Goal: Download file/media

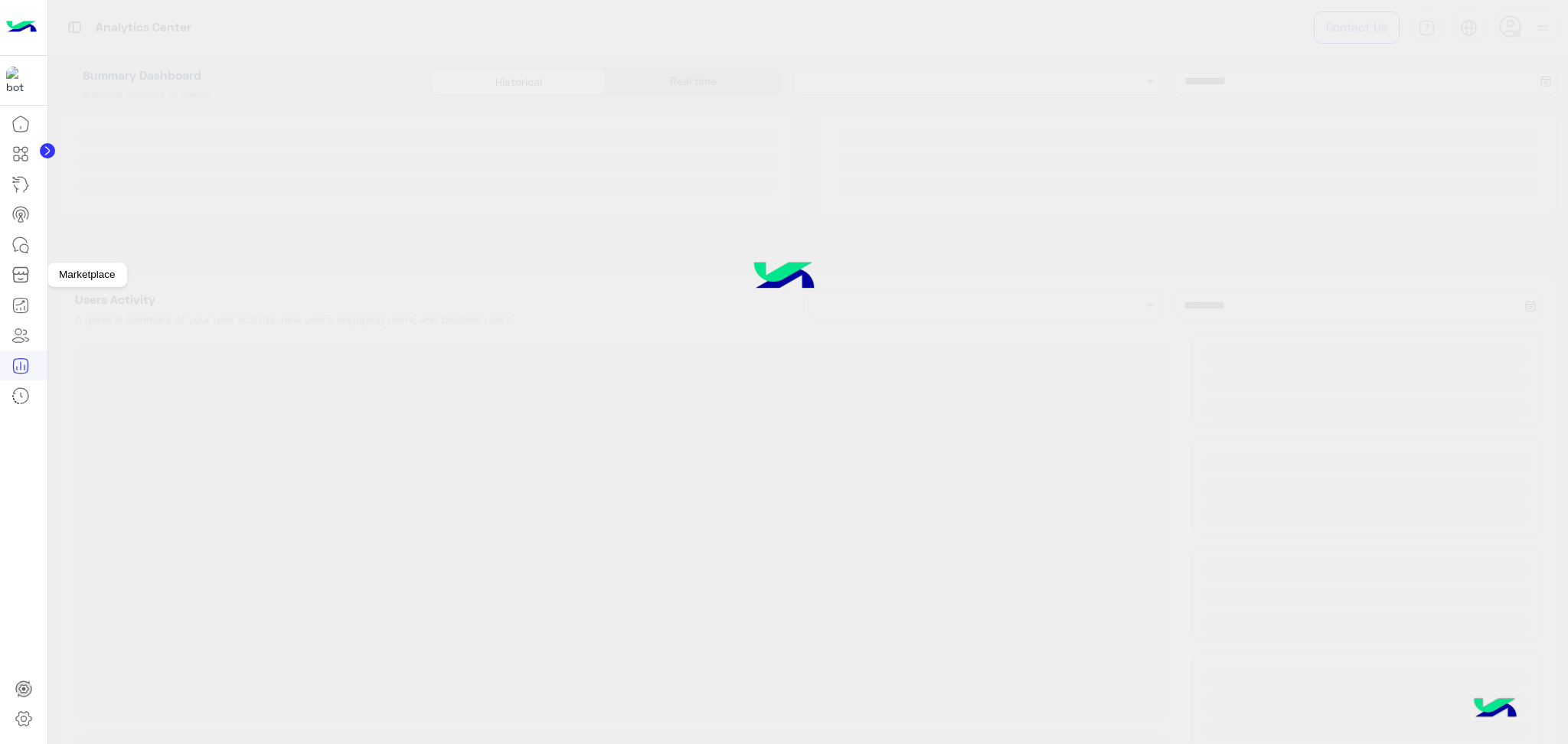
type input "**********"
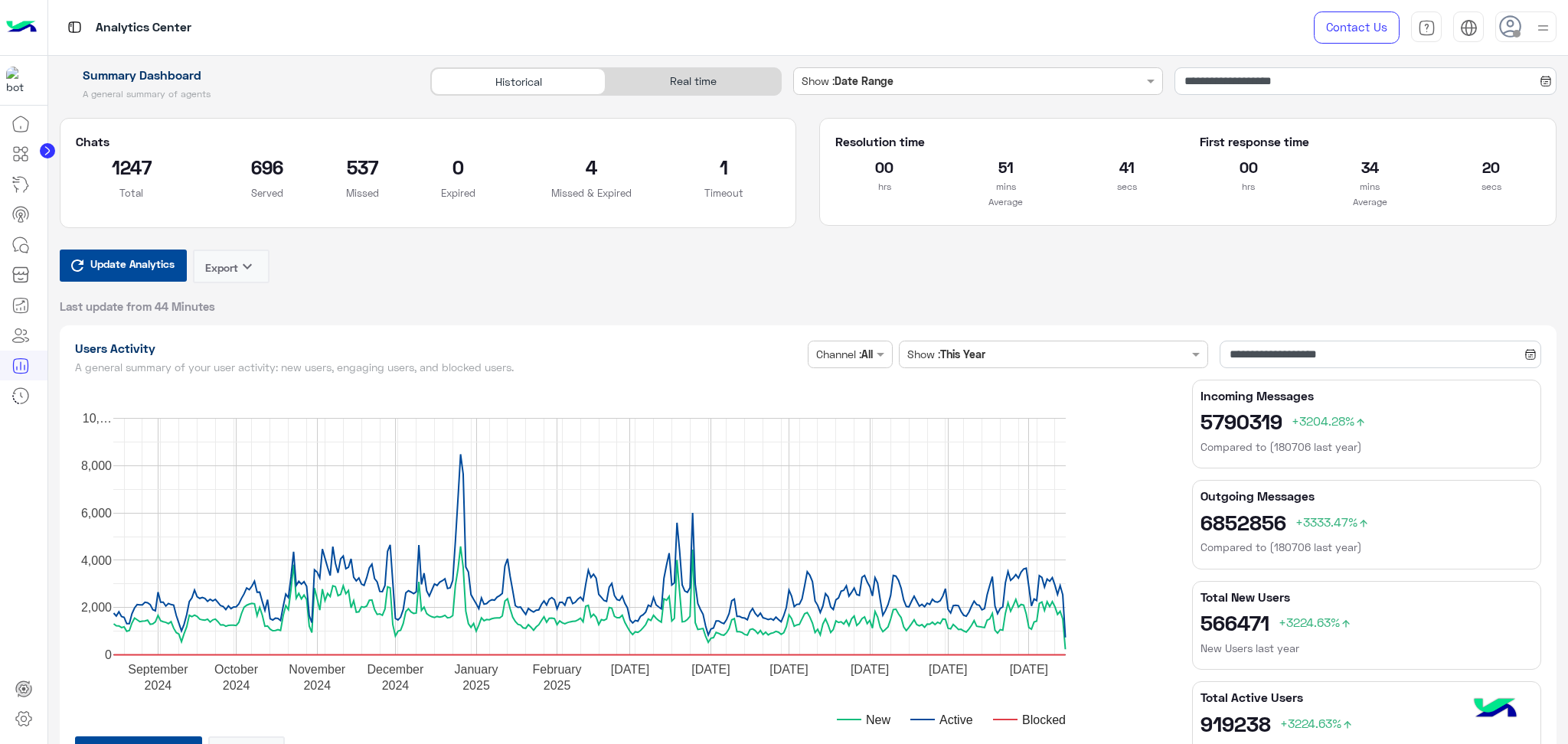
click at [691, 80] on div "Real time" at bounding box center [693, 81] width 174 height 27
type input "**********"
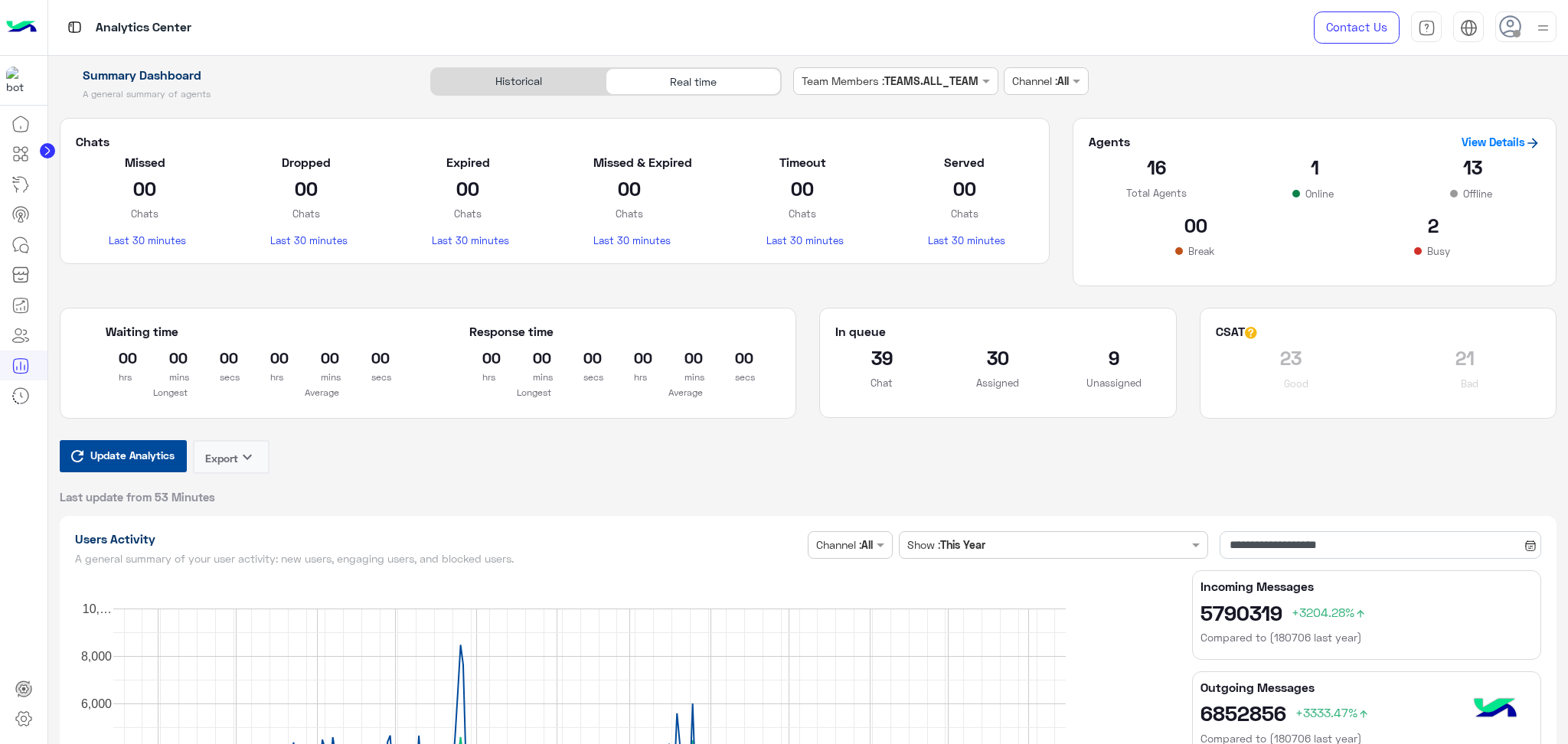
type input "**********"
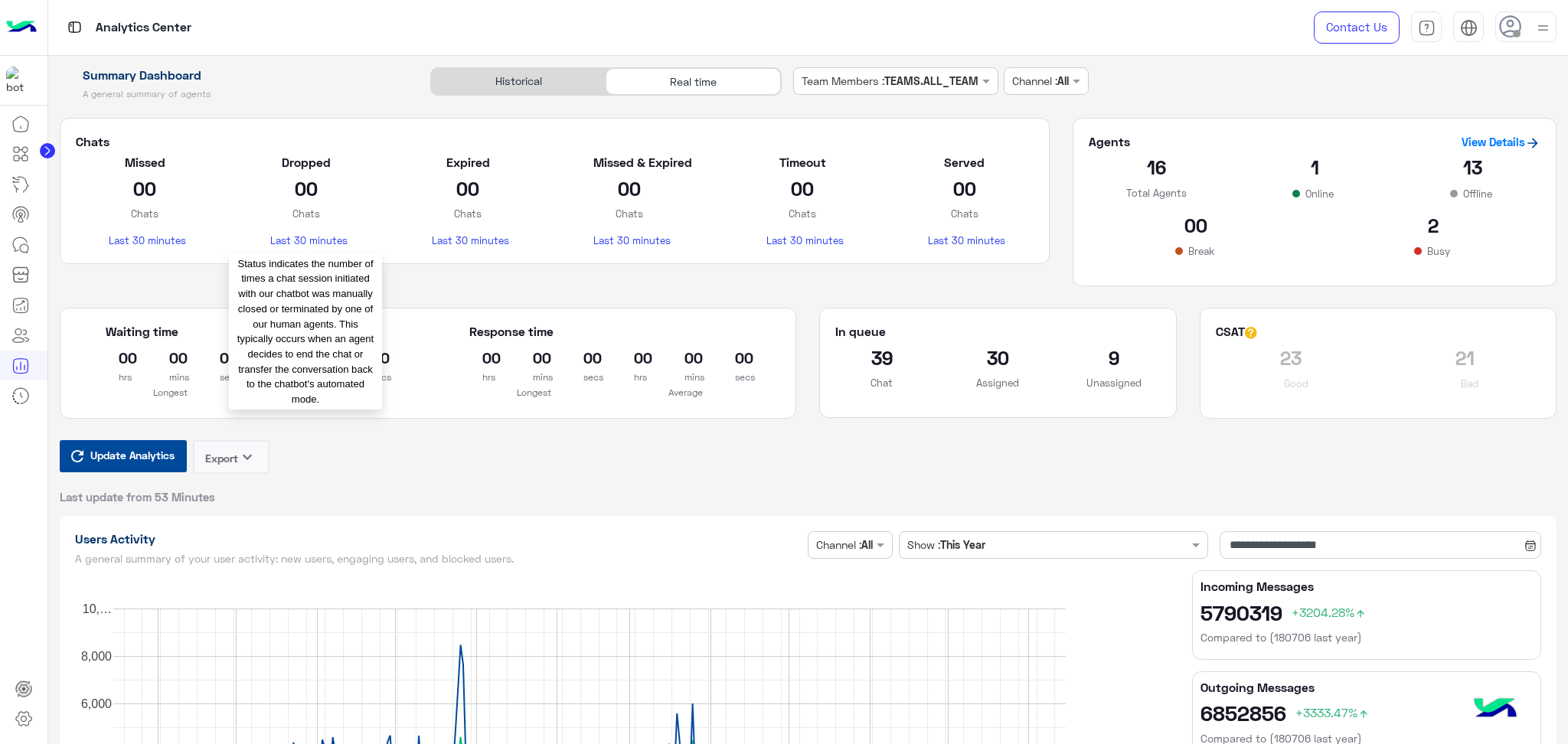
type input "**********"
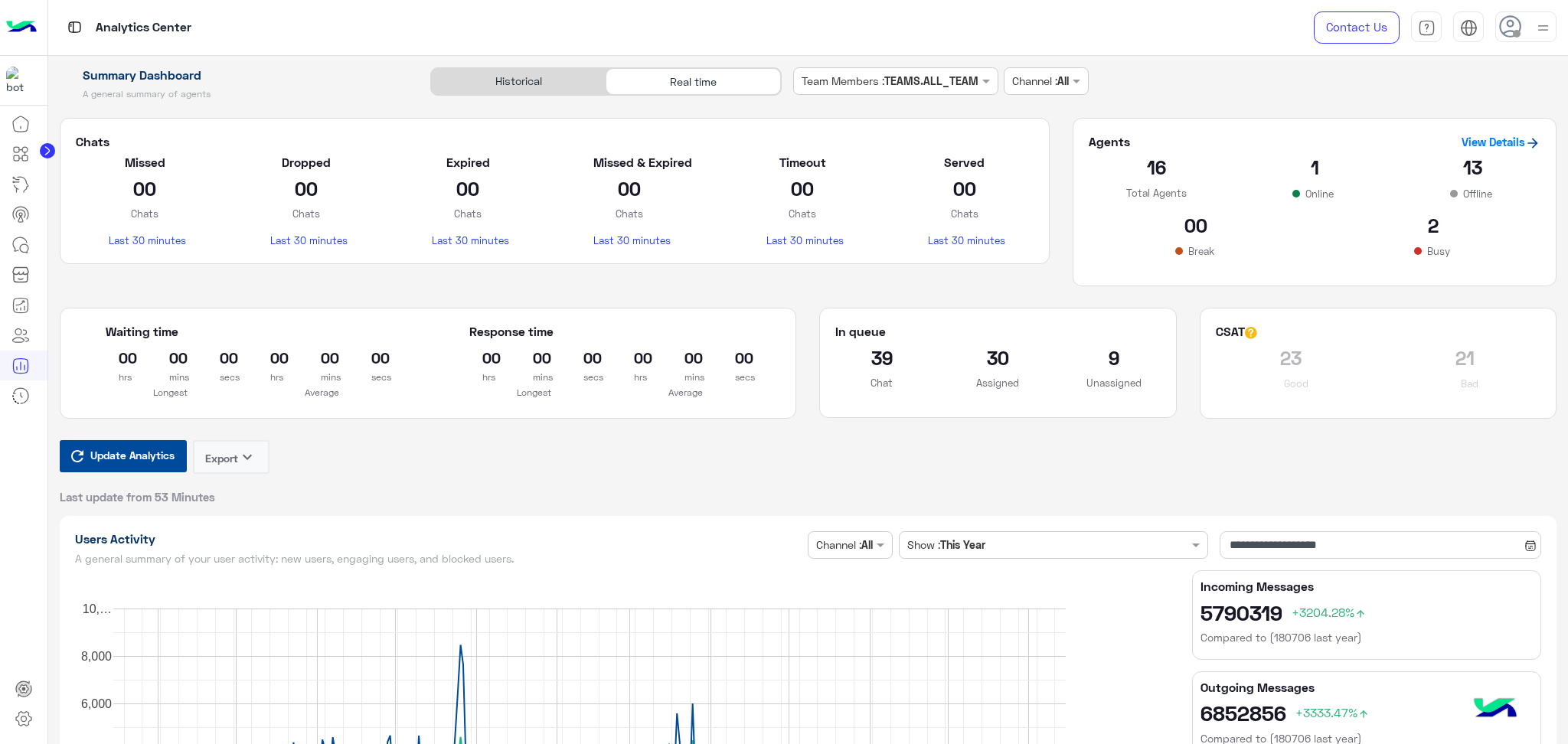
click at [115, 466] on span "Update Analytics" at bounding box center [133, 454] width 92 height 20
type input "**********"
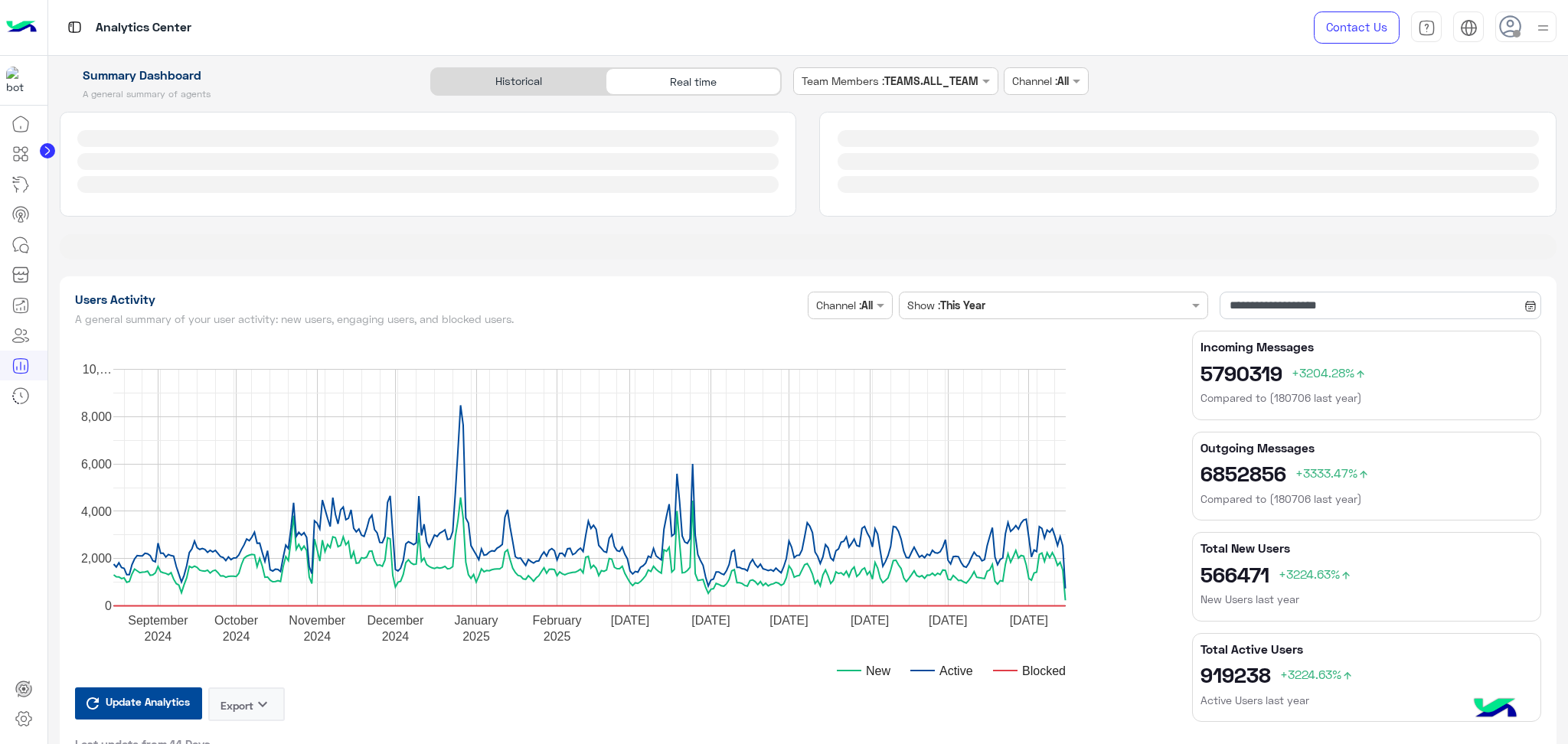
type input "**********"
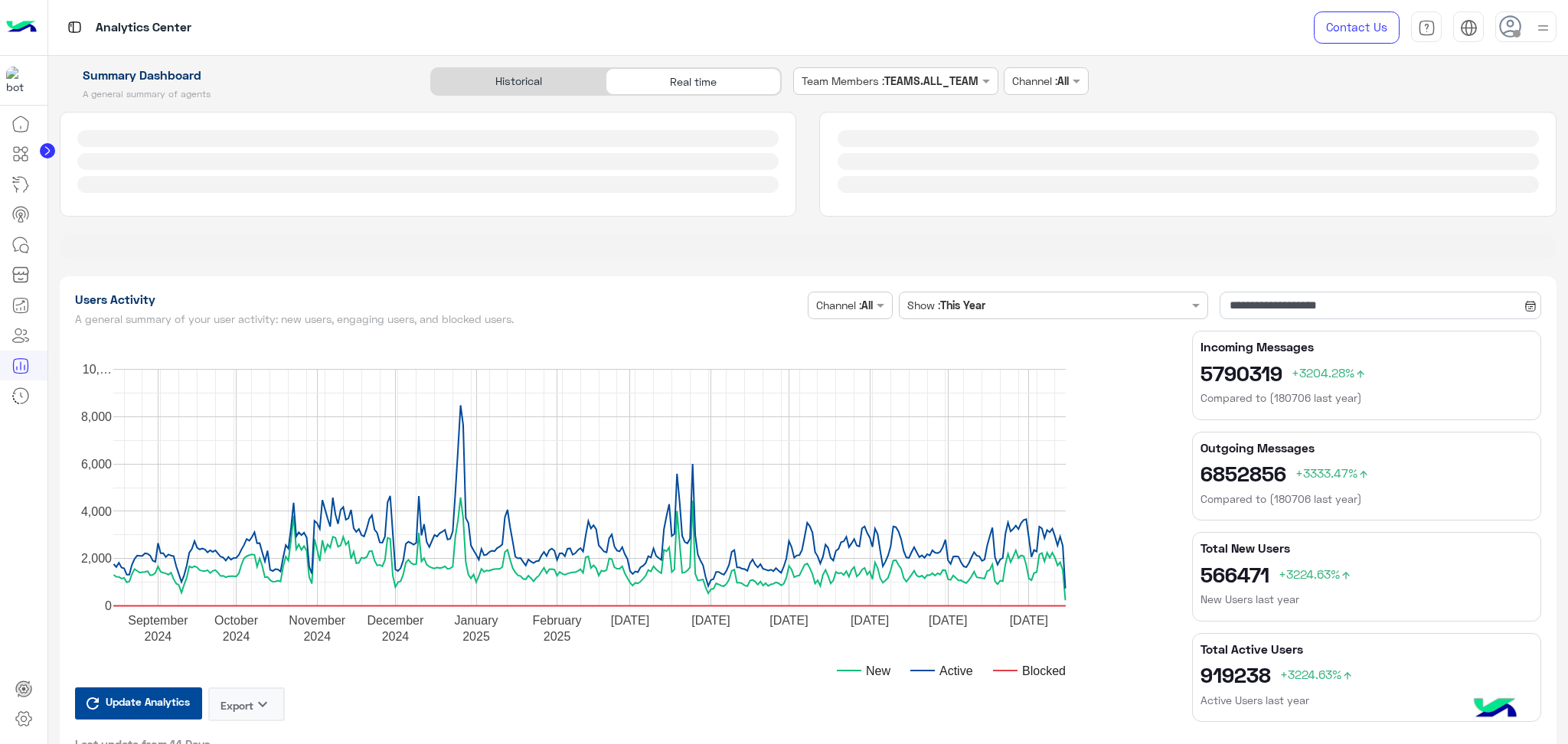
type input "**********"
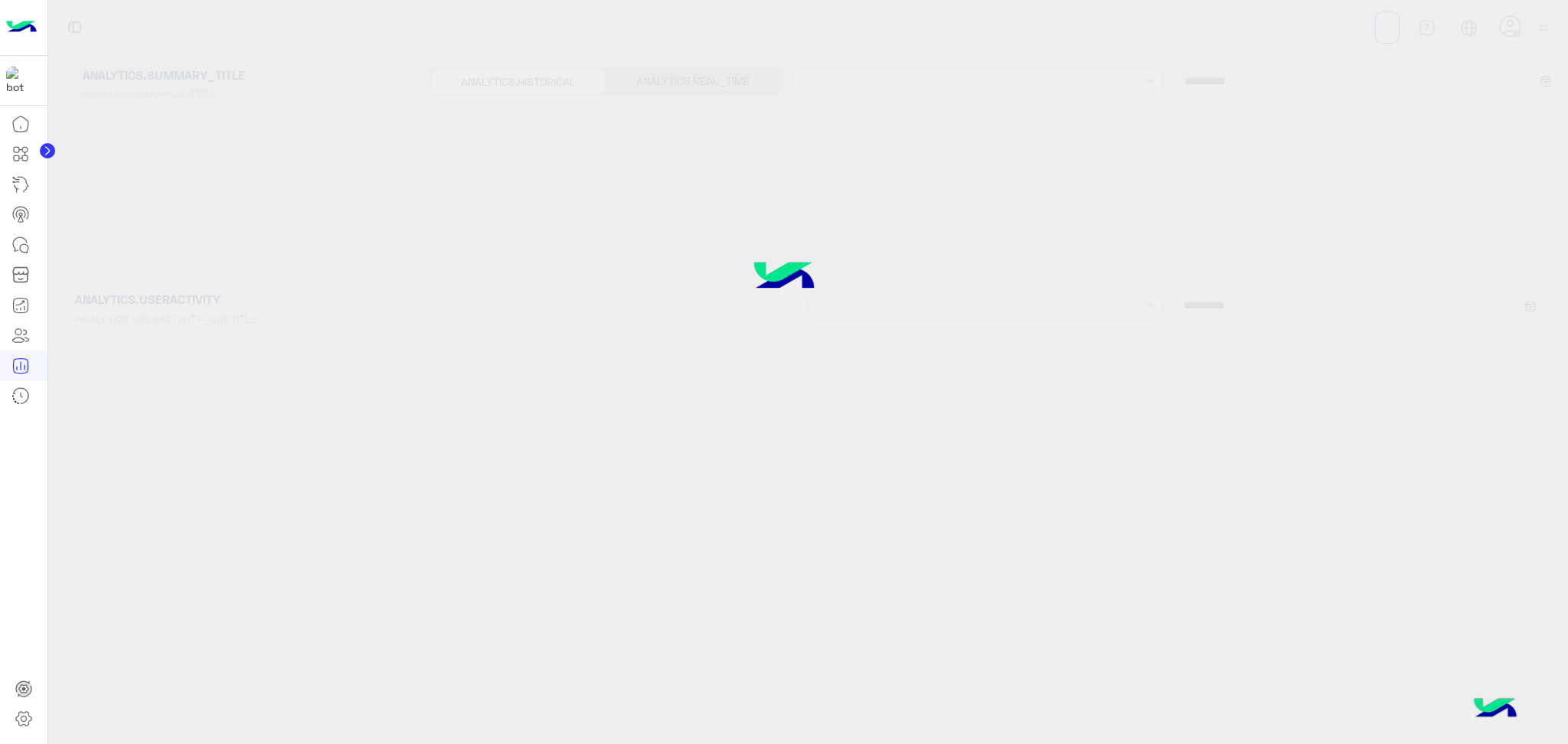
type input "**********"
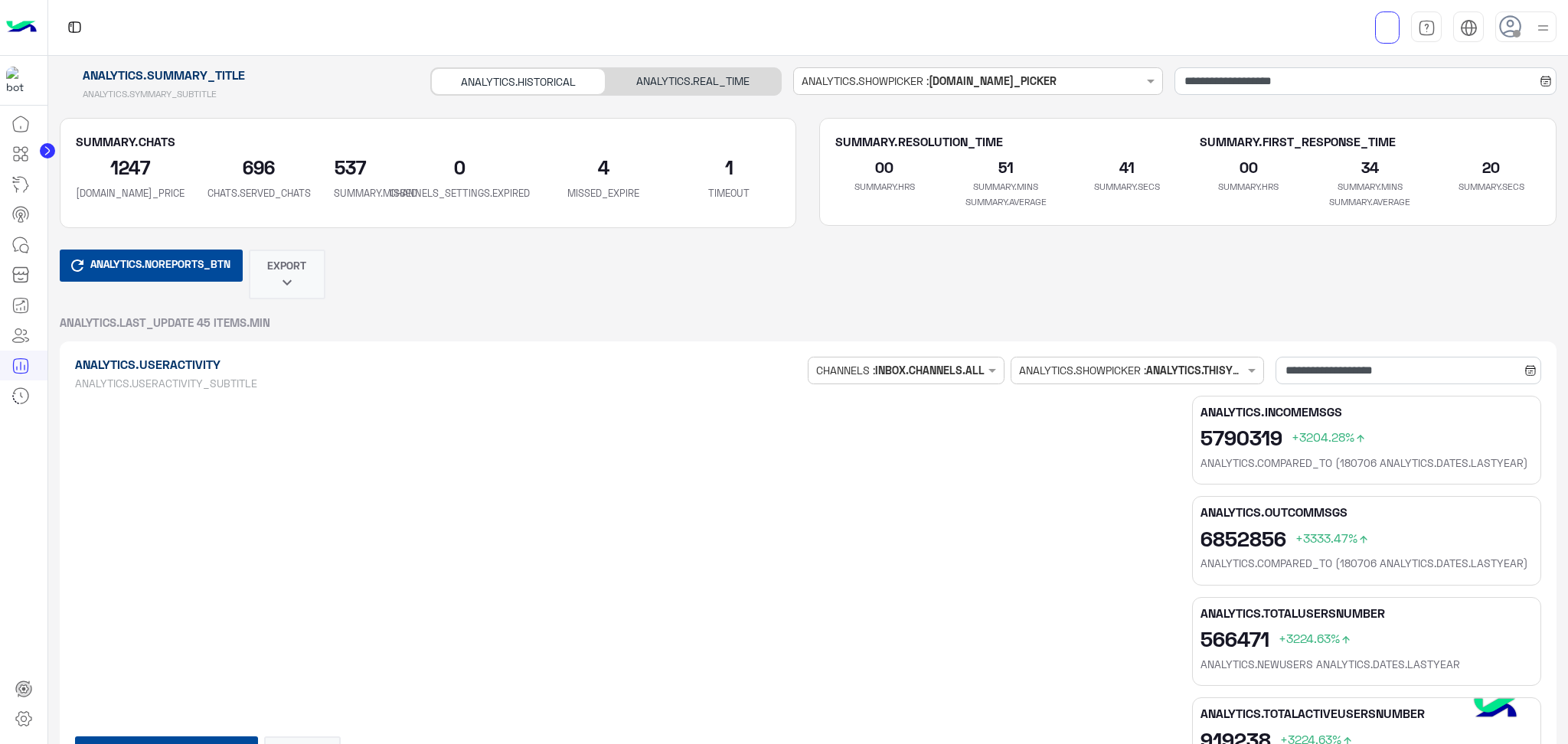
type input "**********"
click at [736, 79] on div "ANALYTICS.REAL_TIME" at bounding box center [693, 81] width 174 height 27
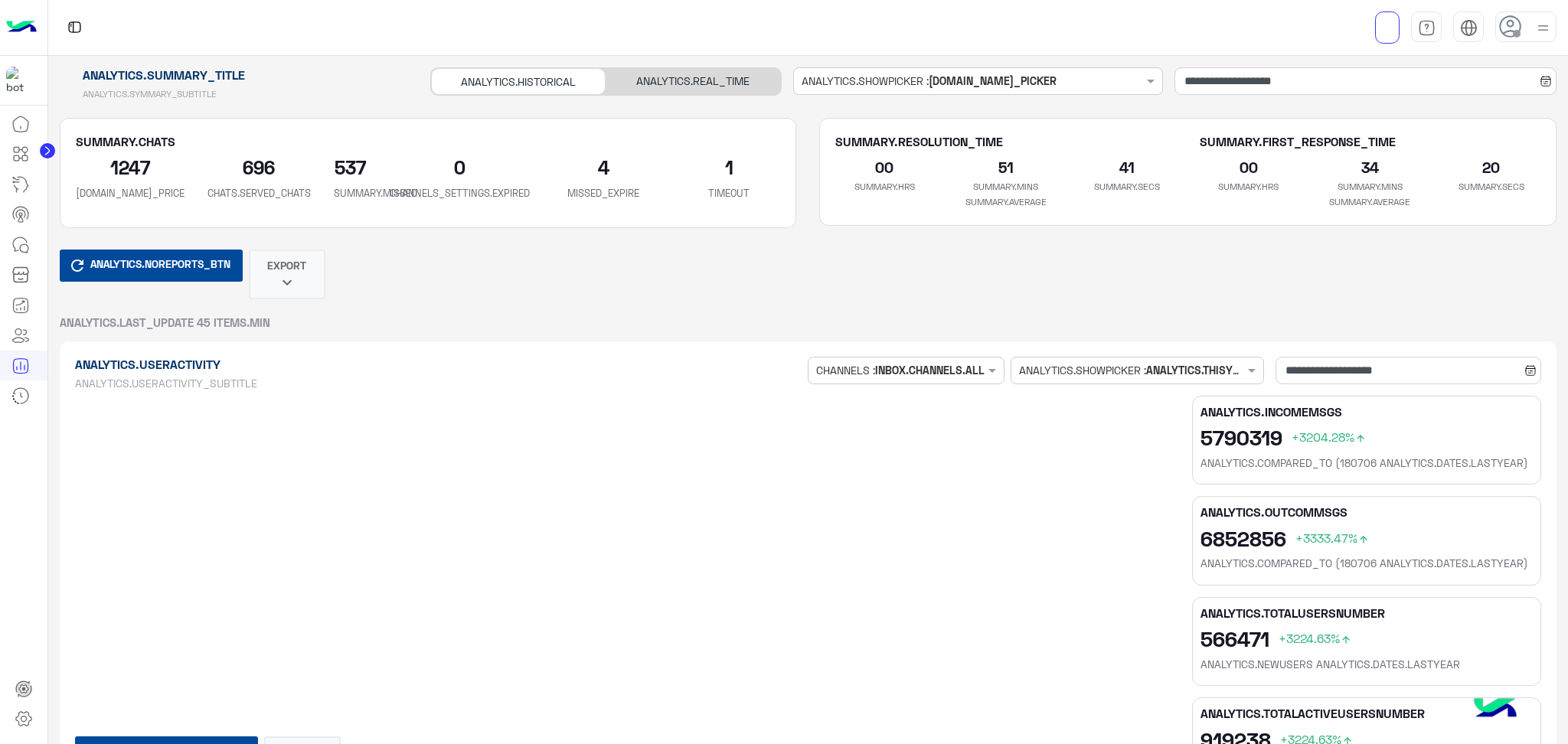
type input "**********"
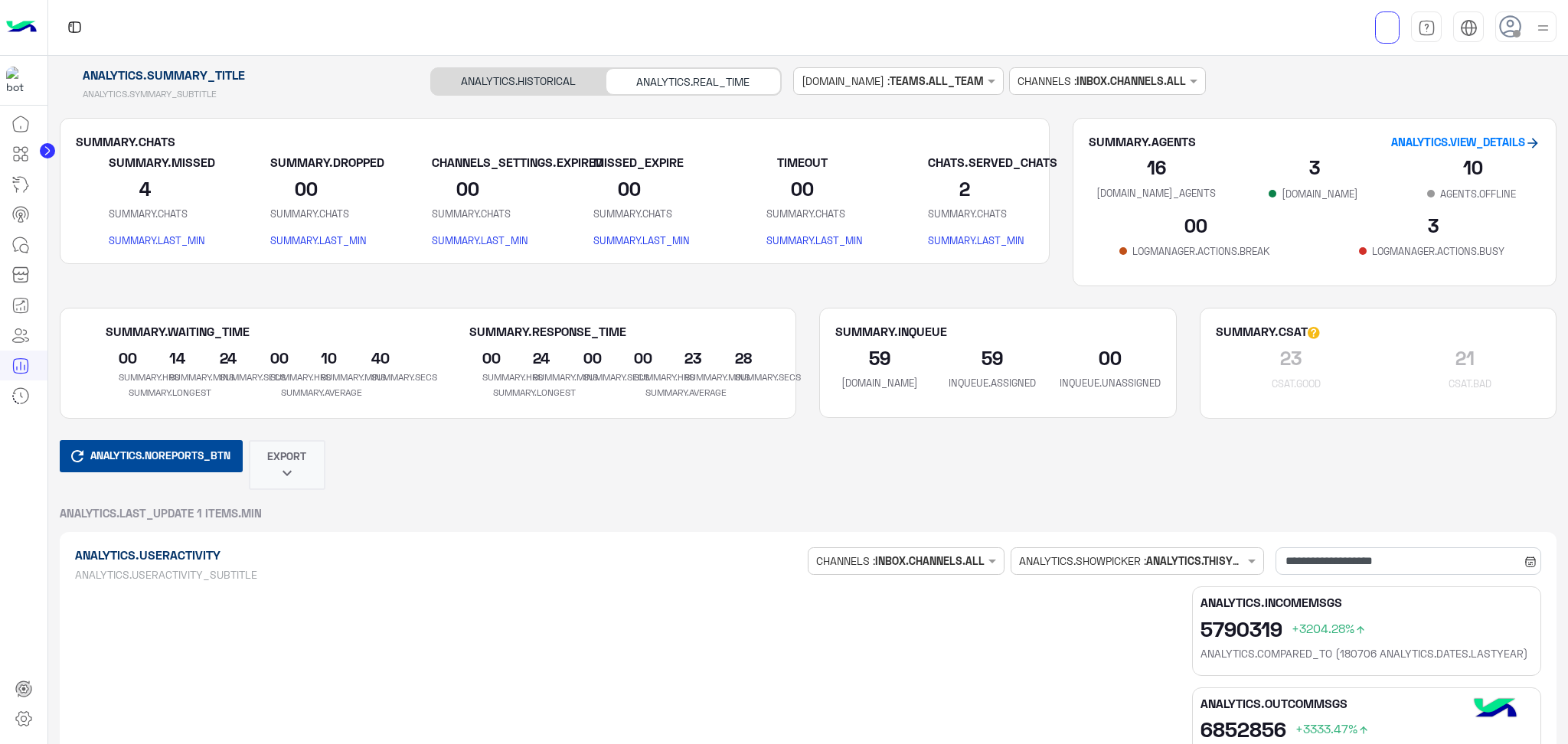
type input "**********"
click at [144, 445] on button "ANALYTICS.NOREPORTS_BTN" at bounding box center [151, 456] width 183 height 32
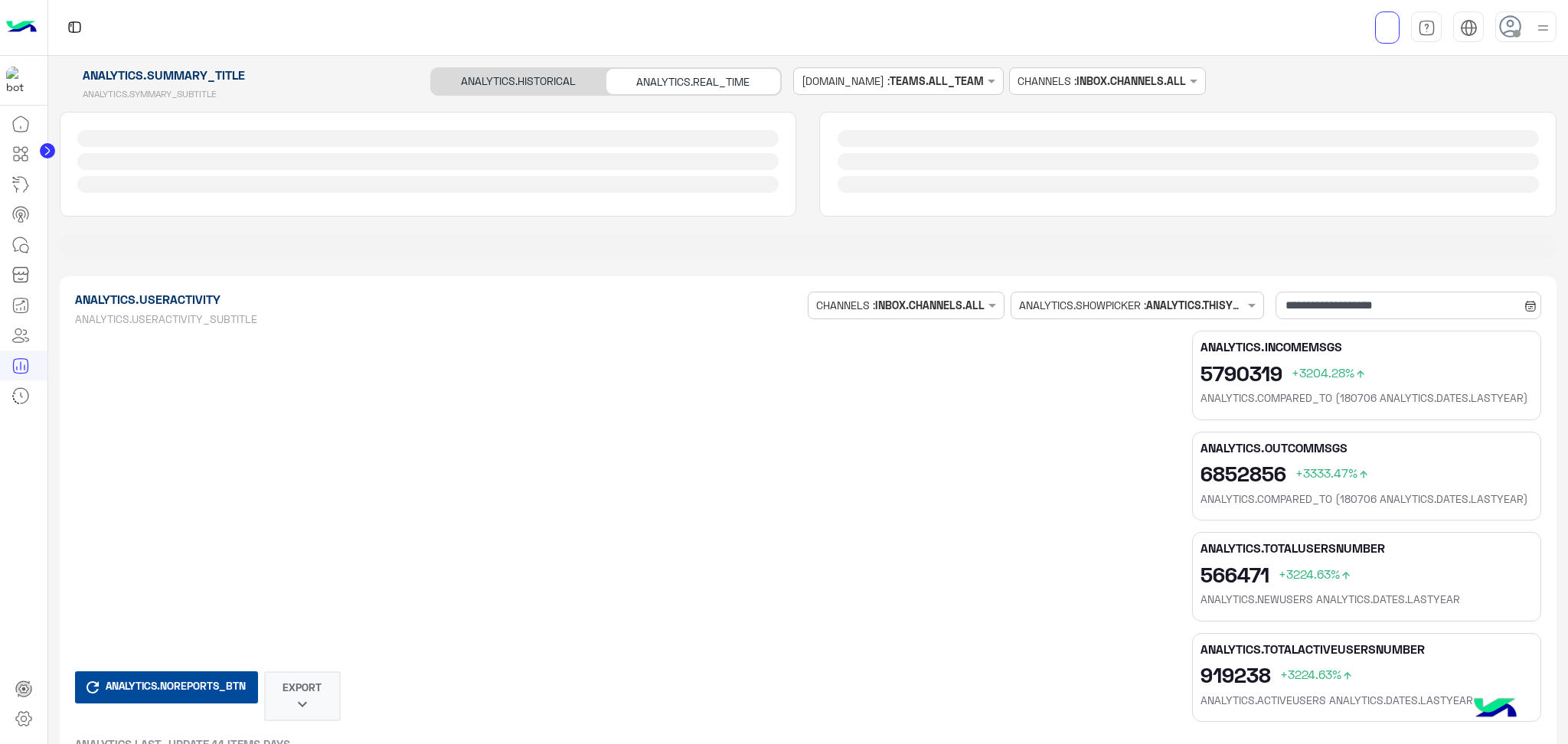
type input "**********"
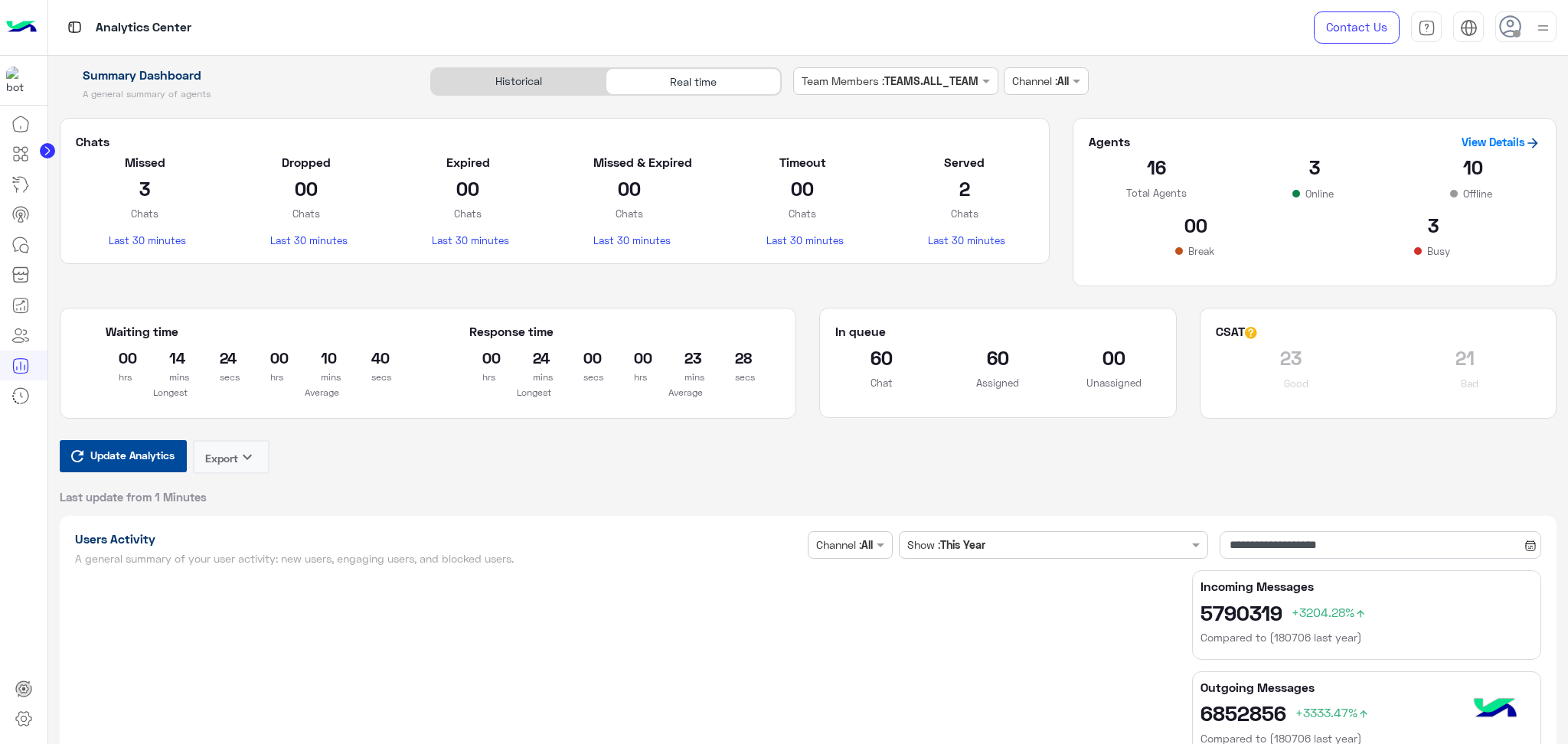
click at [155, 454] on span "Update Analytics" at bounding box center [133, 454] width 92 height 20
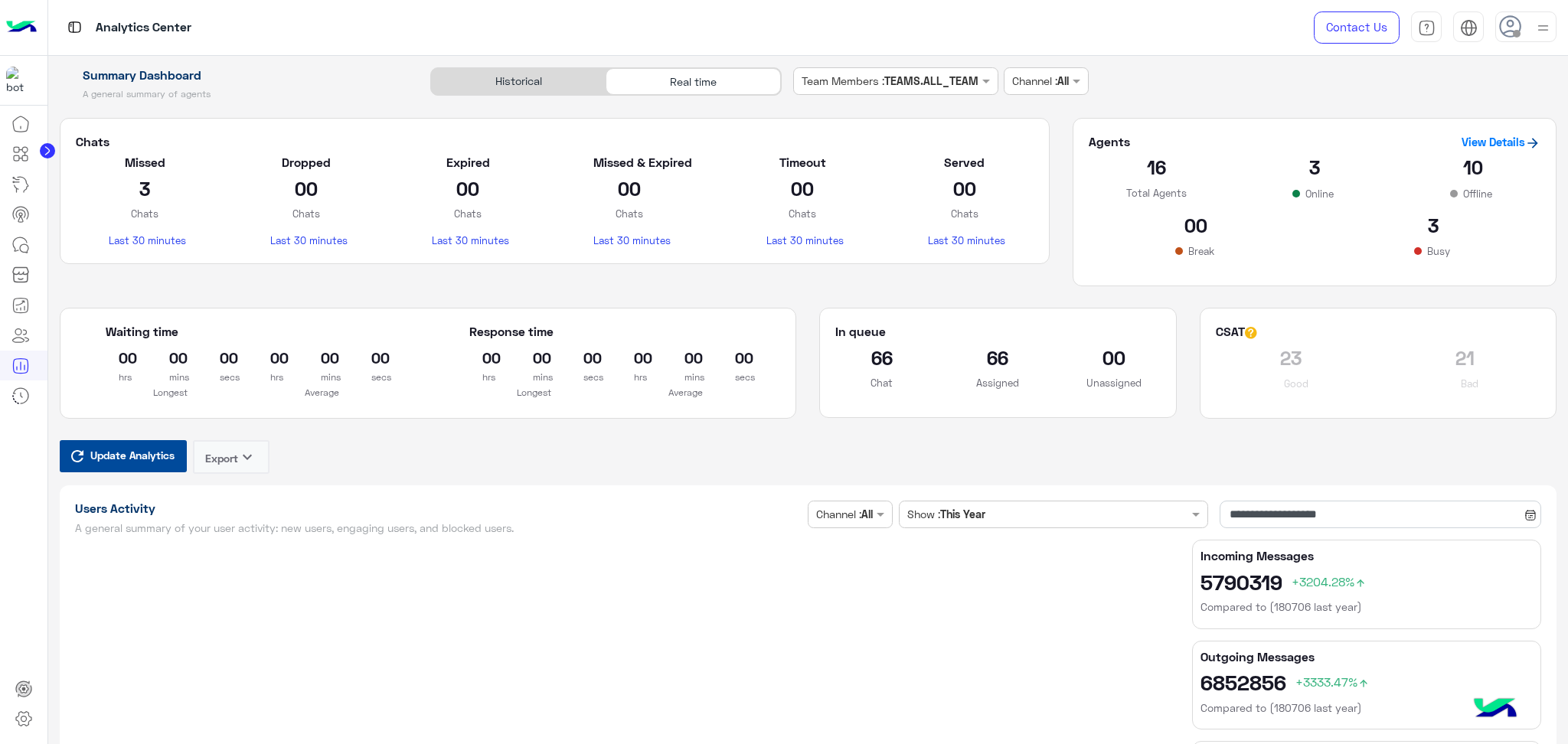
click at [559, 74] on div "Historical" at bounding box center [517, 81] width 174 height 27
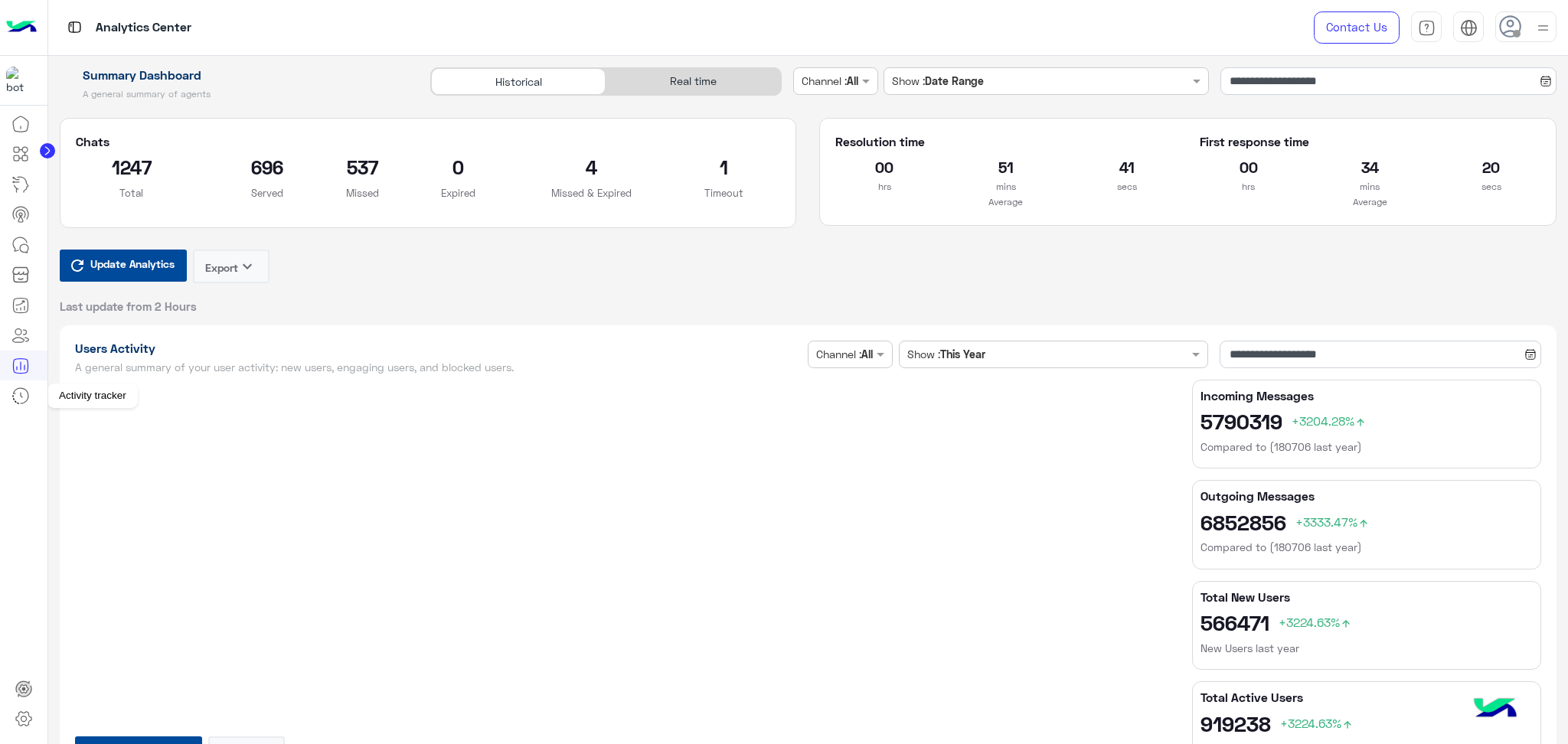
drag, startPoint x: 20, startPoint y: 718, endPoint x: 13, endPoint y: 398, distance: 320.1
click at [13, 398] on icon at bounding box center [20, 395] width 18 height 18
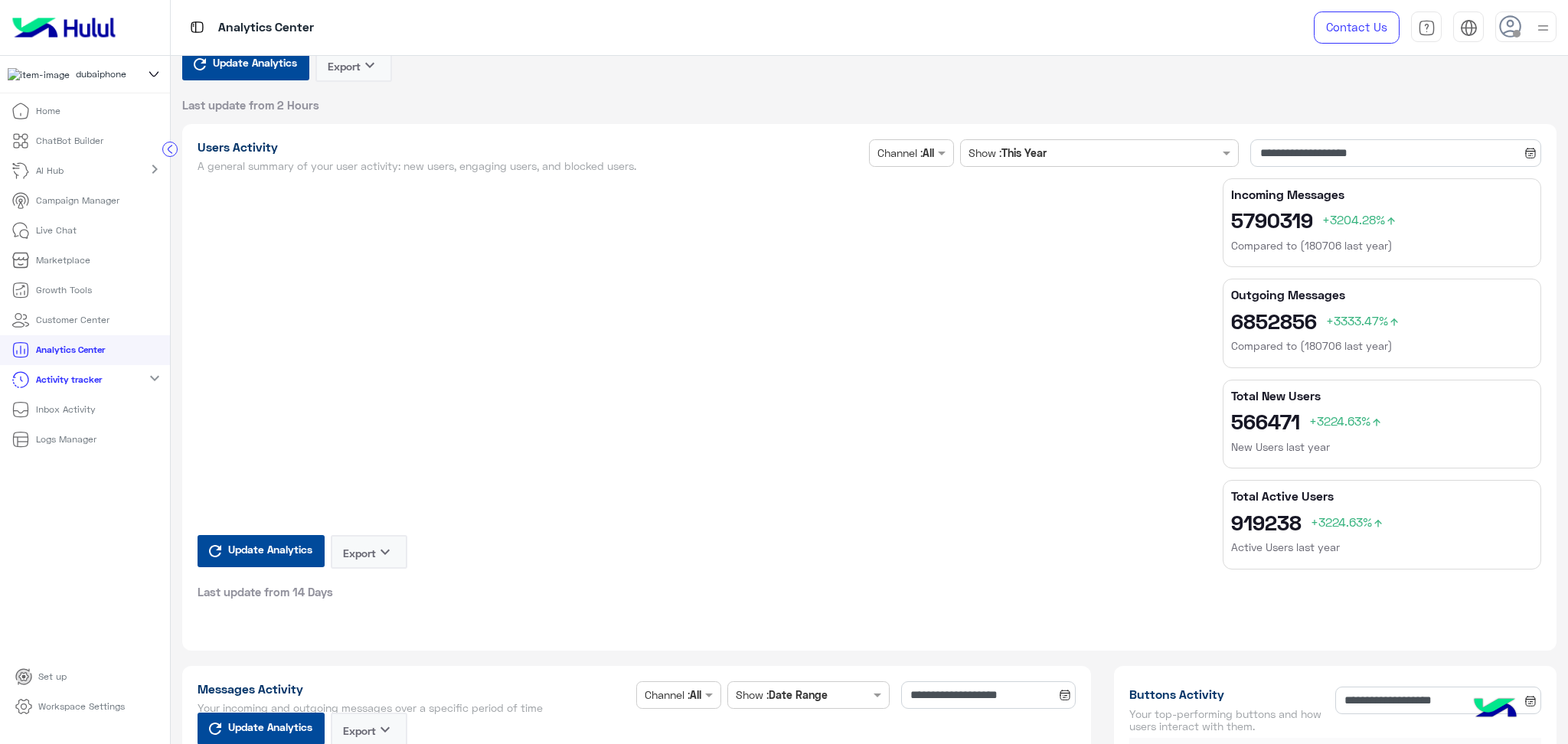
scroll to position [204, 0]
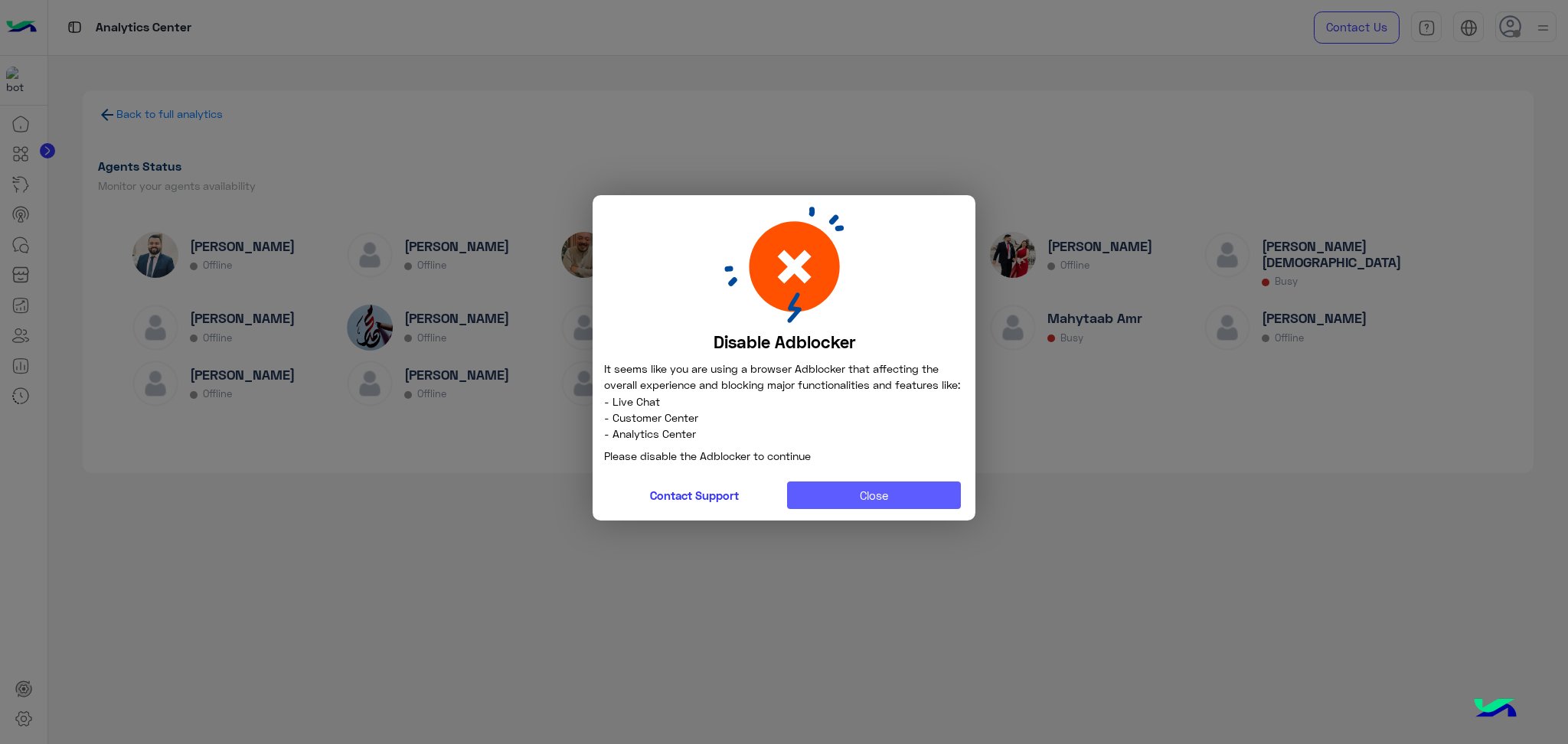
click at [858, 501] on button "Close" at bounding box center [874, 495] width 174 height 28
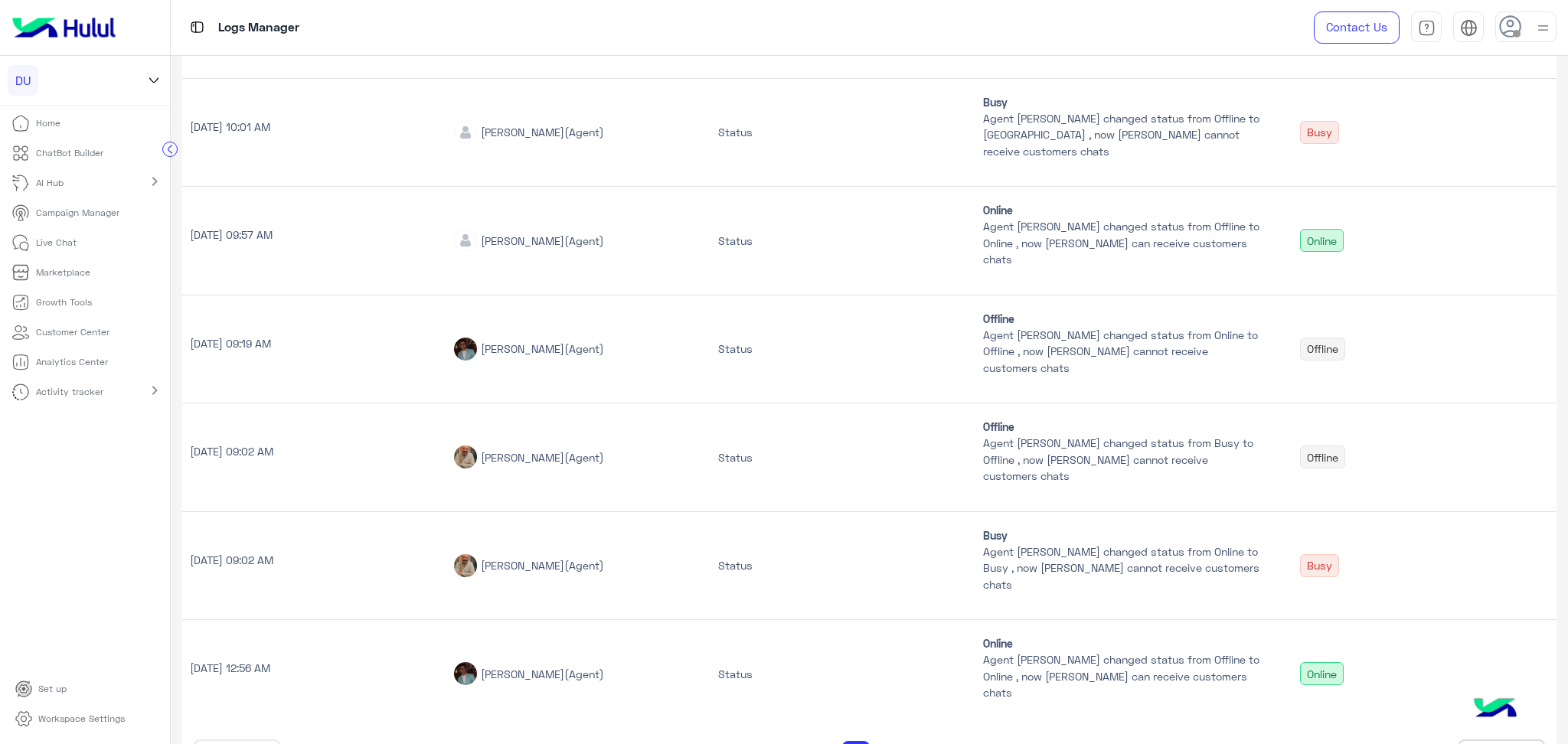
scroll to position [710, 0]
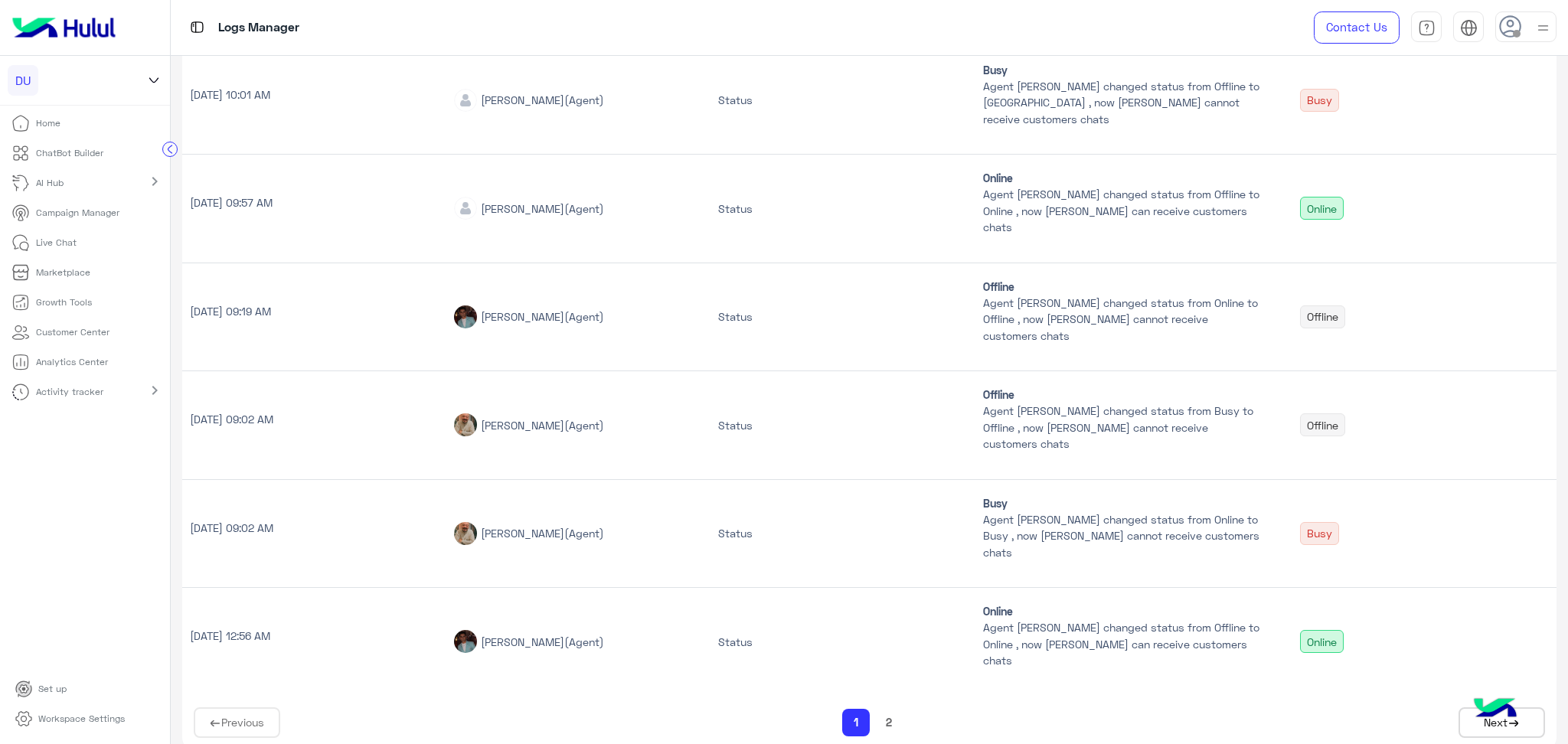
click at [889, 713] on button "2" at bounding box center [888, 722] width 16 height 18
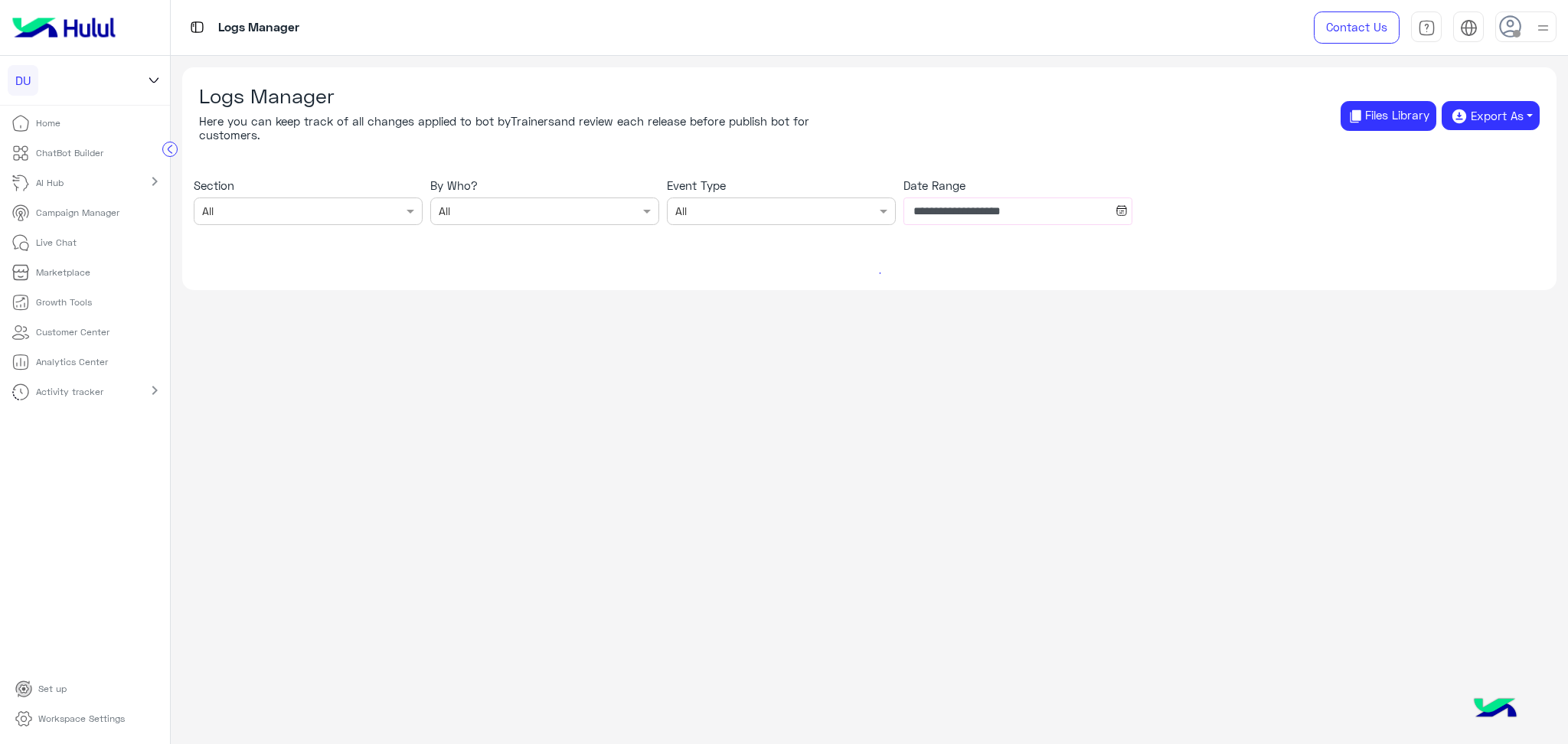
scroll to position [0, 0]
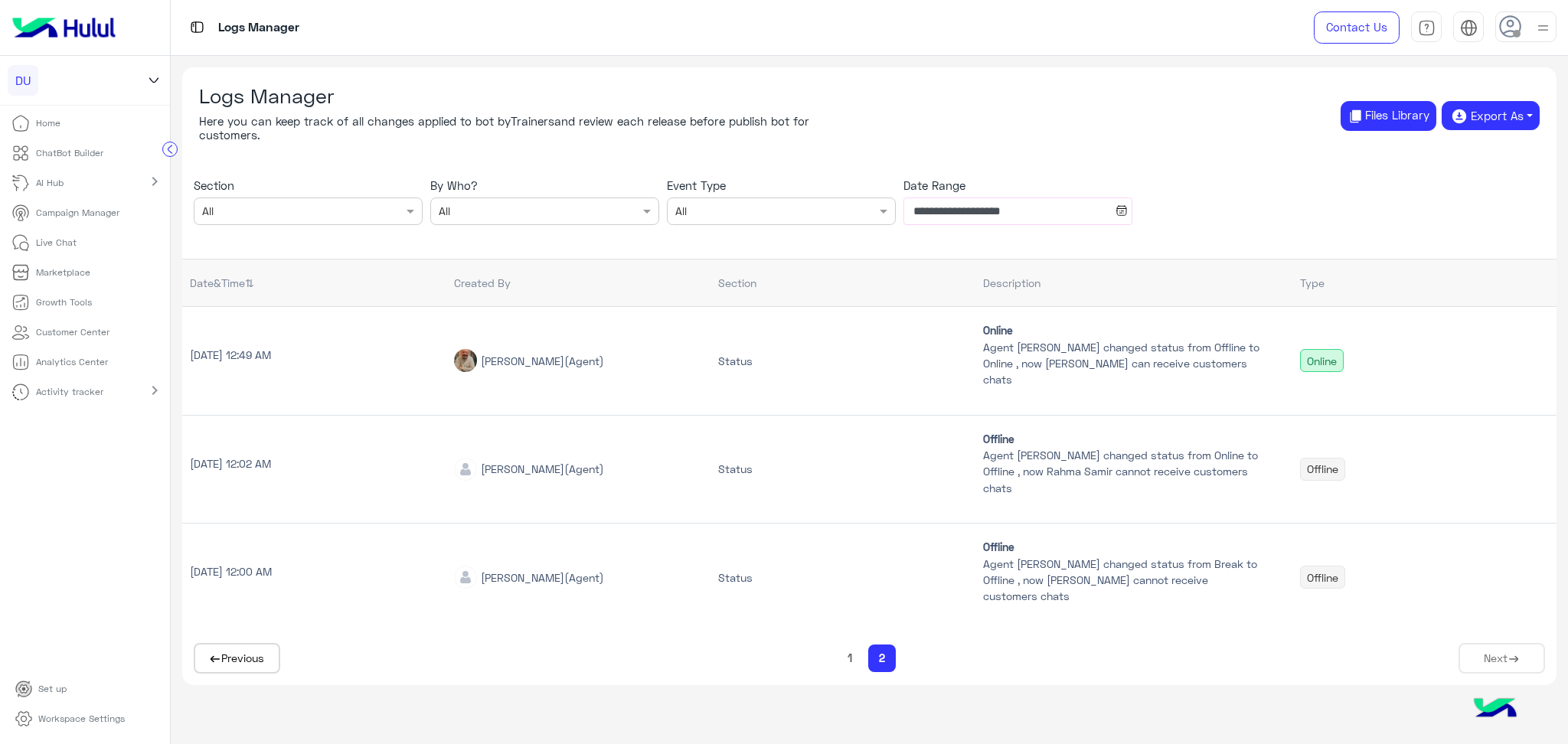
click at [849, 656] on button "1" at bounding box center [849, 658] width 14 height 18
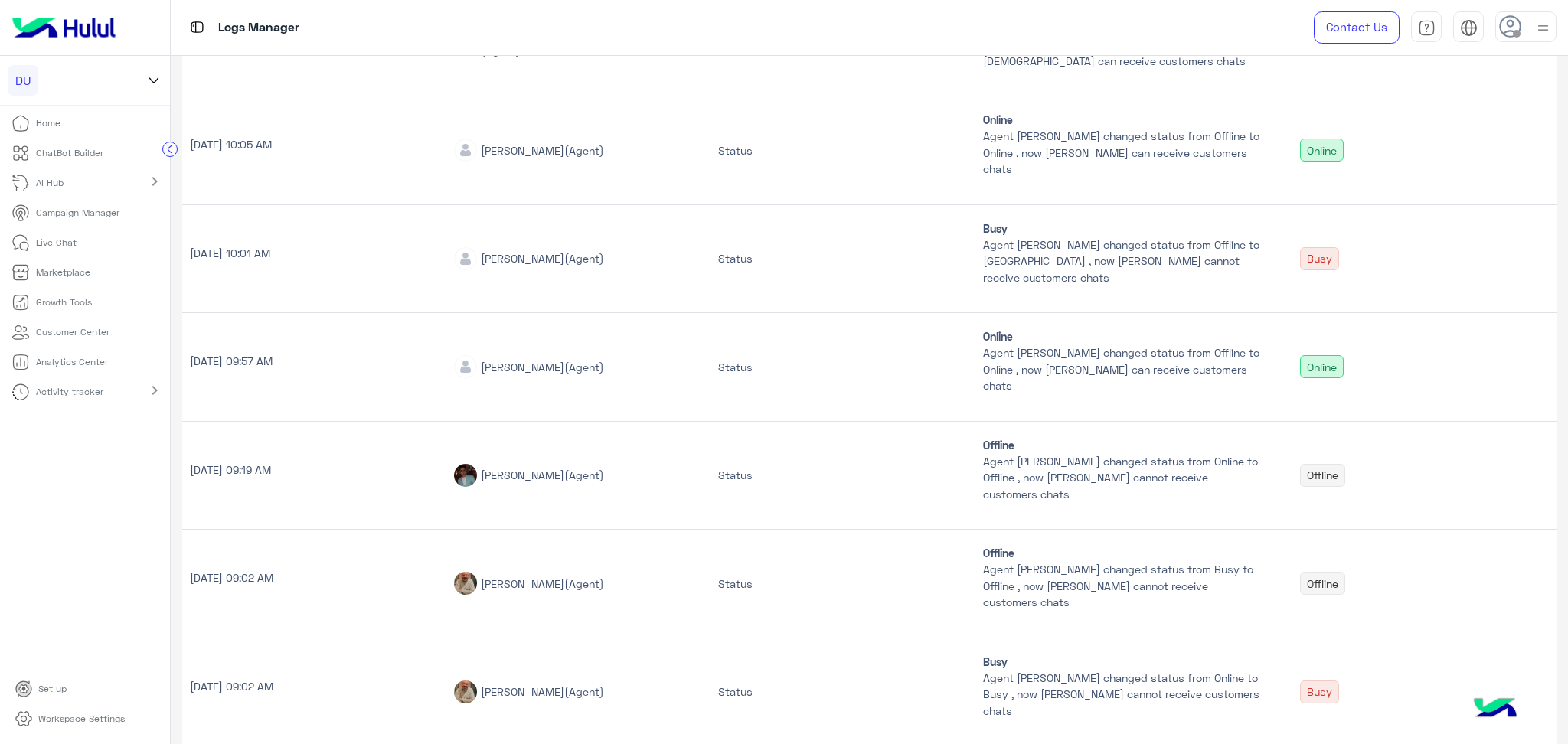
scroll to position [710, 0]
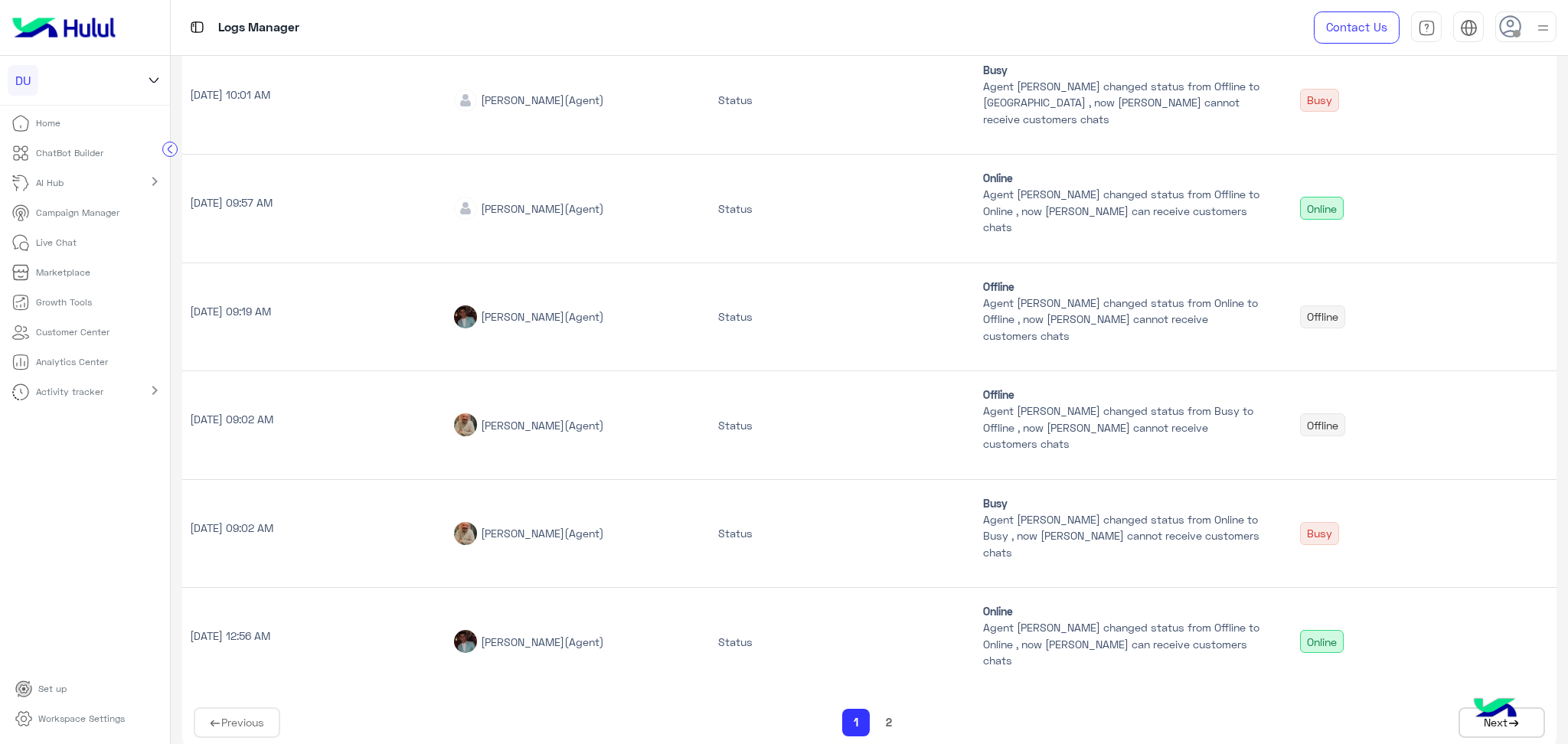
click at [886, 713] on button "2" at bounding box center [888, 722] width 16 height 18
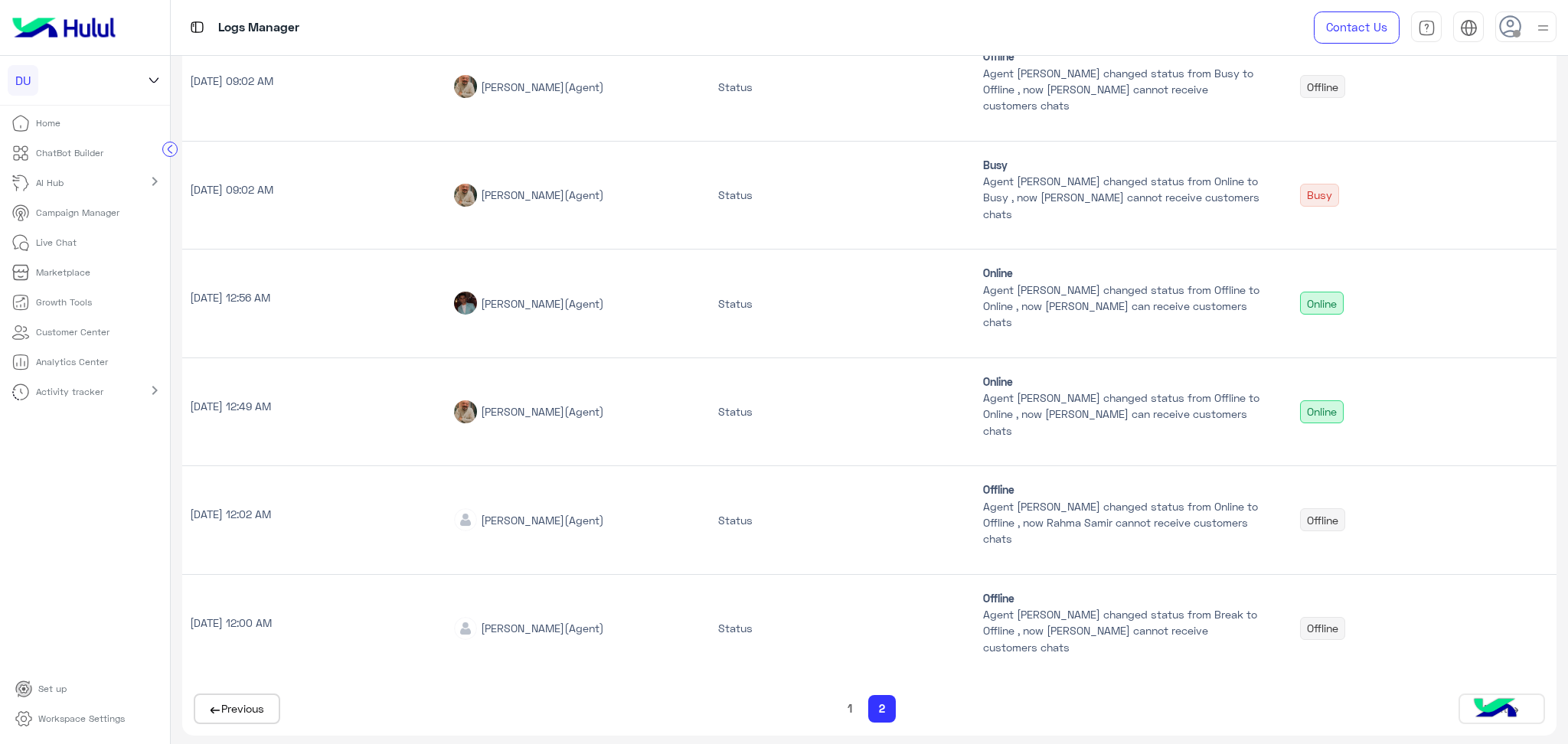
scroll to position [277, 0]
click at [499, 629] on span "[PERSON_NAME]" at bounding box center [522, 625] width 84 height 13
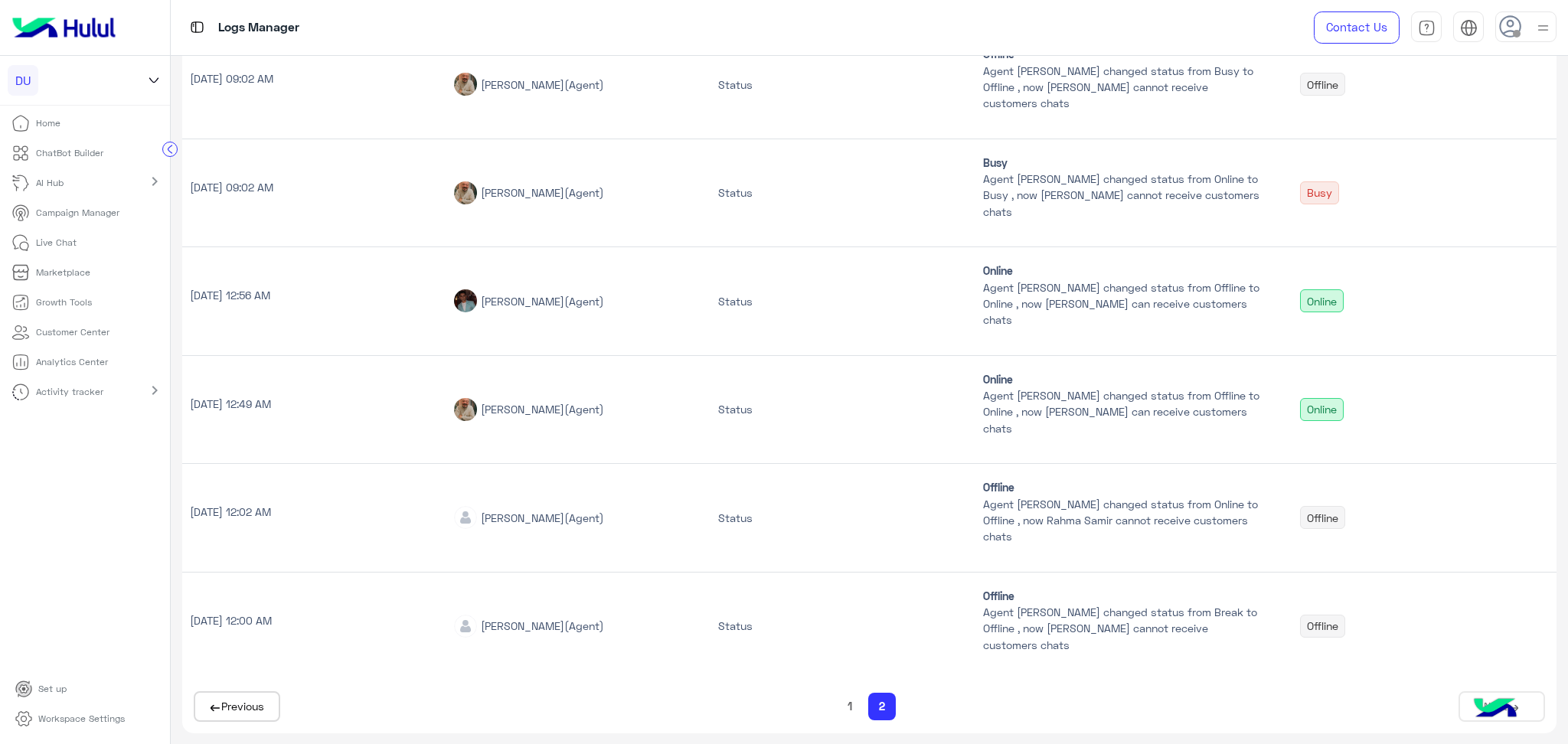
click at [282, 619] on p "[DATE] 12:00 AM" at bounding box center [314, 620] width 249 height 16
click at [489, 516] on span "[PERSON_NAME]" at bounding box center [522, 518] width 84 height 13
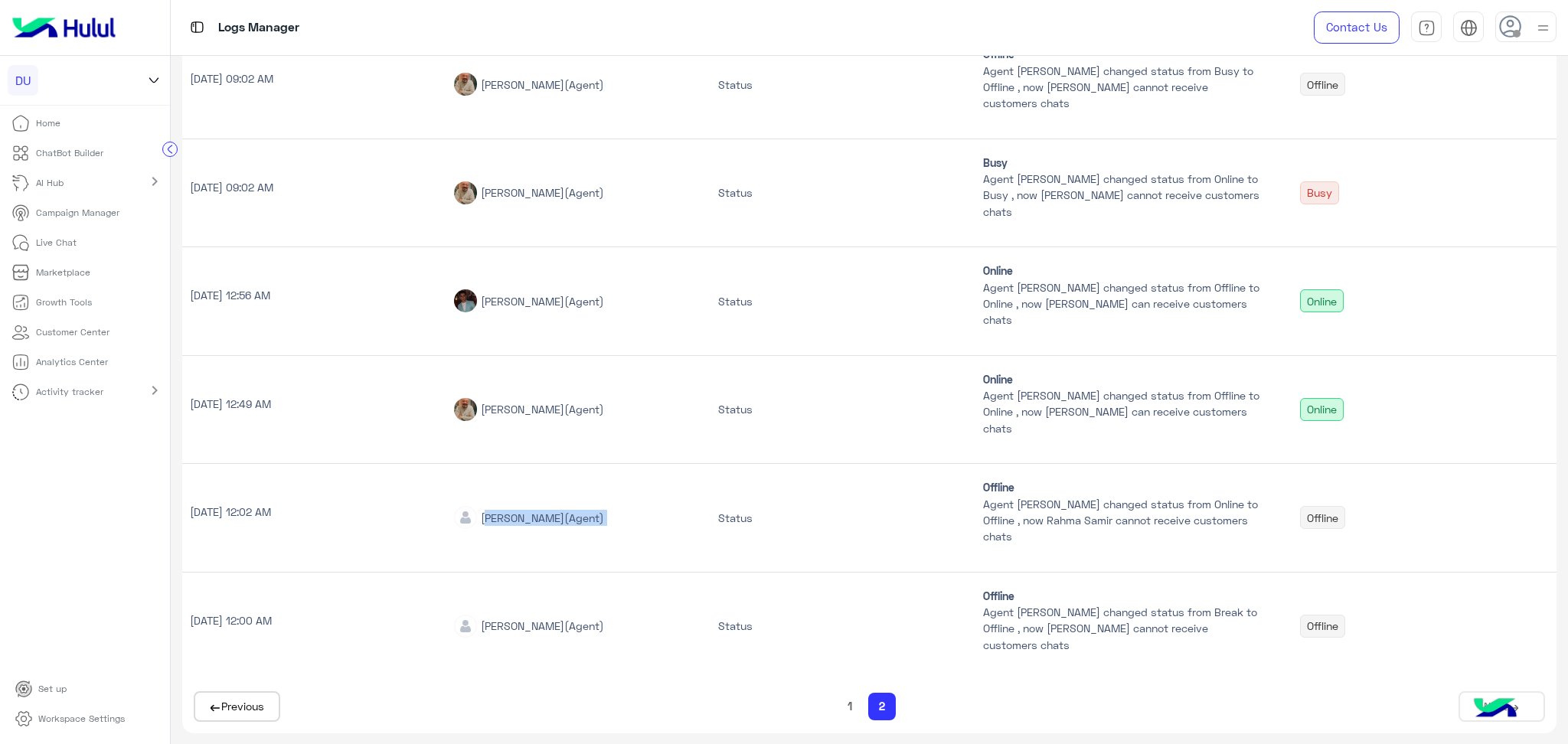
click at [489, 516] on span "[PERSON_NAME]" at bounding box center [522, 518] width 84 height 13
click at [268, 404] on p "[DATE] 12:49 AM" at bounding box center [314, 404] width 249 height 16
click at [564, 410] on span "[PERSON_NAME]" at bounding box center [522, 409] width 84 height 13
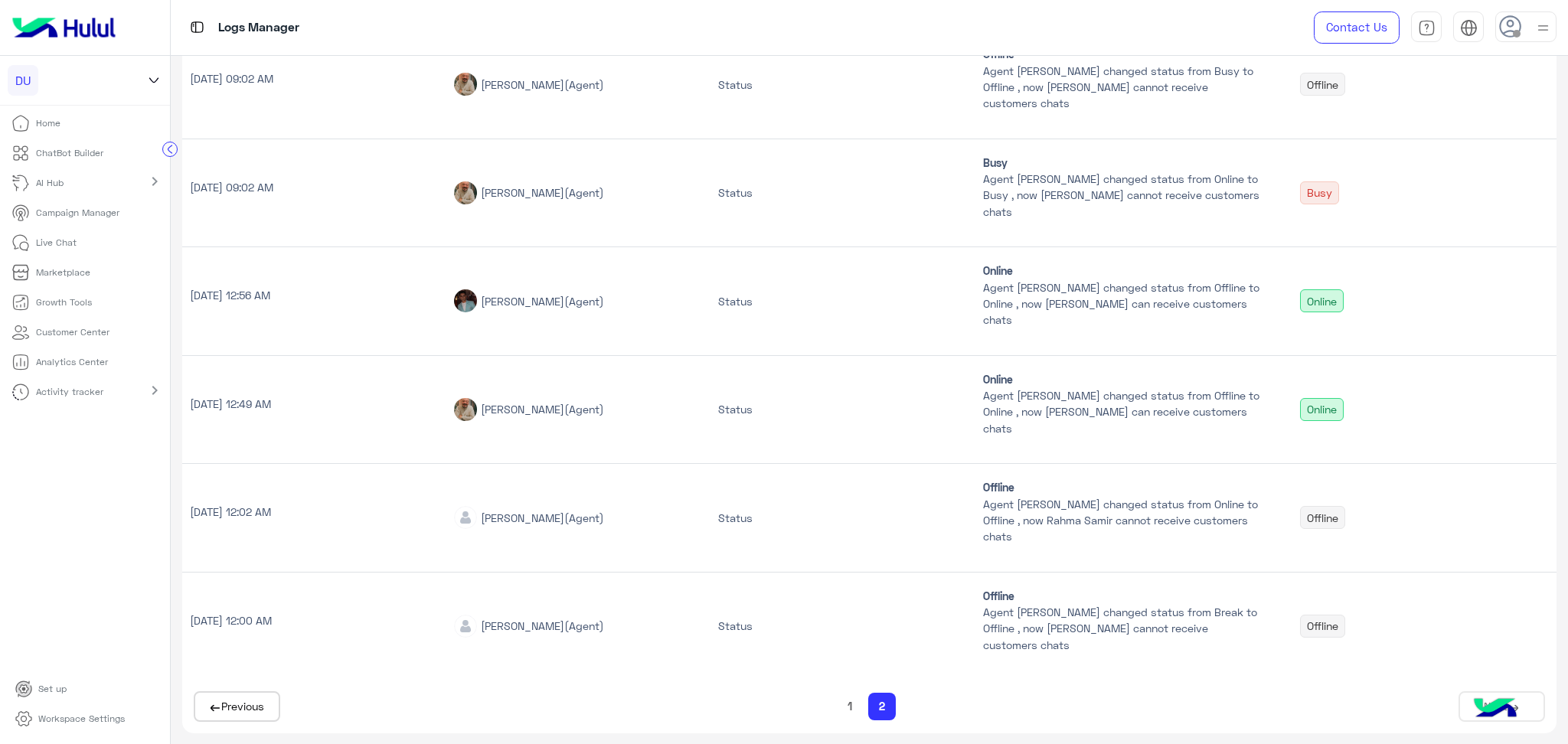
click at [564, 410] on span "[PERSON_NAME]" at bounding box center [522, 409] width 84 height 13
click at [278, 408] on p "[DATE] 12:49 AM" at bounding box center [314, 404] width 249 height 16
click at [273, 295] on p "[DATE] 12:56 AM" at bounding box center [314, 295] width 249 height 16
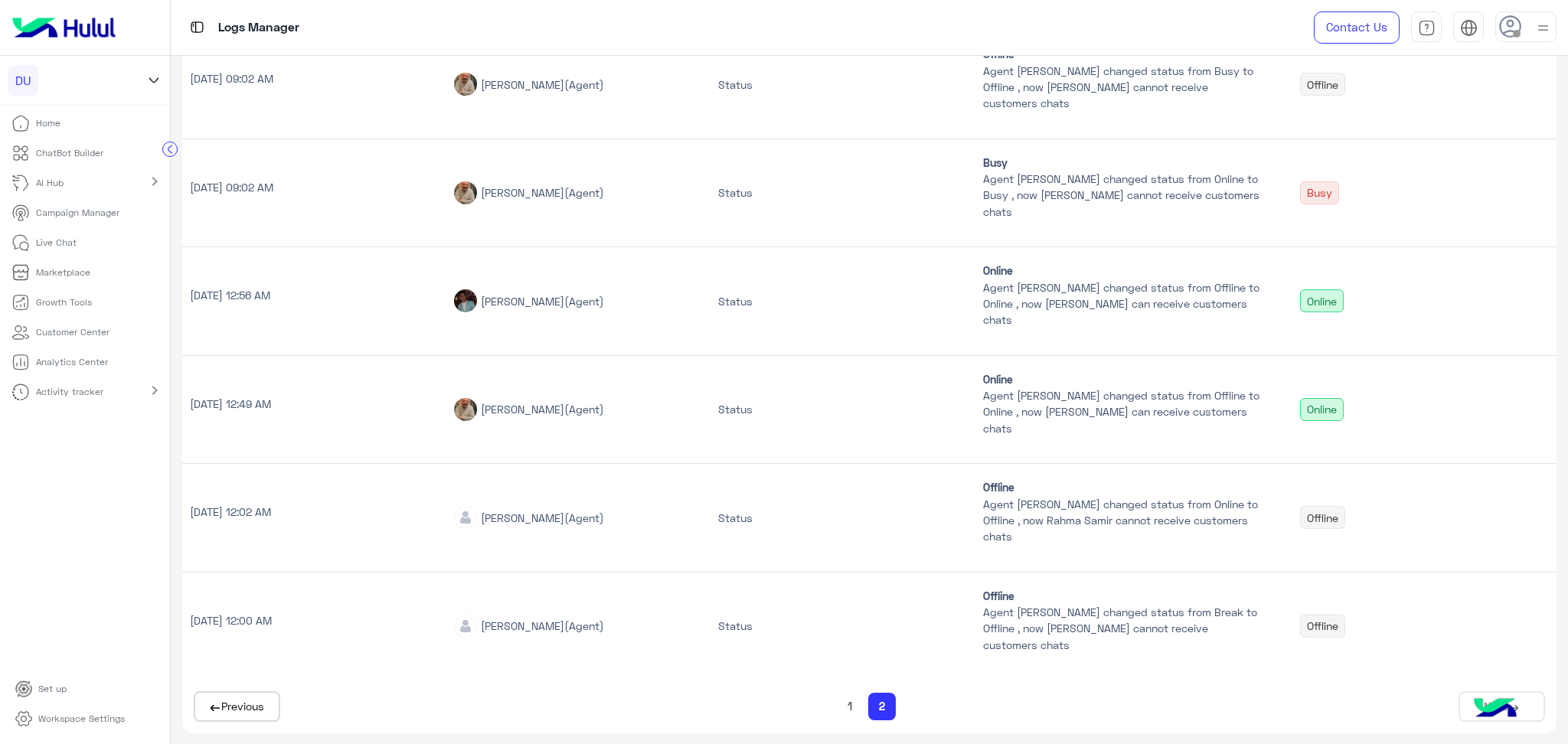
click at [273, 295] on p "[DATE] 12:56 AM" at bounding box center [314, 295] width 249 height 16
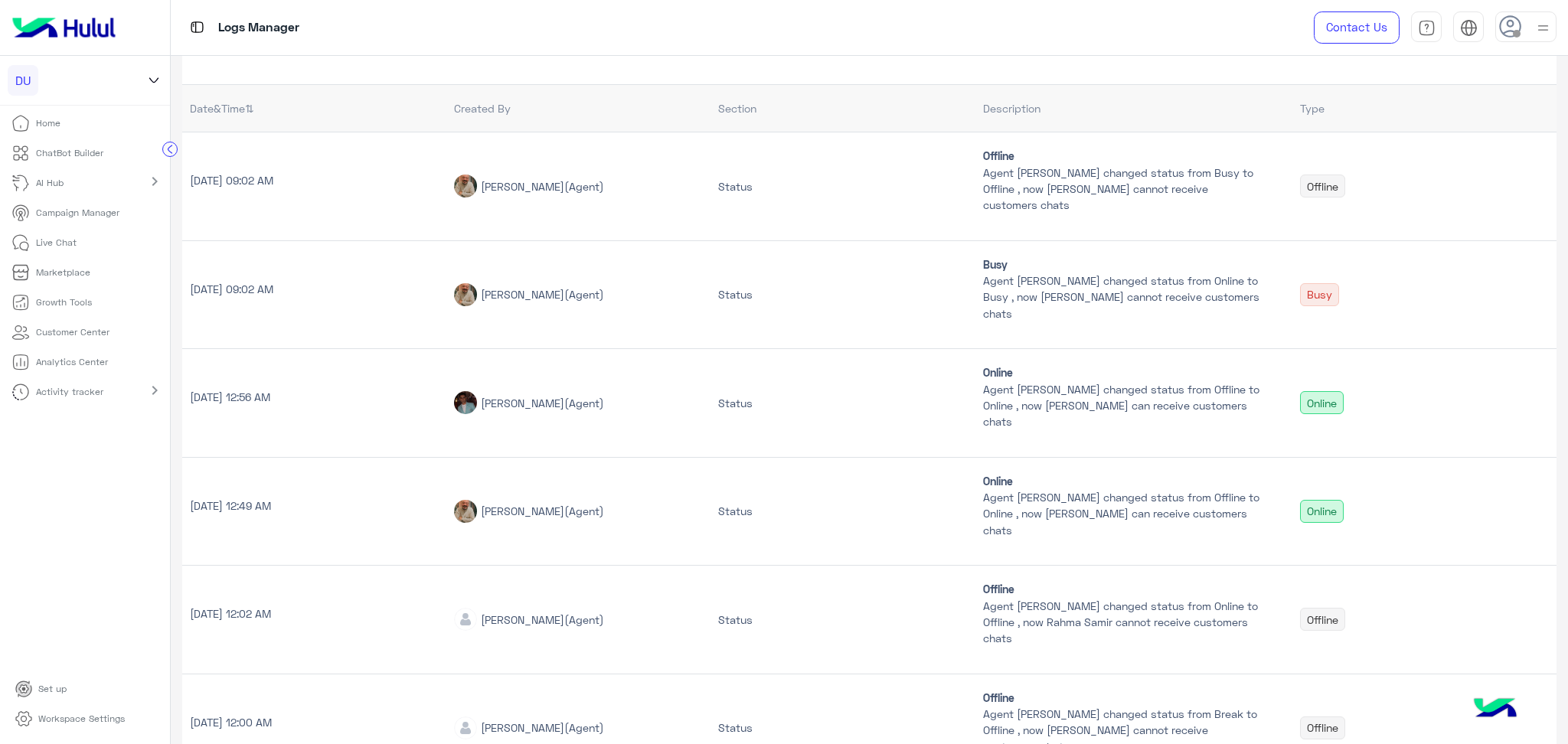
click at [273, 185] on p "[DATE] 09:02 AM" at bounding box center [314, 180] width 249 height 16
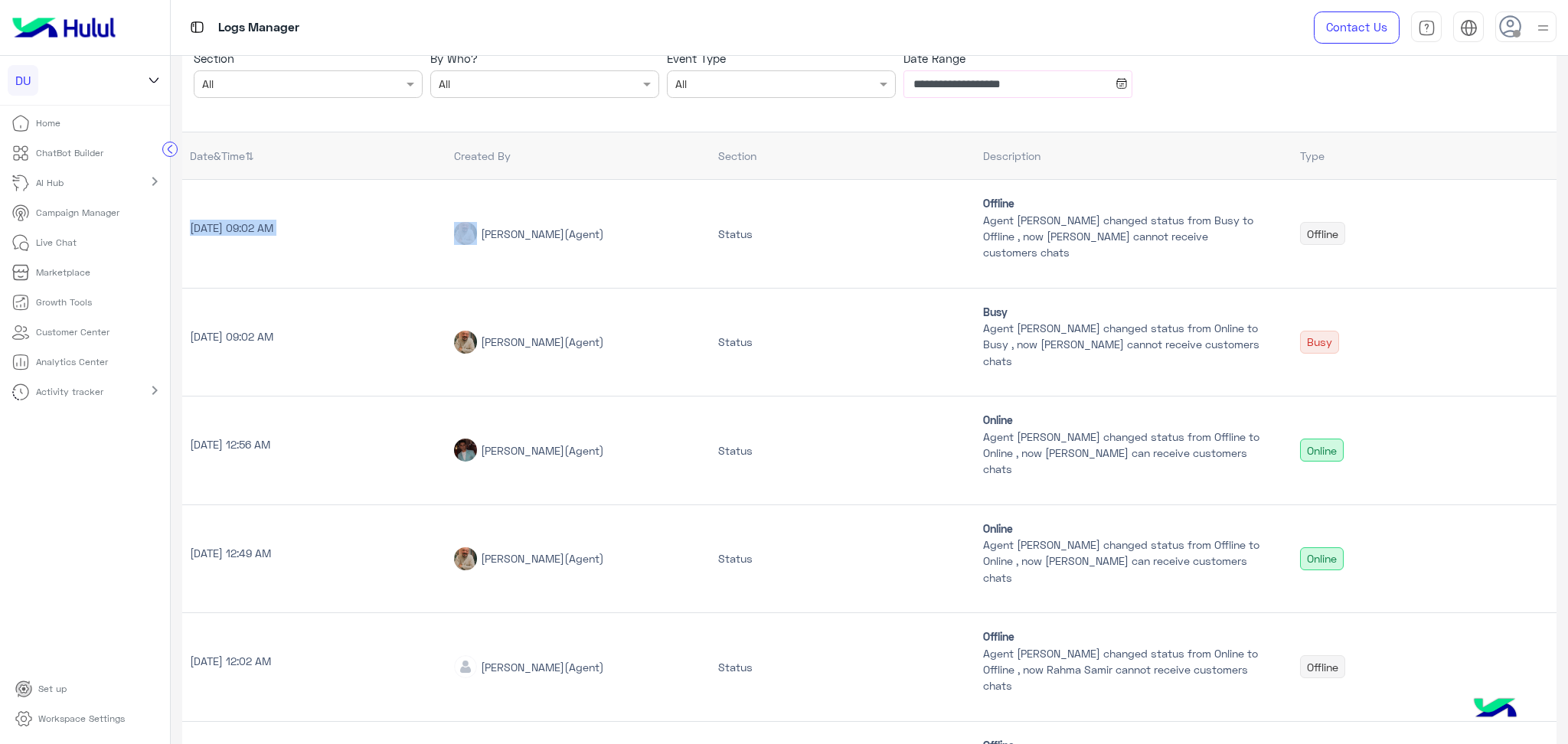
scroll to position [0, 0]
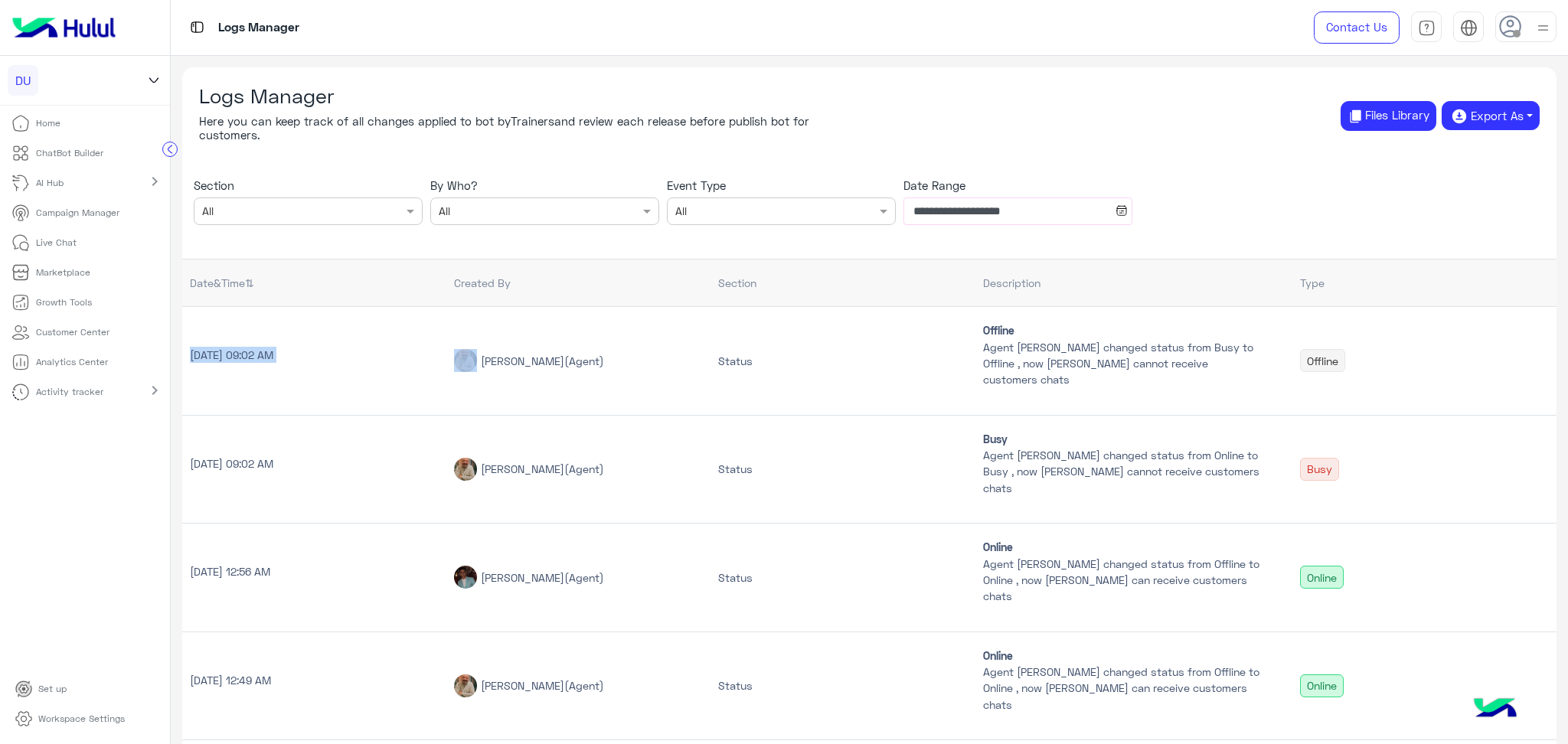
click at [274, 373] on td "[DATE] 09:02 AM" at bounding box center [314, 360] width 264 height 109
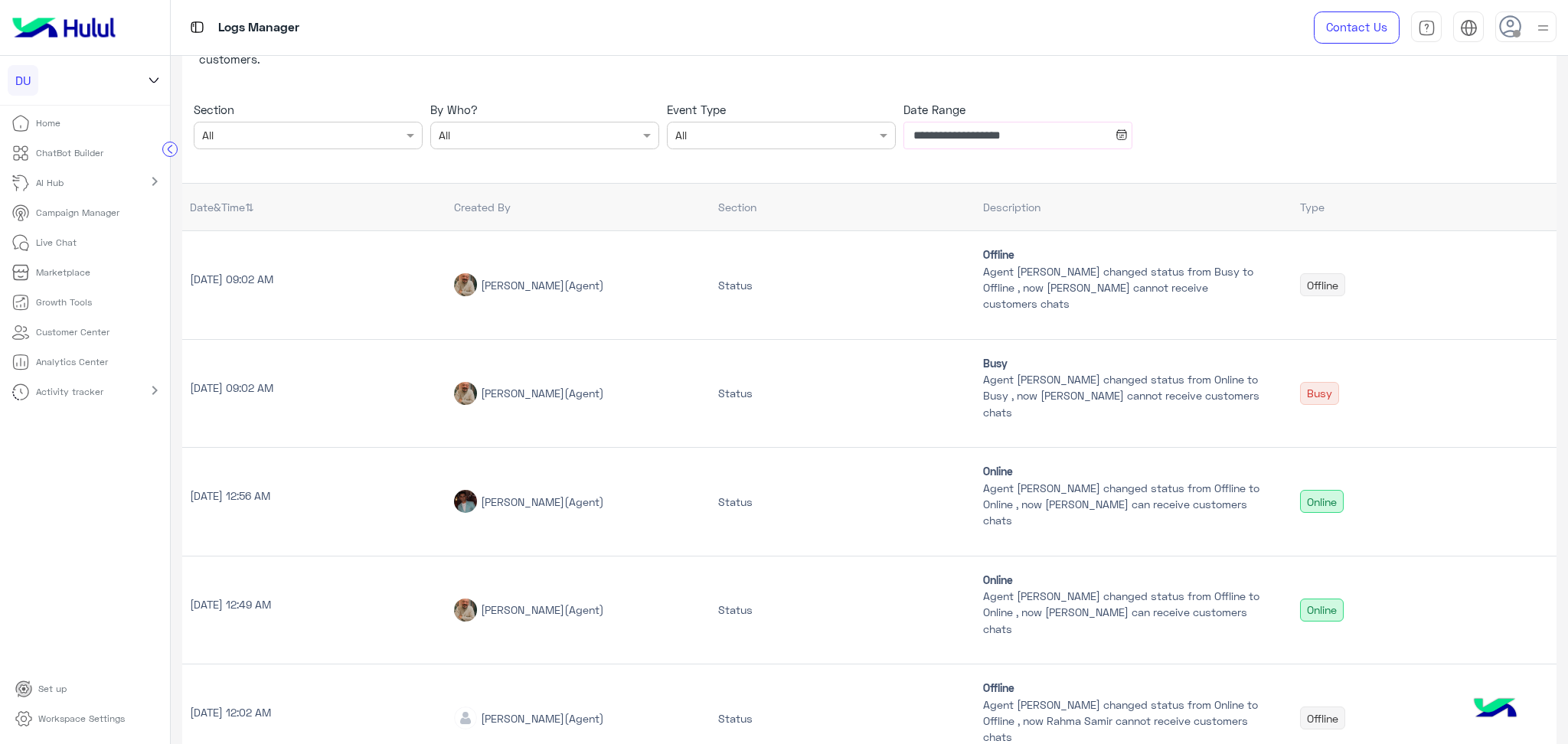
scroll to position [277, 0]
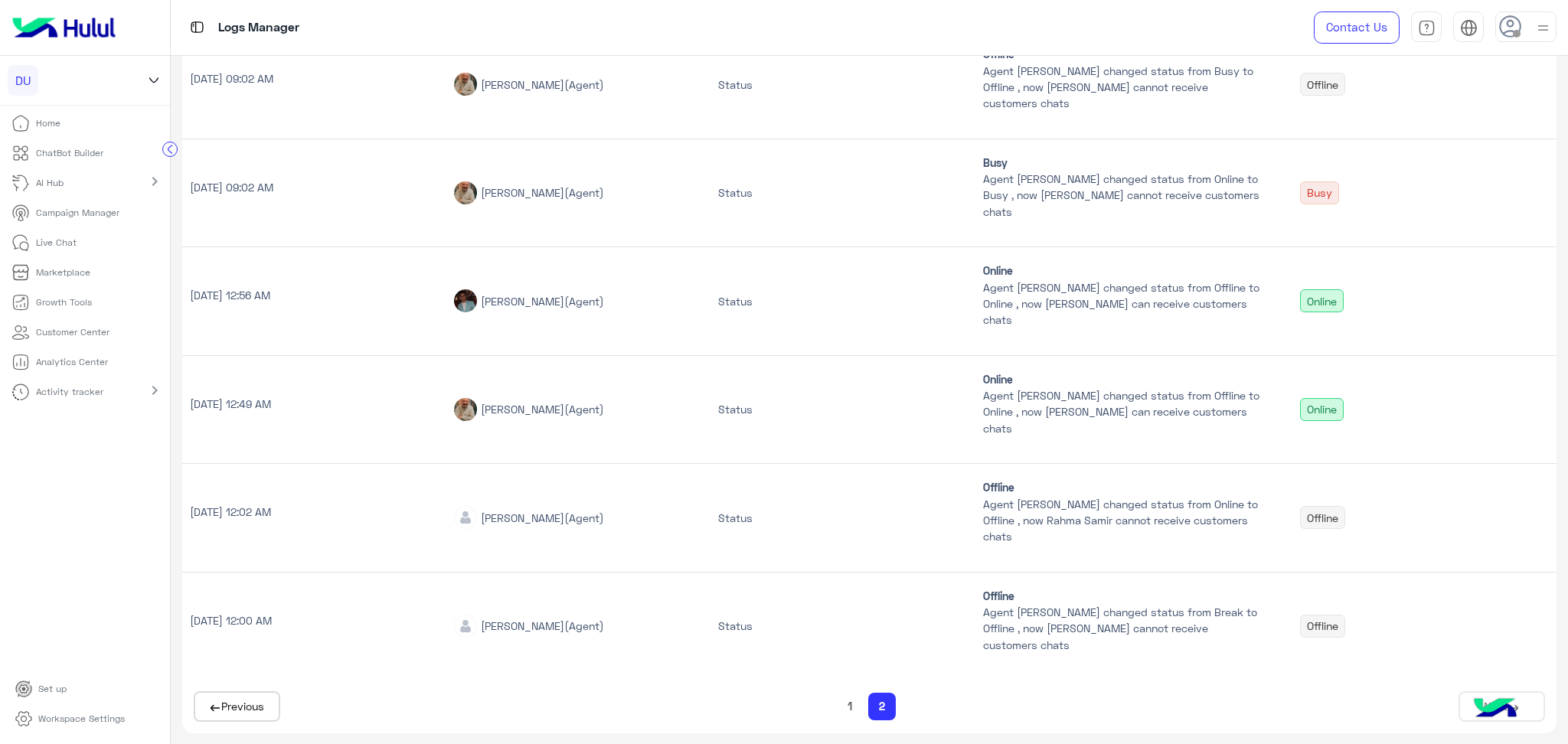
click at [852, 705] on button "1" at bounding box center [849, 706] width 14 height 18
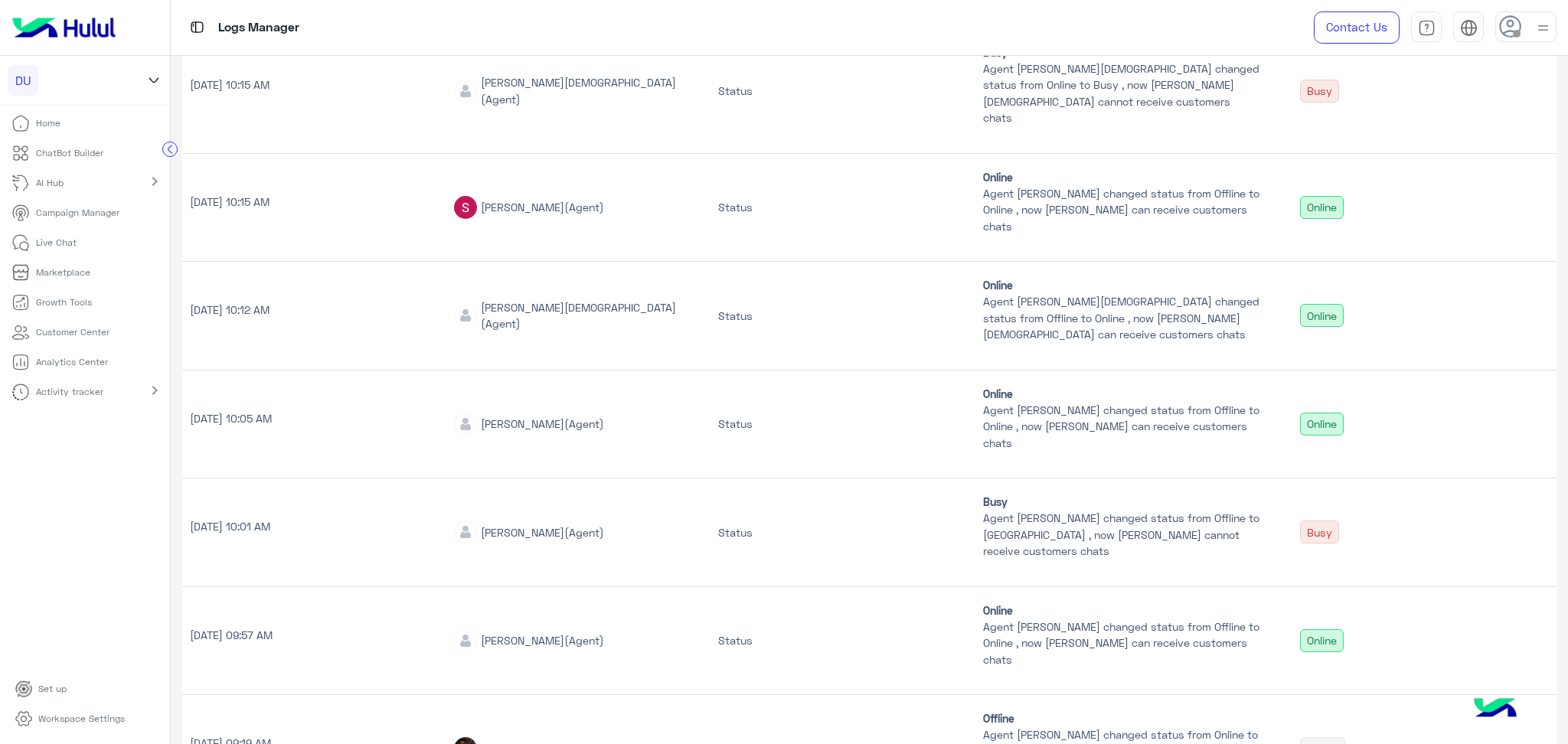
scroll to position [710, 0]
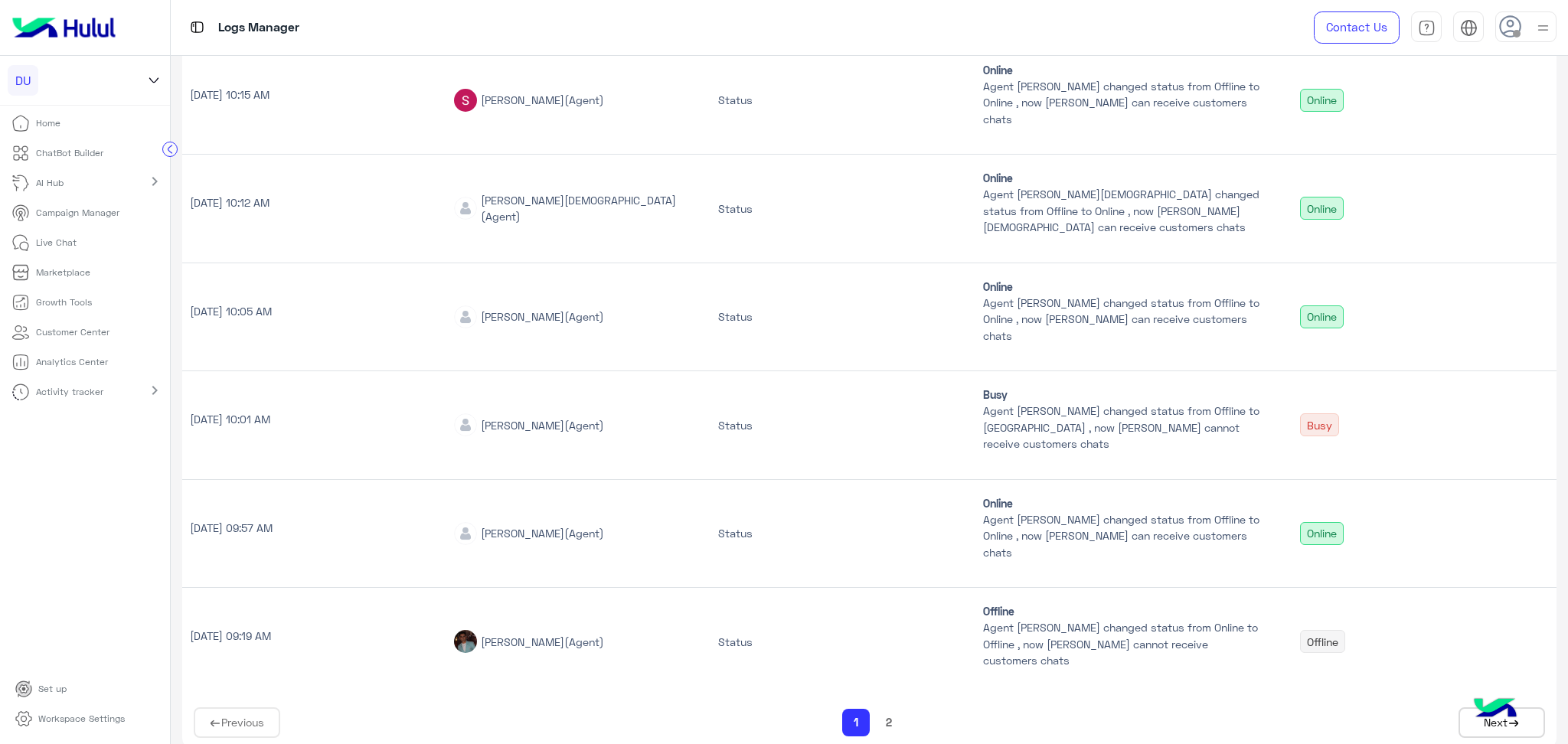
click at [268, 628] on p "[DATE] 09:19 AM" at bounding box center [314, 636] width 249 height 16
click at [277, 520] on p "[DATE] 09:57 AM" at bounding box center [314, 528] width 249 height 16
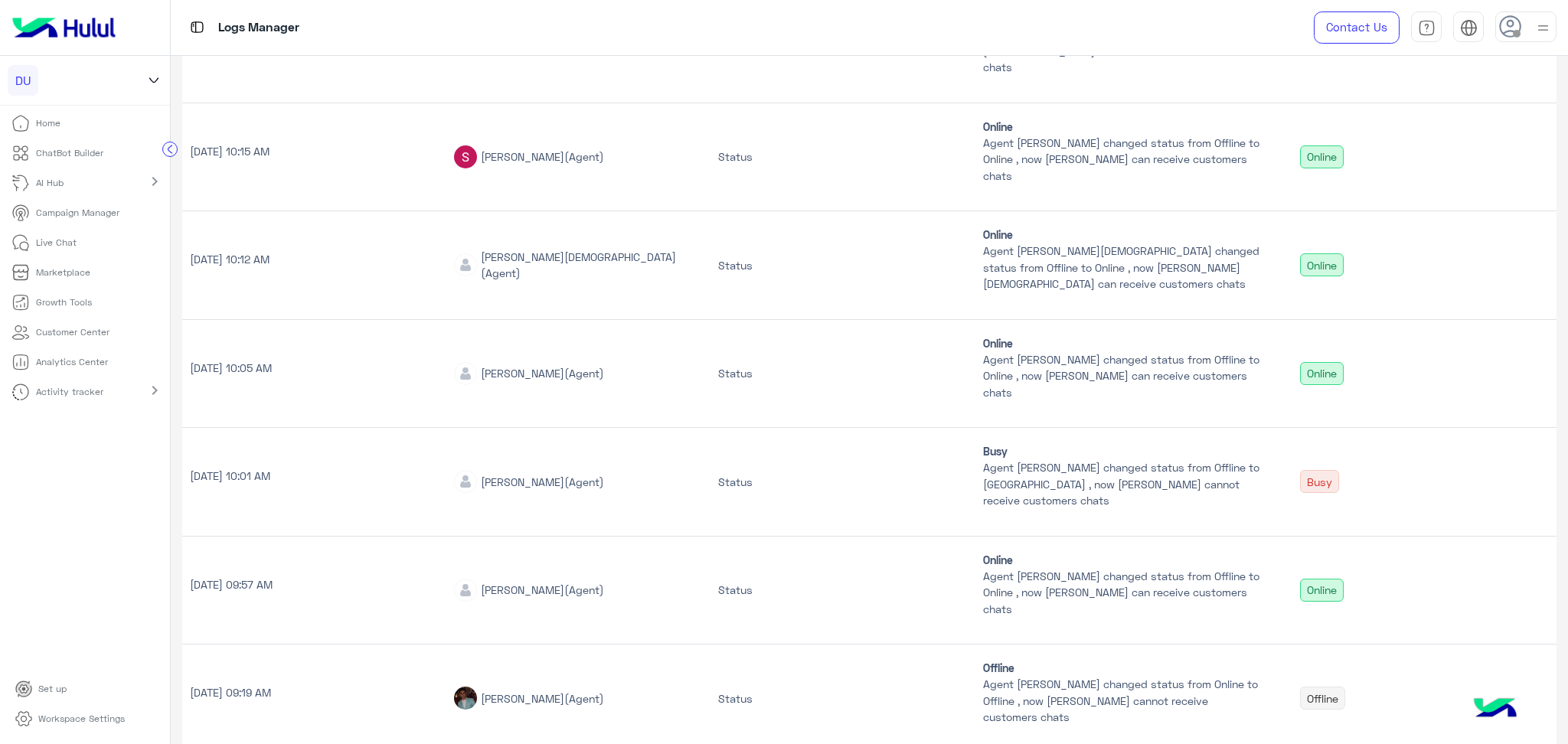
scroll to position [607, 0]
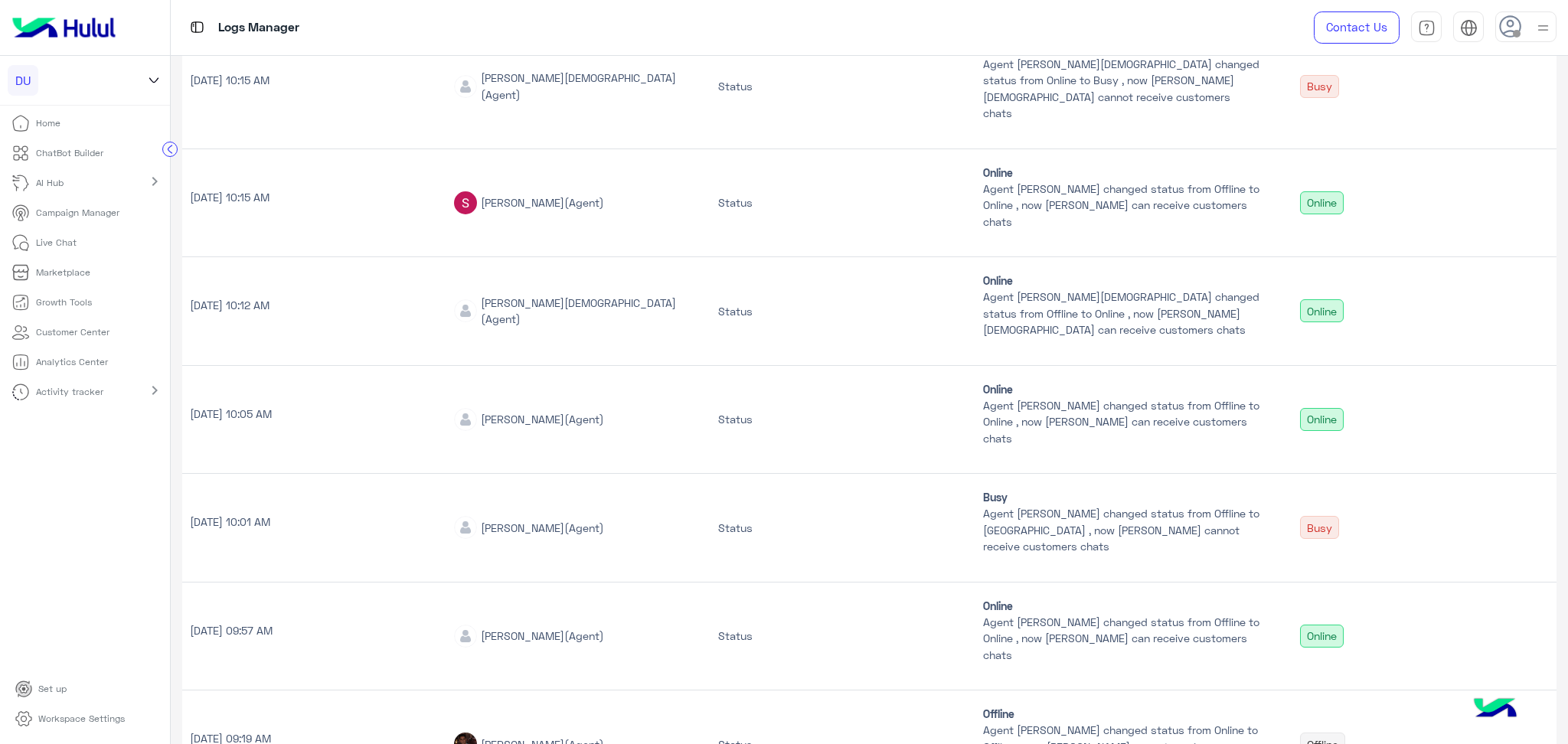
click at [278, 406] on p "[DATE] 10:05 AM" at bounding box center [314, 414] width 249 height 16
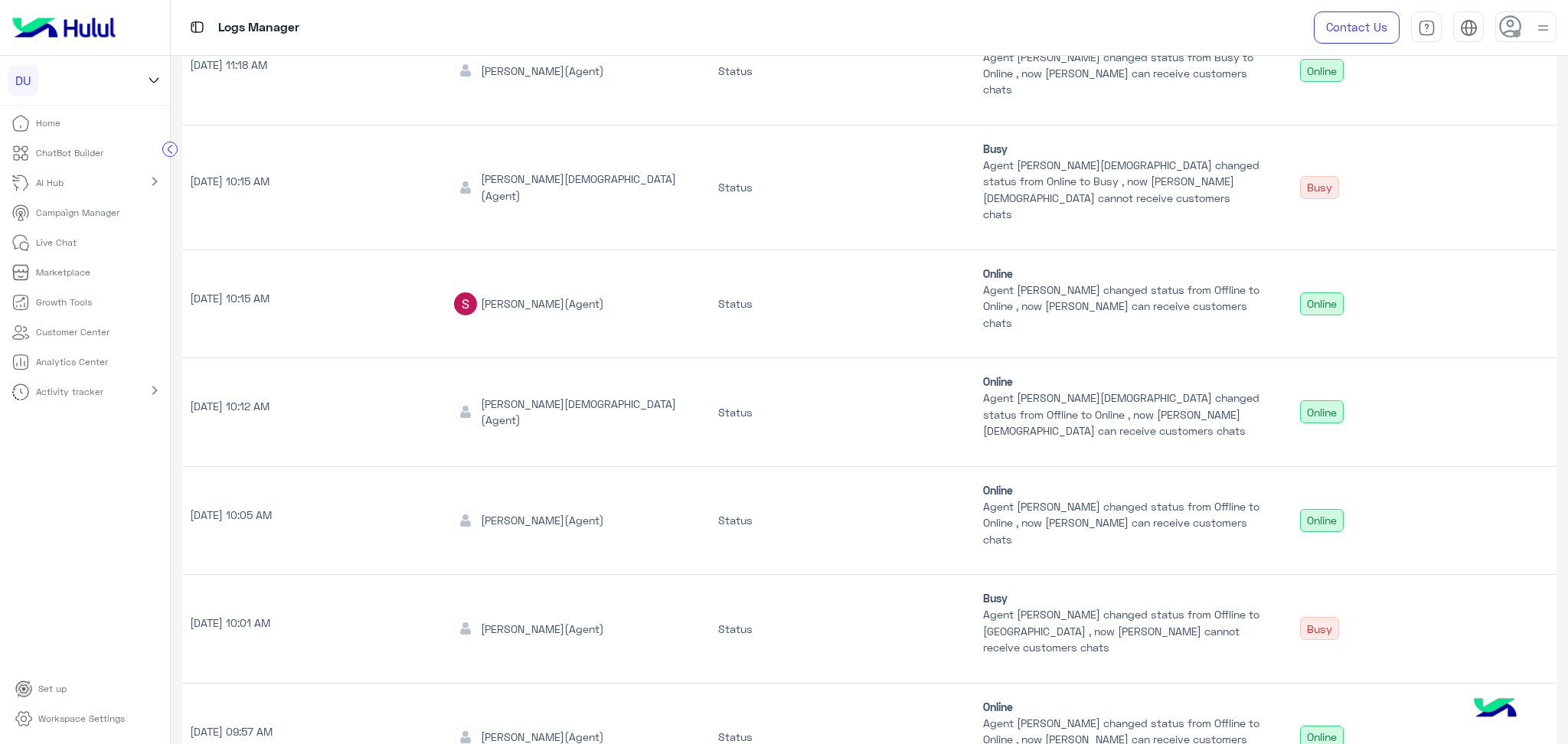
scroll to position [506, 0]
click at [274, 399] on p "[DATE] 10:12 AM" at bounding box center [314, 407] width 249 height 16
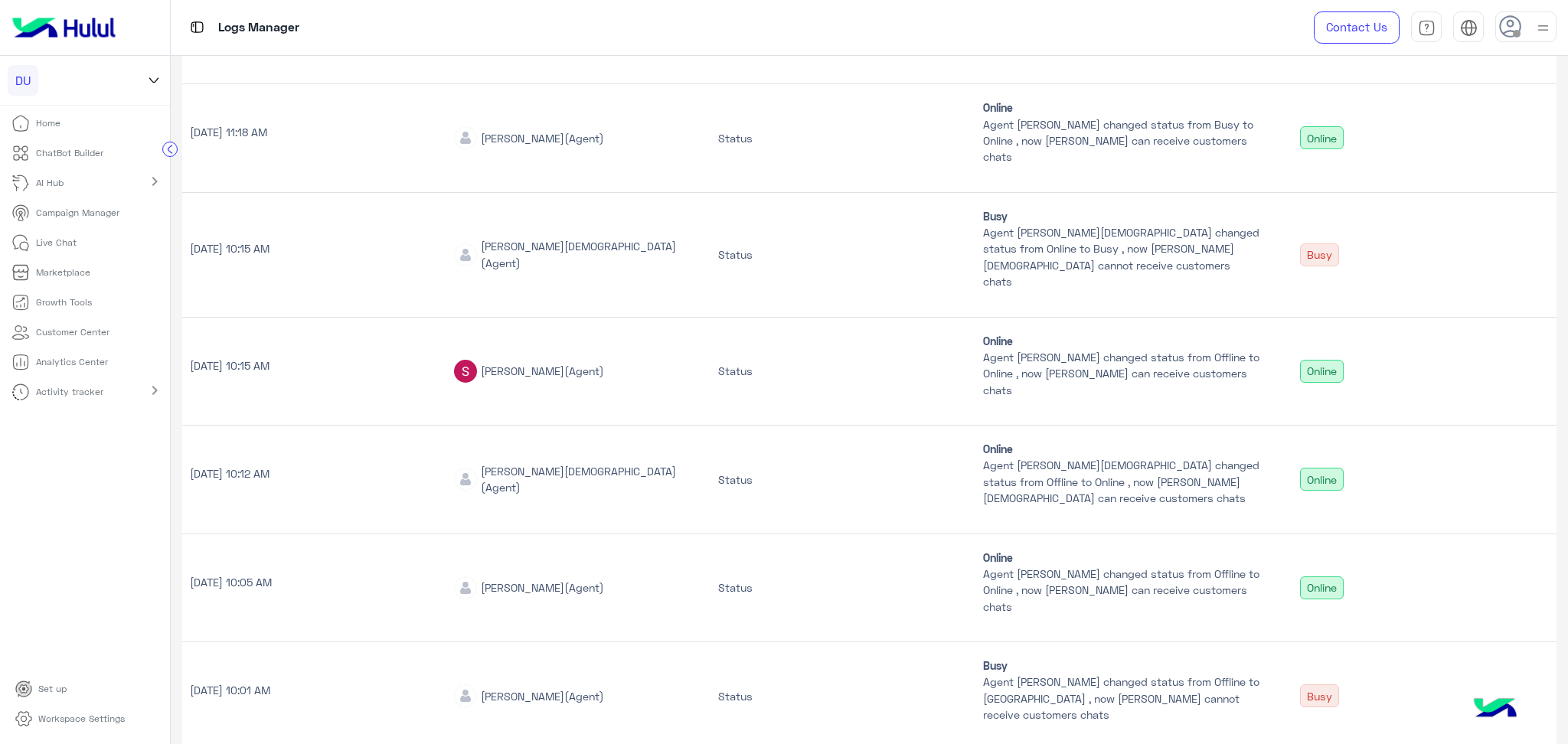
scroll to position [404, 0]
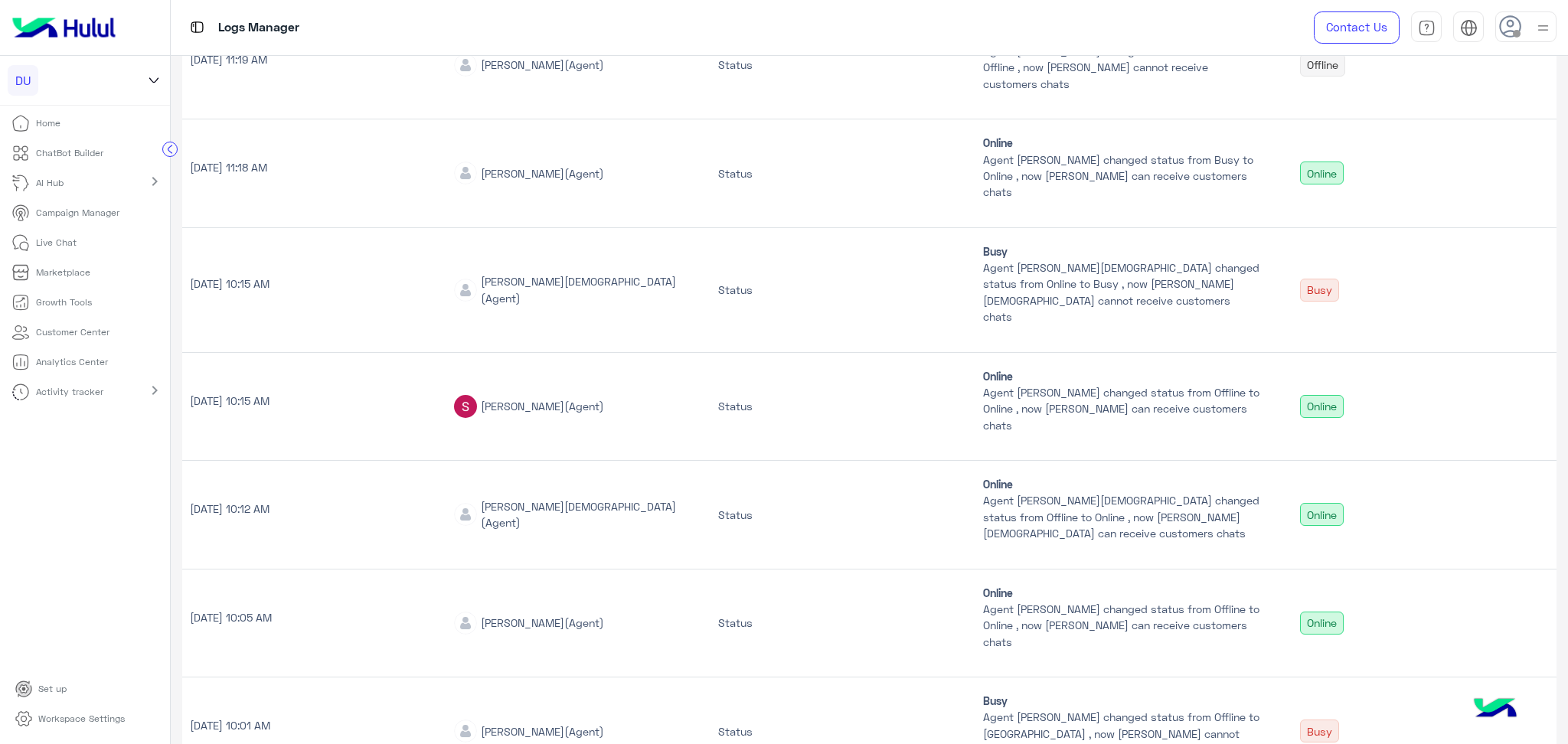
click at [277, 393] on p "[DATE] 10:15 AM" at bounding box center [314, 401] width 249 height 16
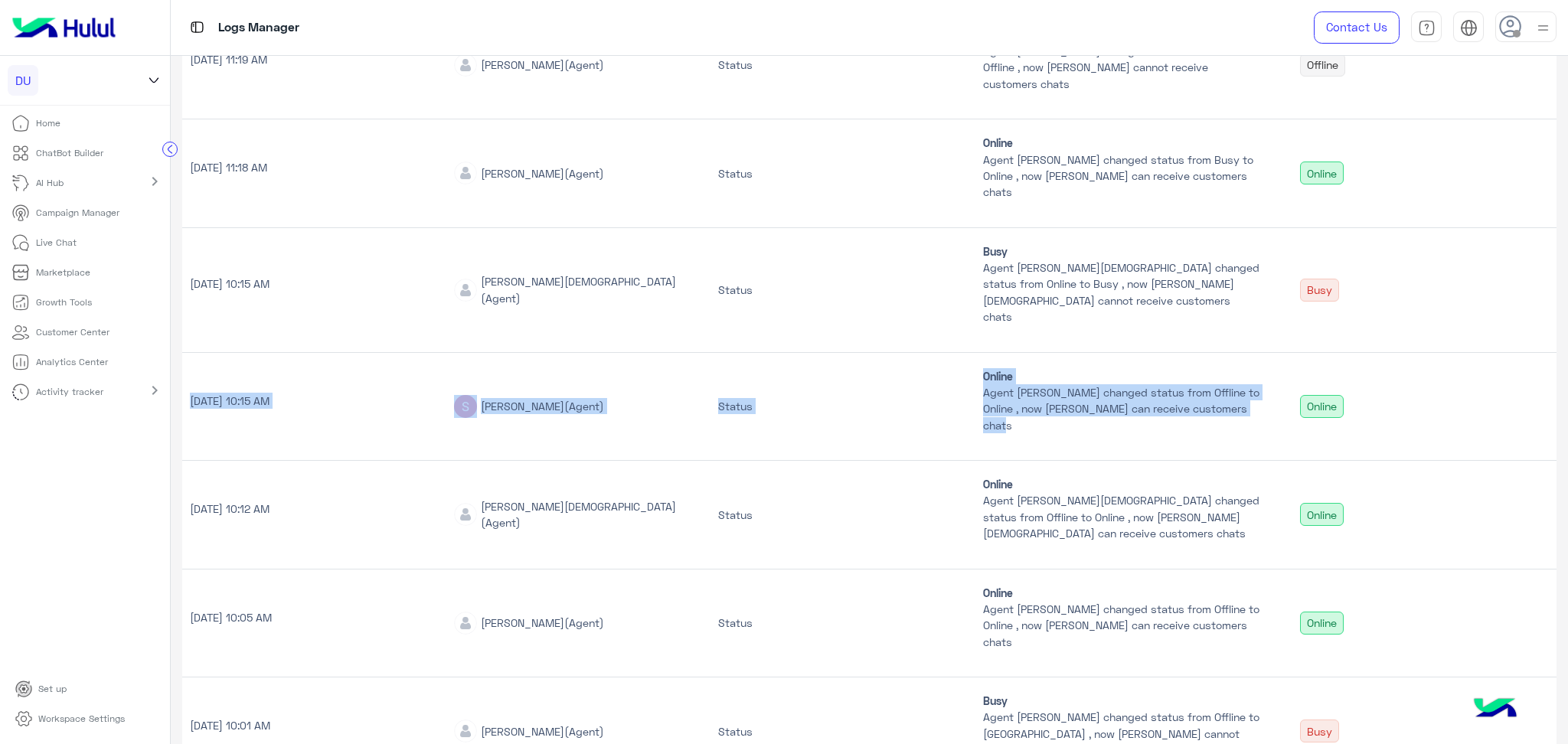
drag, startPoint x: 188, startPoint y: 383, endPoint x: 887, endPoint y: 417, distance: 699.8
click at [1001, 431] on tr "[DATE] 10:15 AM [PERSON_NAME] (Agent) Status Online Agent [PERSON_NAME] changed…" at bounding box center [870, 406] width 1374 height 109
click at [494, 399] on span "[PERSON_NAME]" at bounding box center [522, 406] width 84 height 13
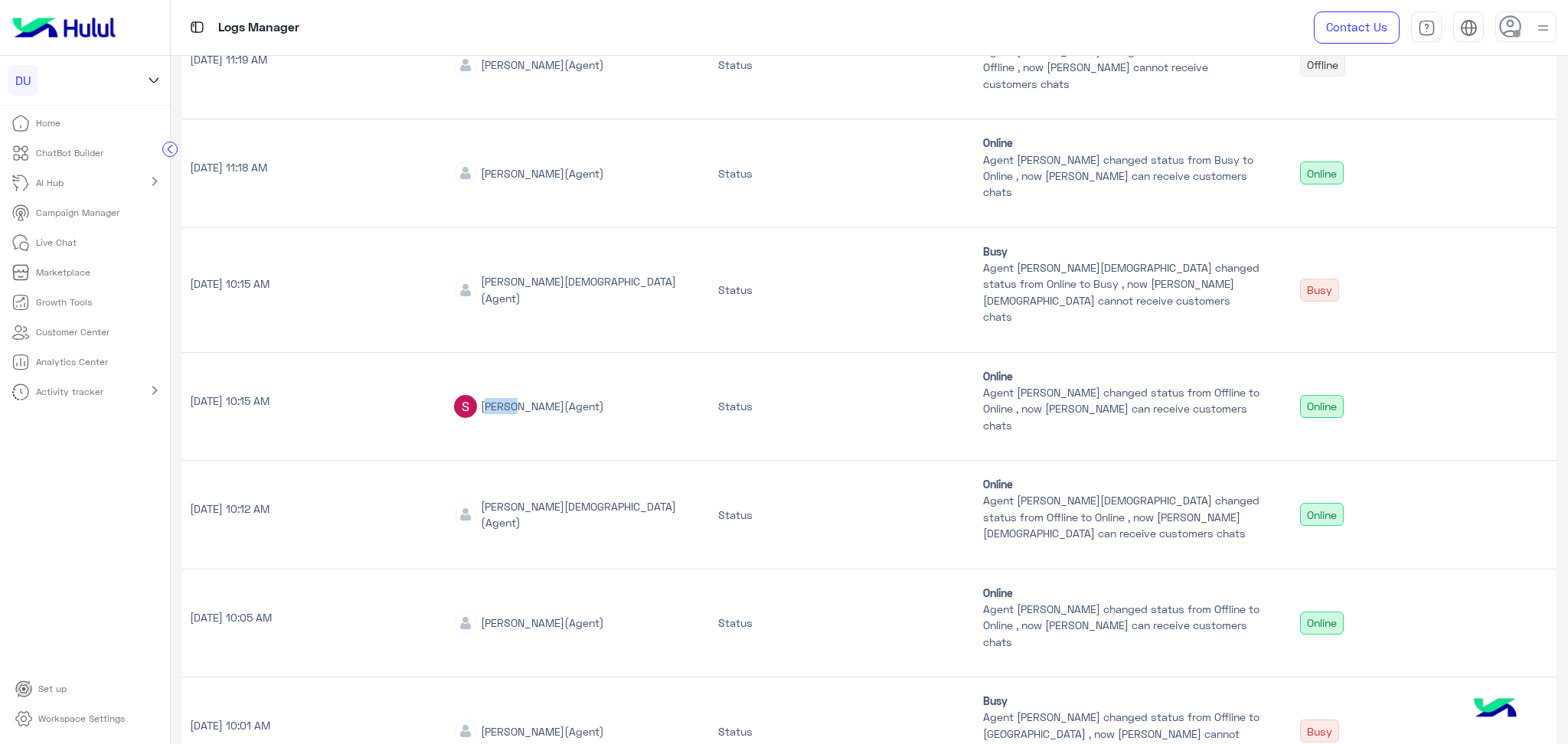
drag, startPoint x: 494, startPoint y: 386, endPoint x: 492, endPoint y: 438, distance: 52.0
click at [495, 399] on span "[PERSON_NAME]" at bounding box center [522, 406] width 84 height 13
click at [502, 478] on td "[PERSON_NAME][DEMOGRAPHIC_DATA] (Agent)" at bounding box center [578, 514] width 264 height 109
drag, startPoint x: 502, startPoint y: 478, endPoint x: 504, endPoint y: 525, distance: 47.0
click at [504, 478] on td "[PERSON_NAME][DEMOGRAPHIC_DATA] (Agent)" at bounding box center [578, 514] width 264 height 109
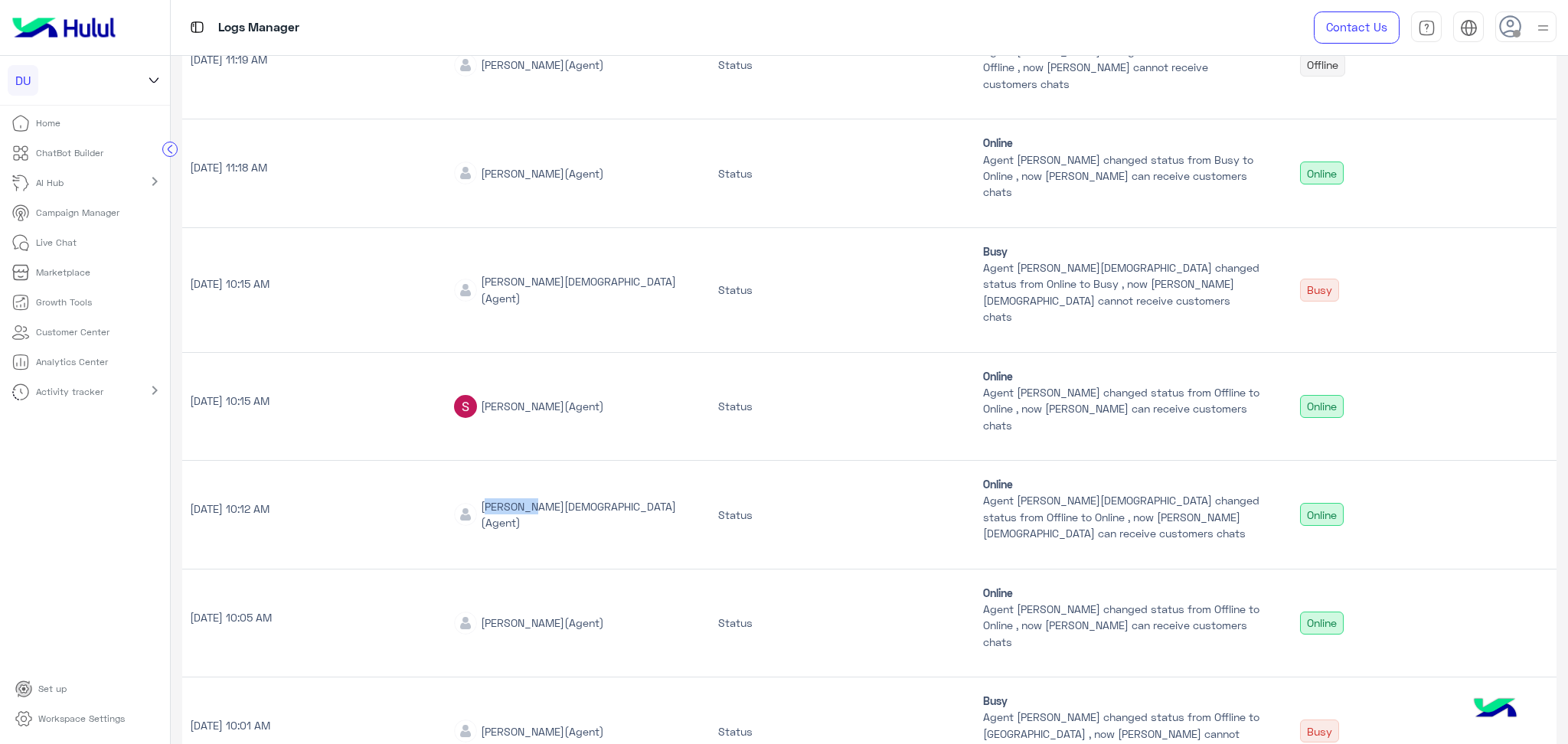
click at [472, 611] on img at bounding box center [465, 623] width 23 height 23
drag, startPoint x: 472, startPoint y: 606, endPoint x: 443, endPoint y: 606, distance: 29.0
click at [473, 611] on img at bounding box center [465, 623] width 23 height 23
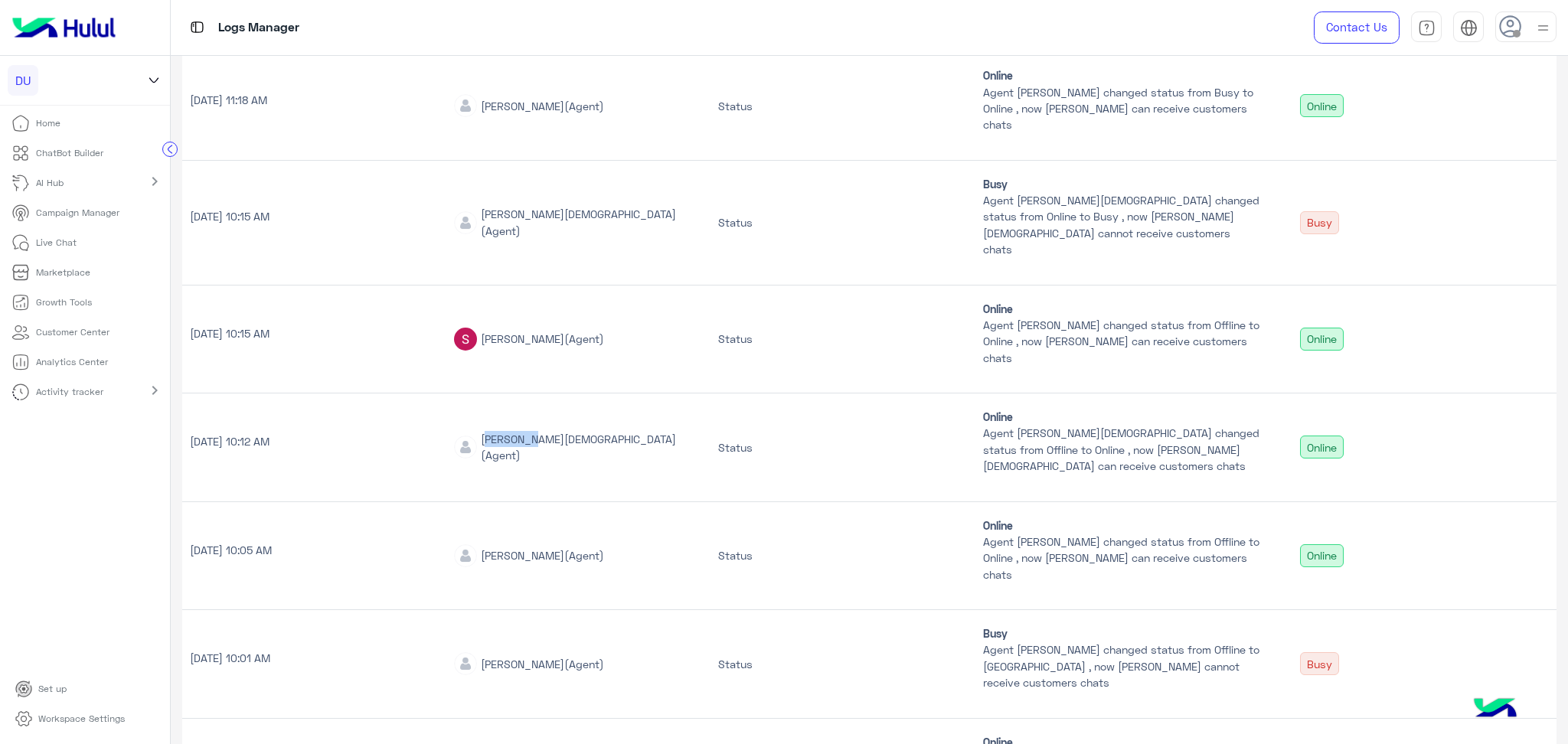
scroll to position [710, 0]
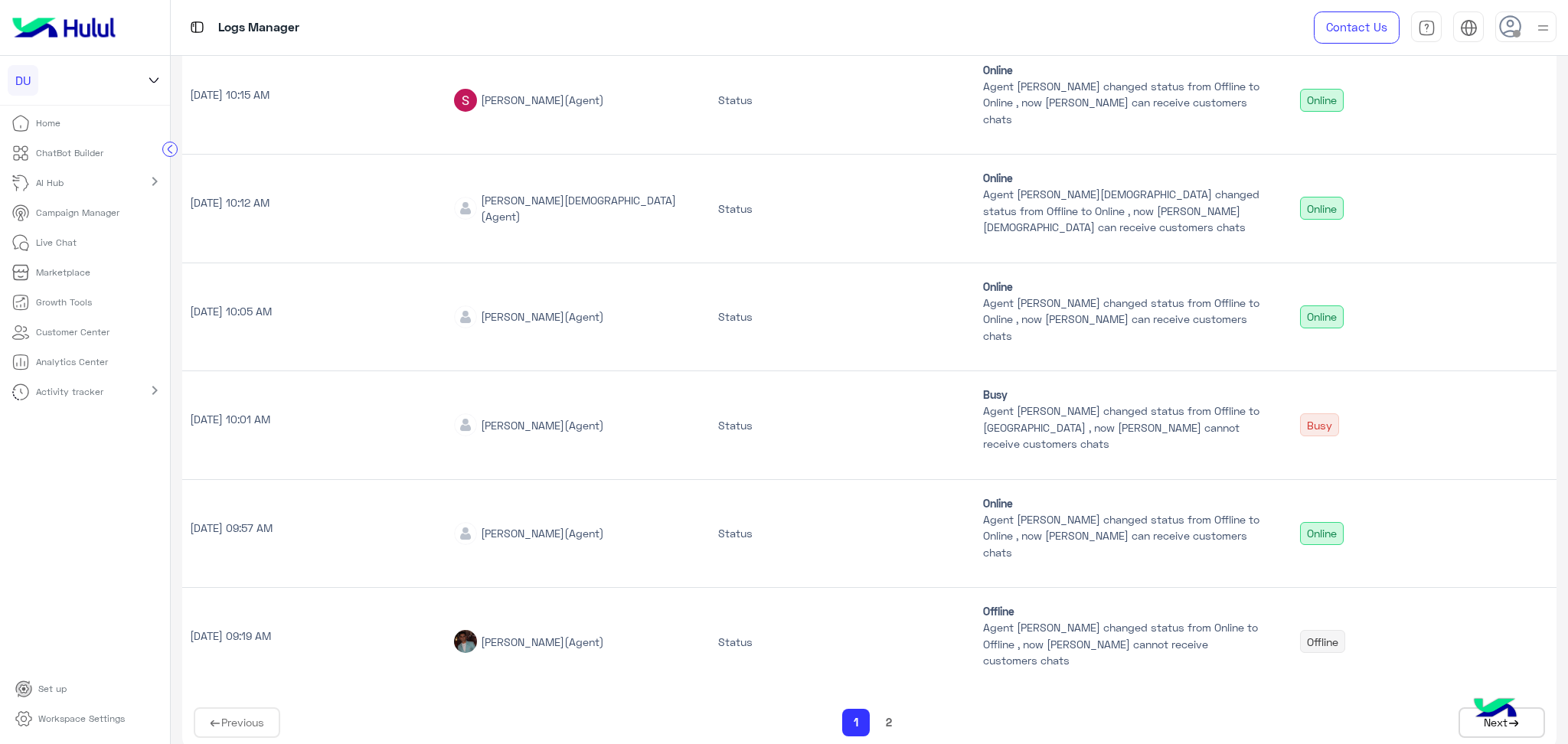
click at [493, 635] on span "[PERSON_NAME]" at bounding box center [522, 642] width 84 height 13
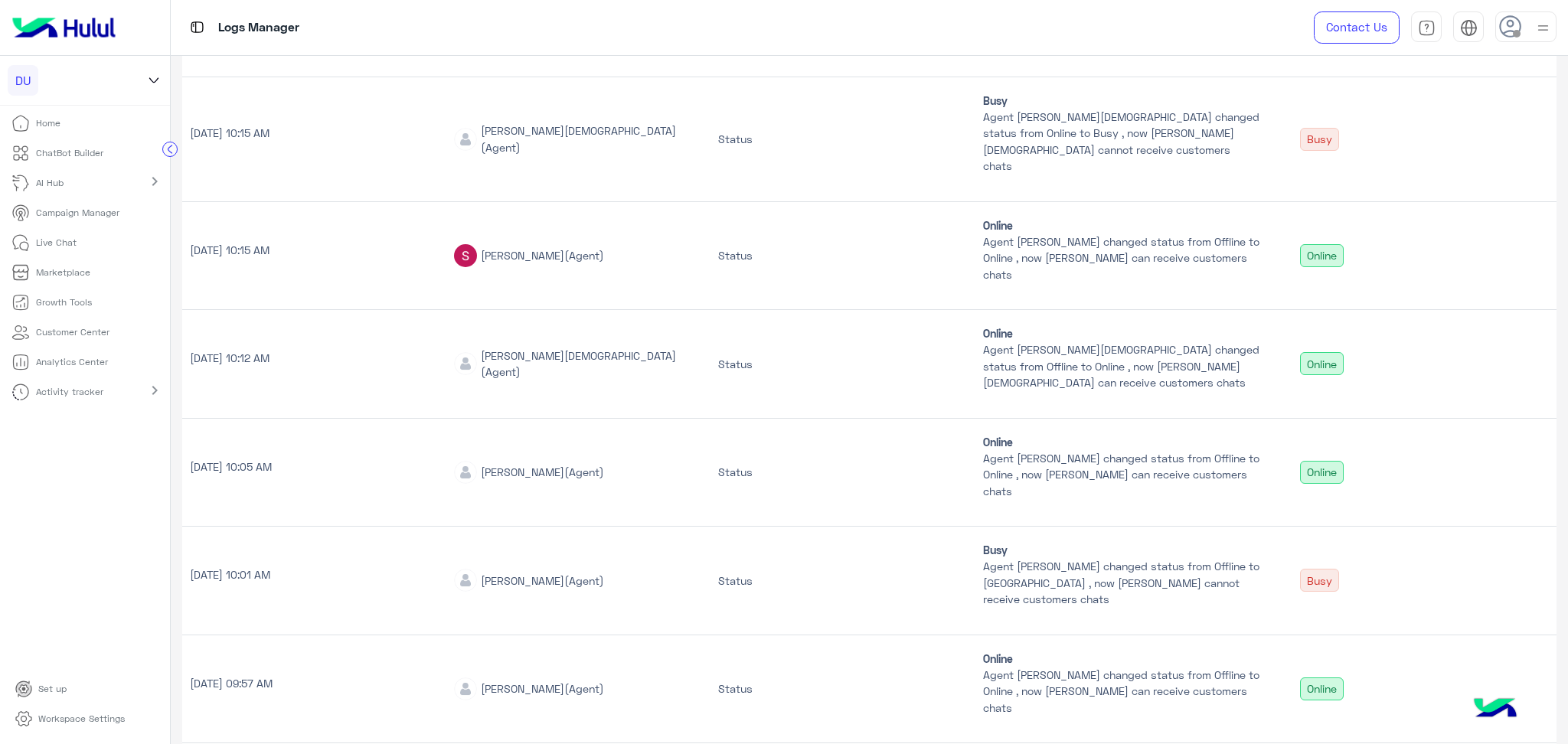
scroll to position [506, 0]
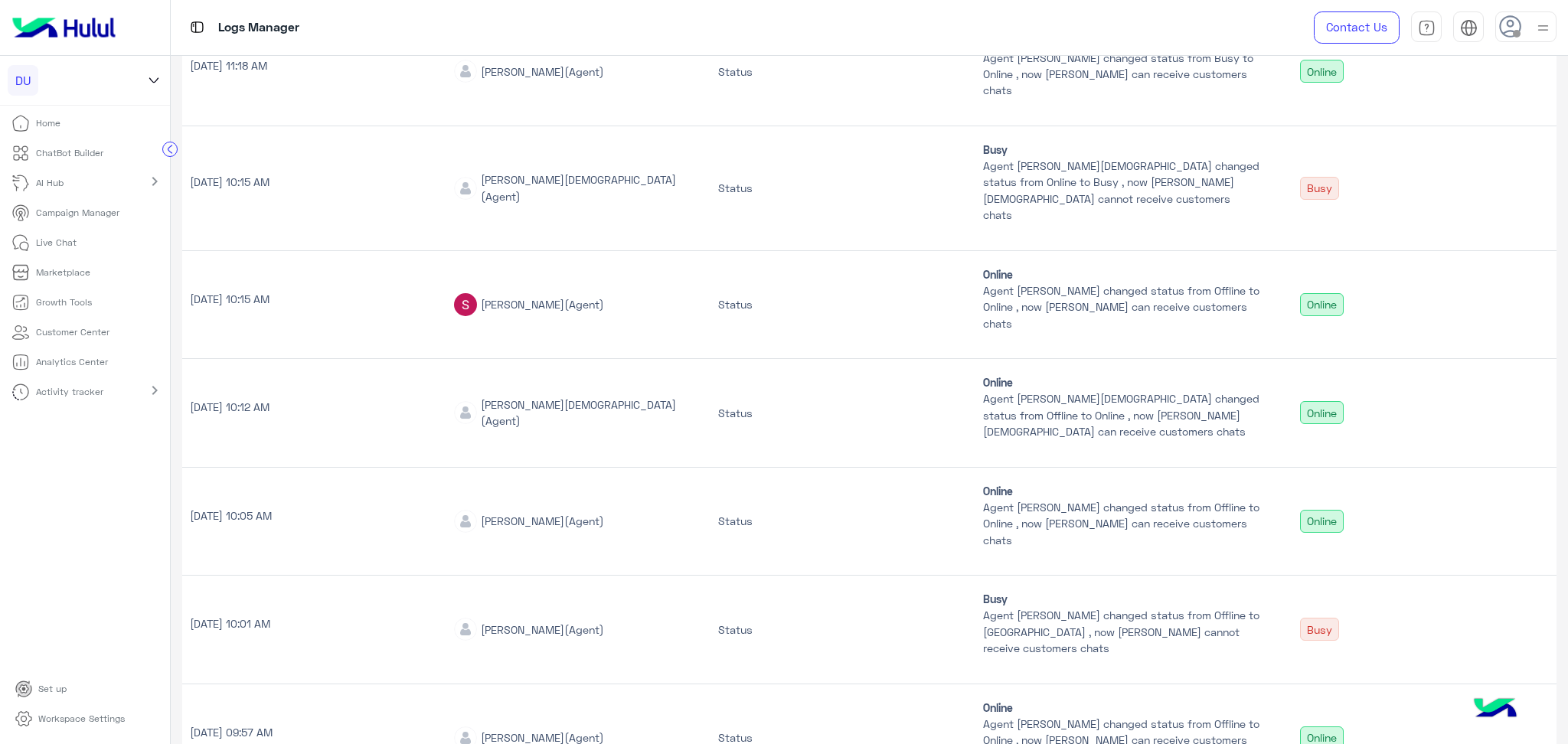
click at [83, 355] on p "Analytics Center" at bounding box center [72, 362] width 72 height 14
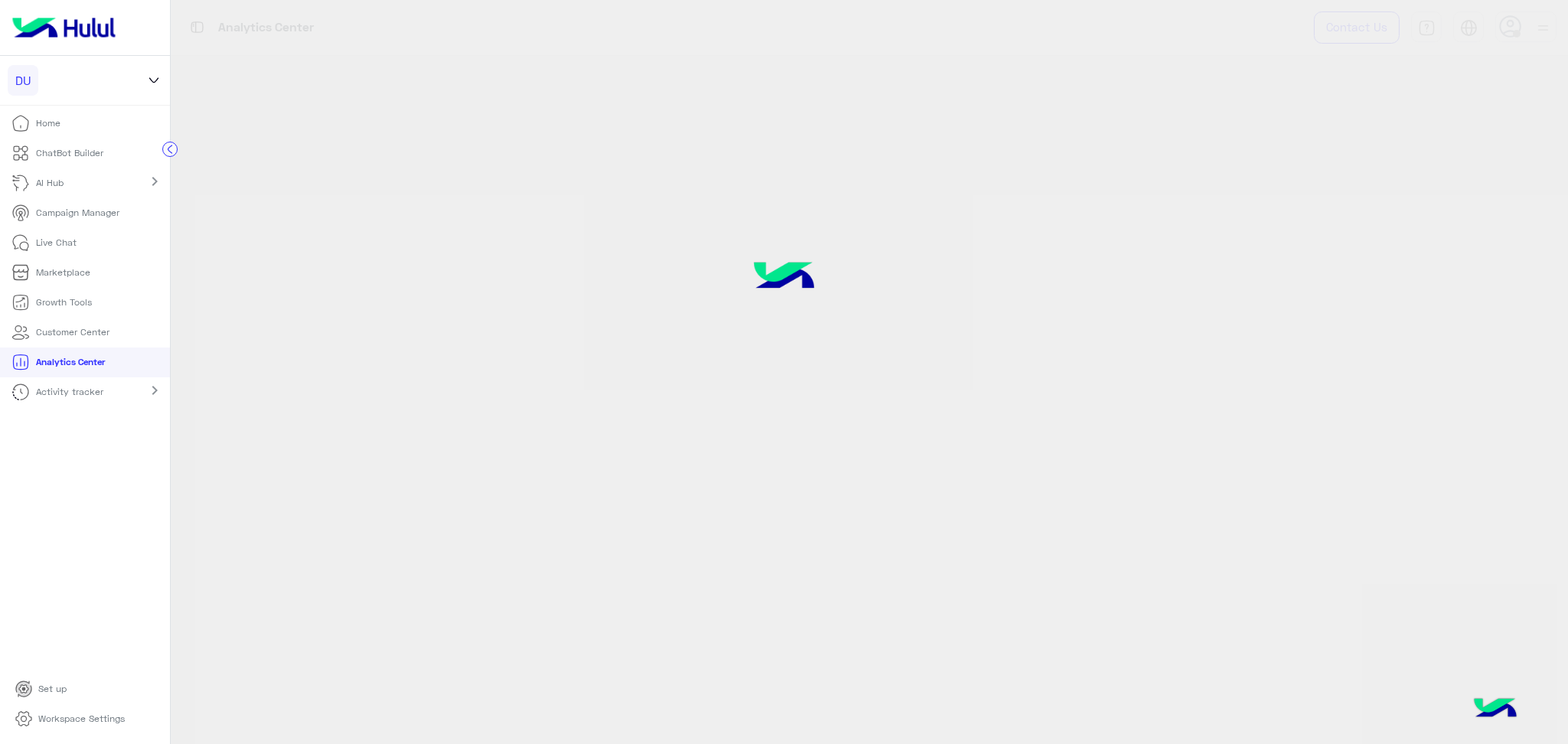
click at [52, 363] on p "Analytics Center" at bounding box center [70, 362] width 69 height 14
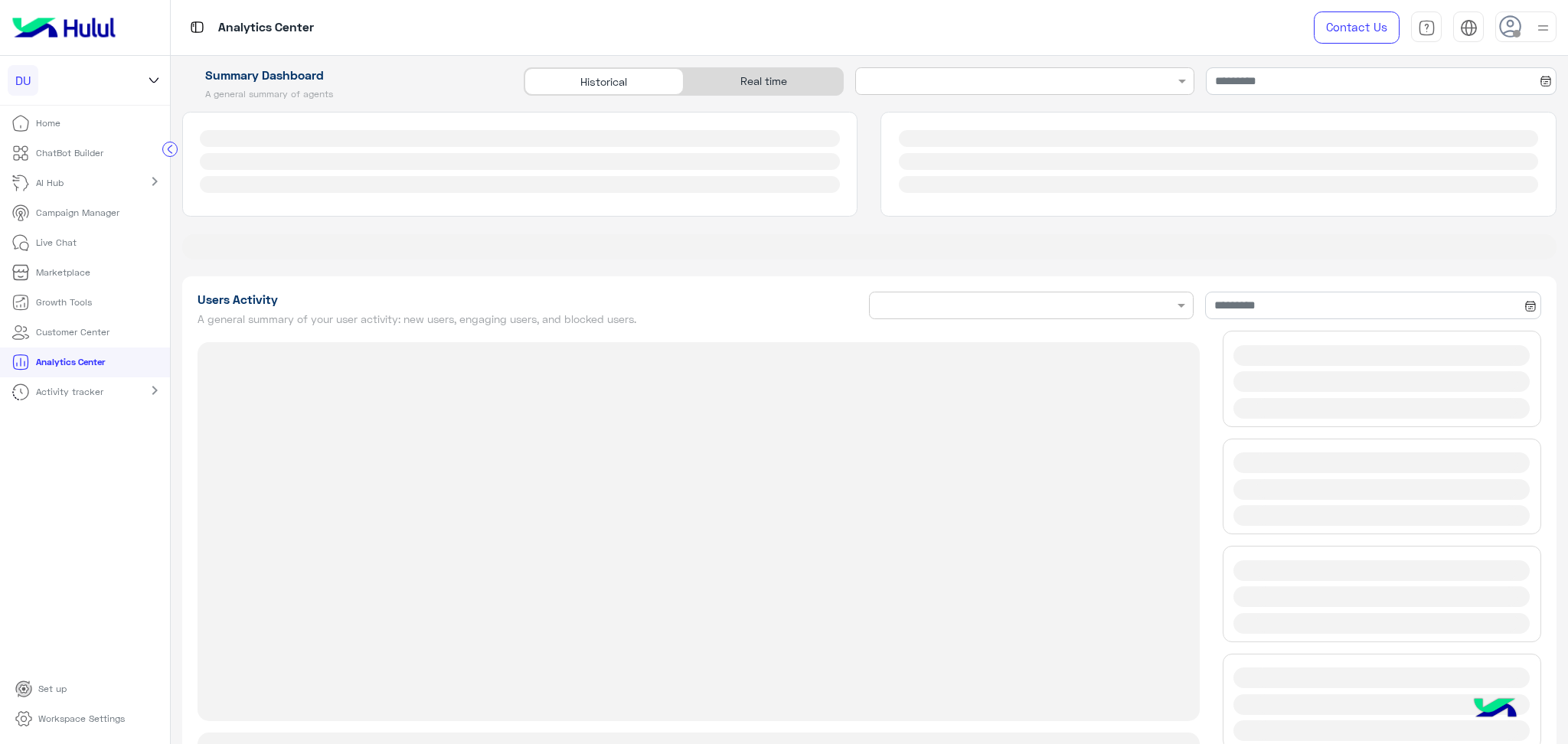
type input "**********"
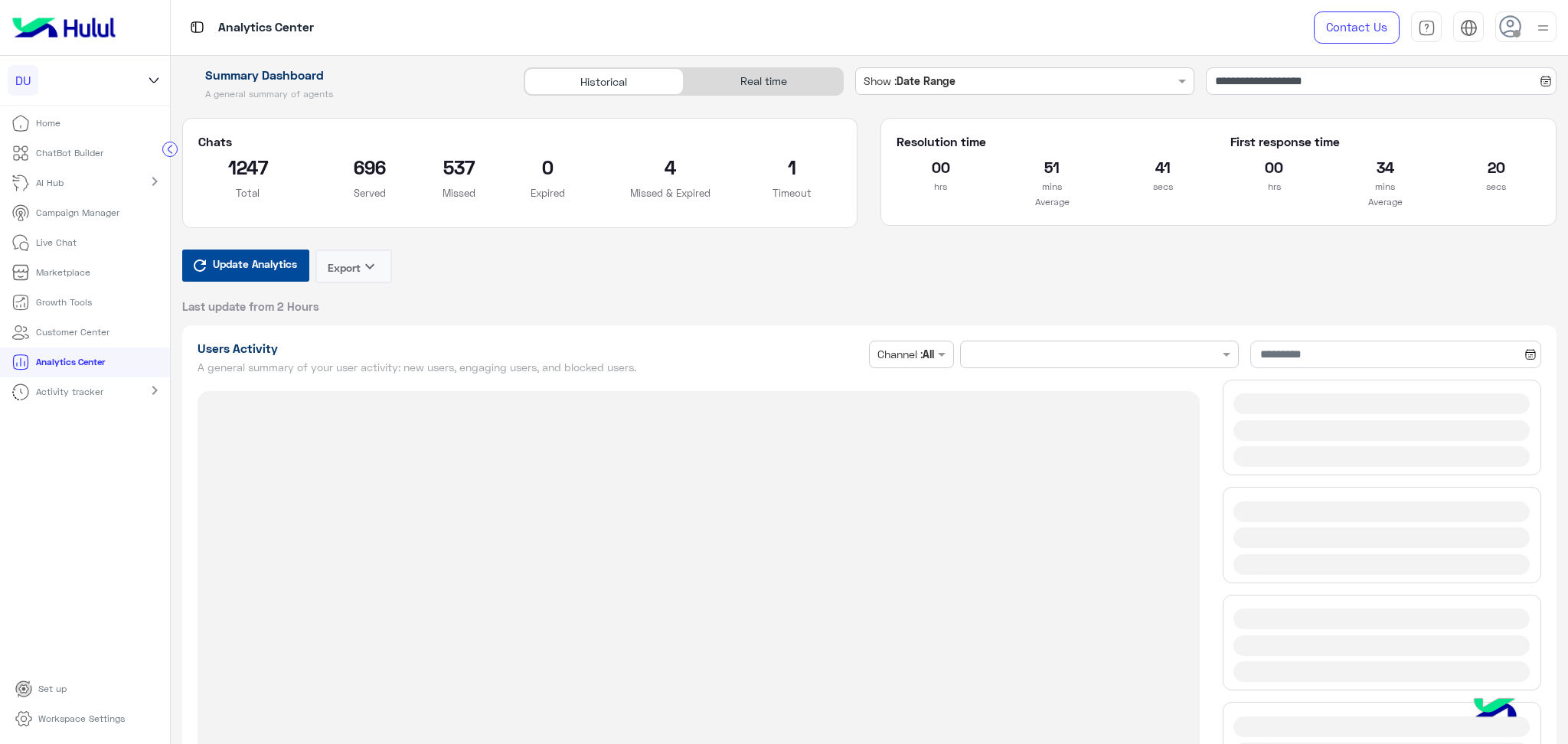
type input "**********"
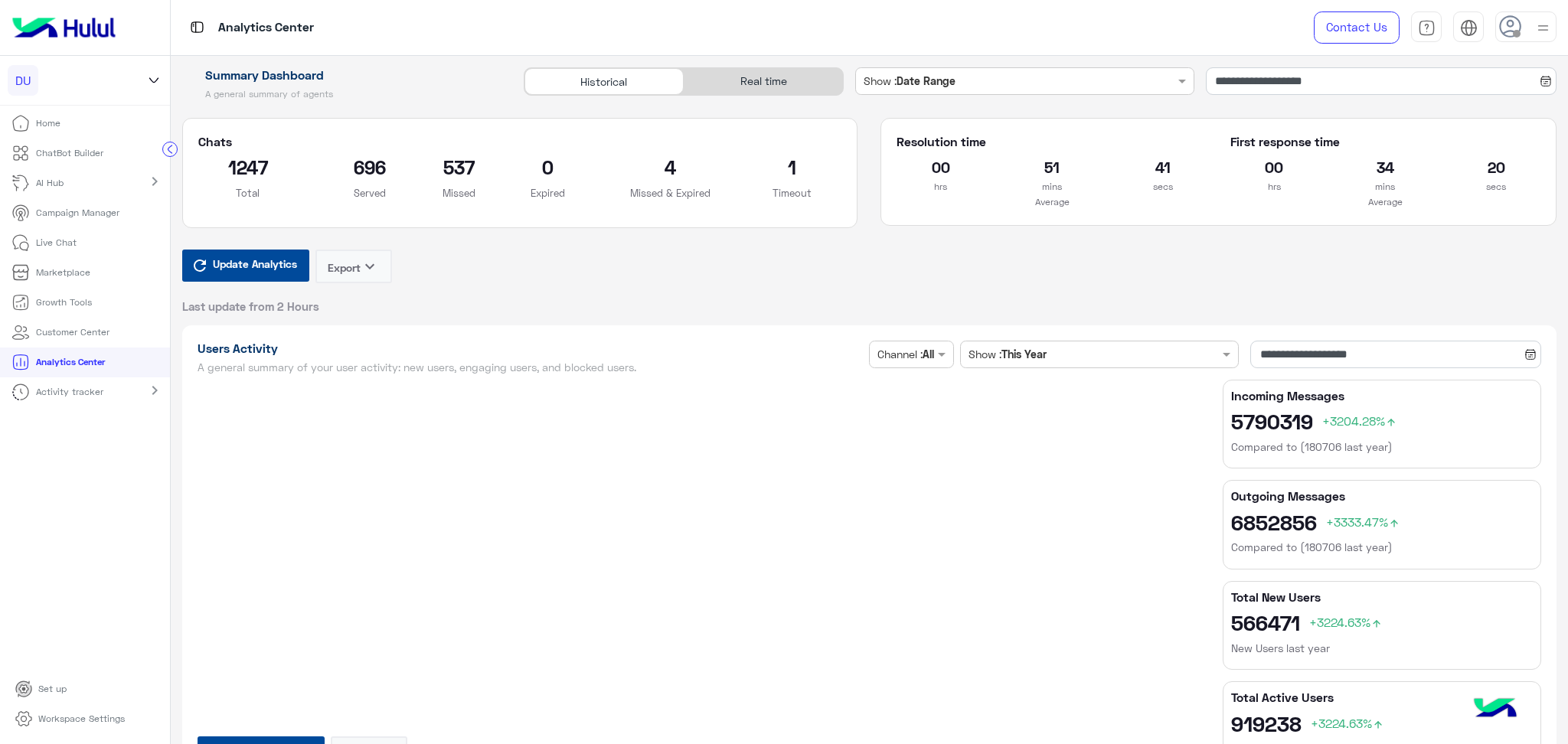
type input "**********"
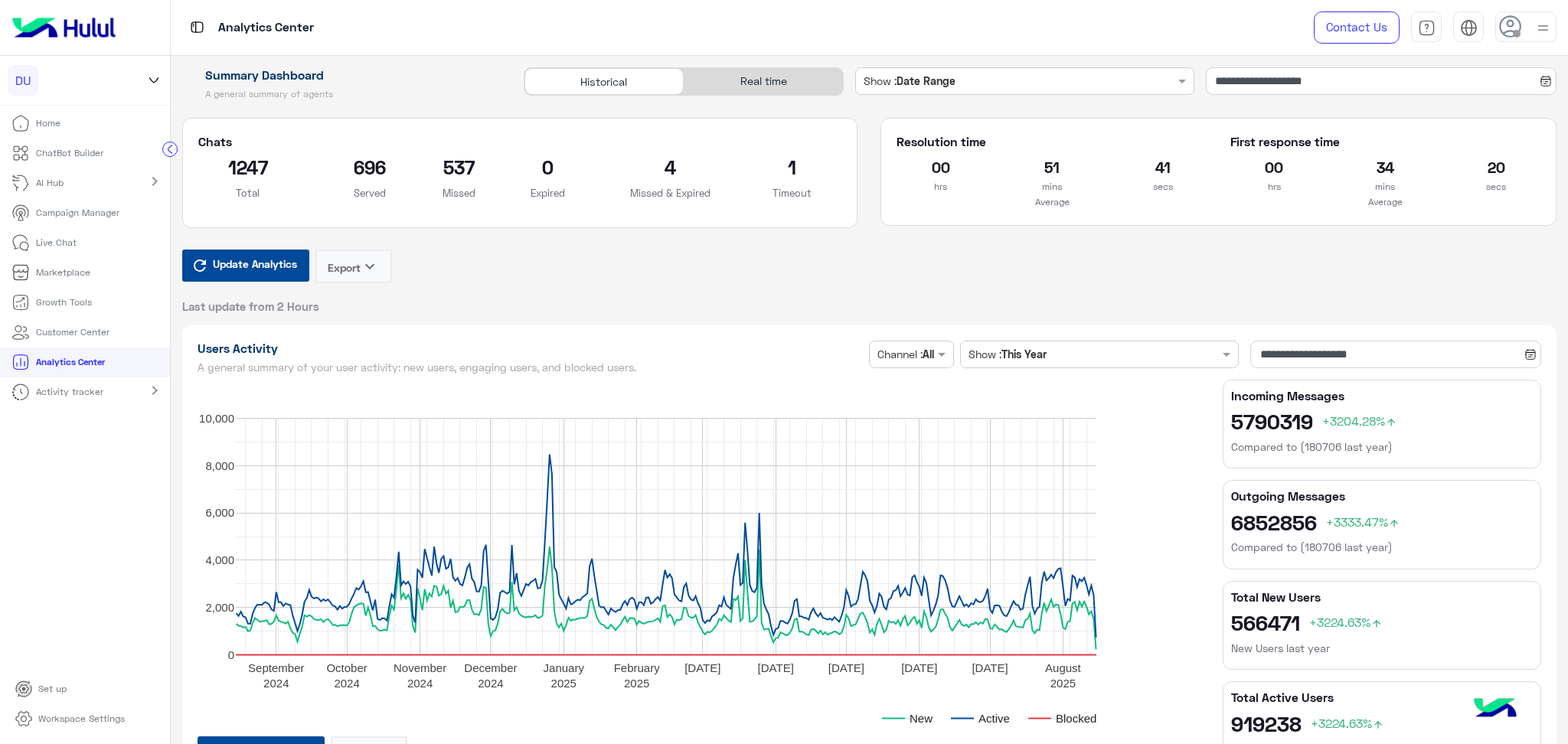
type input "**********"
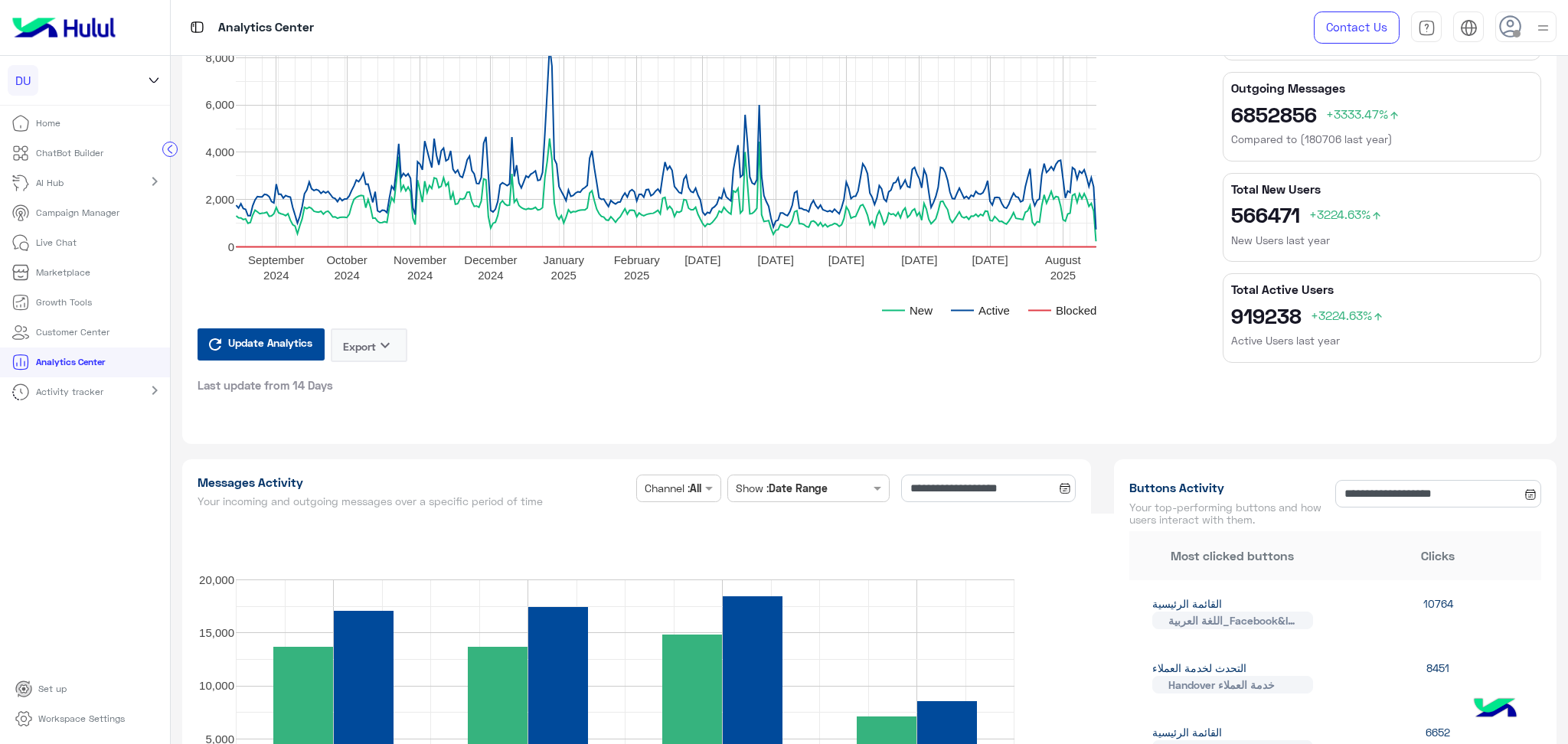
type input "**********"
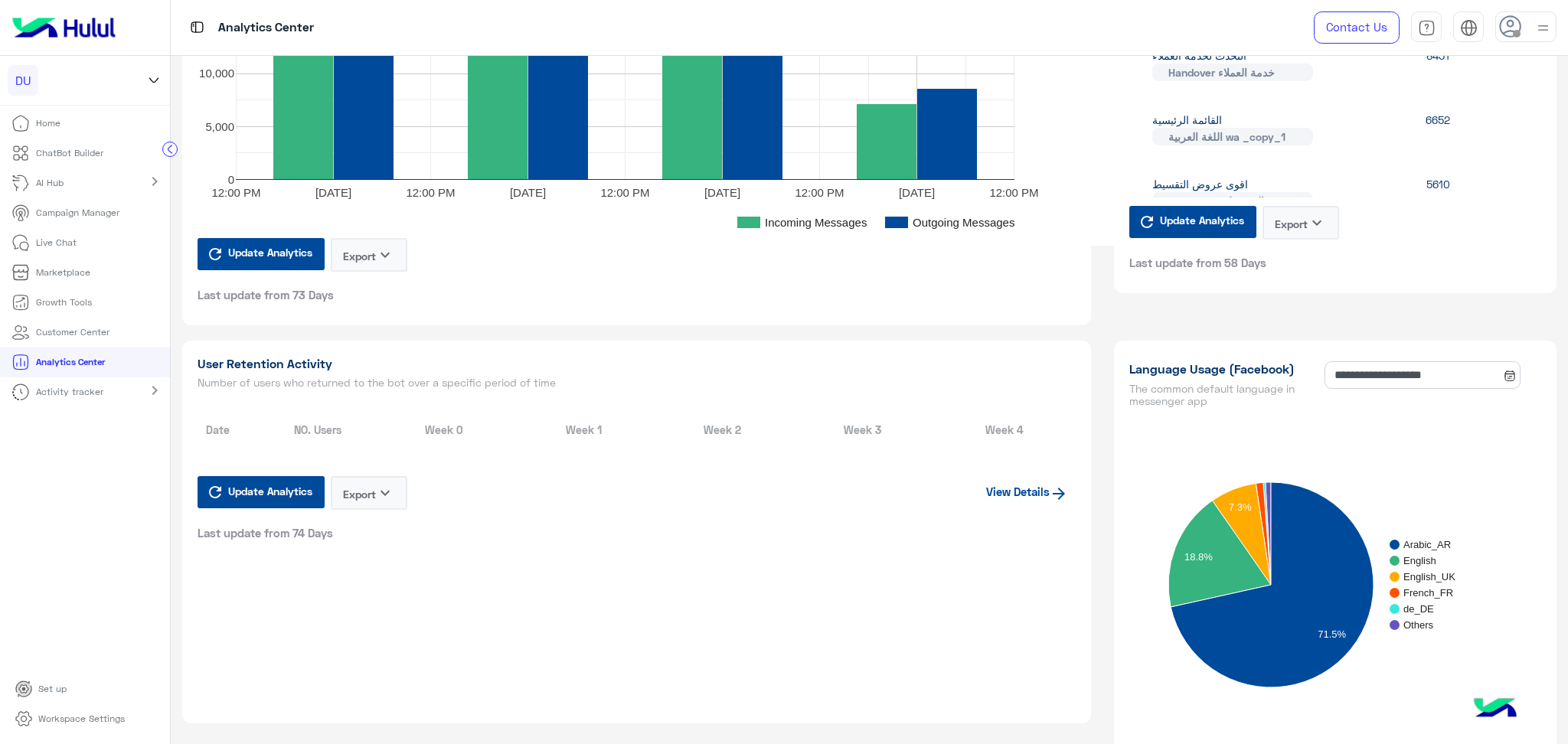
type input "**********"
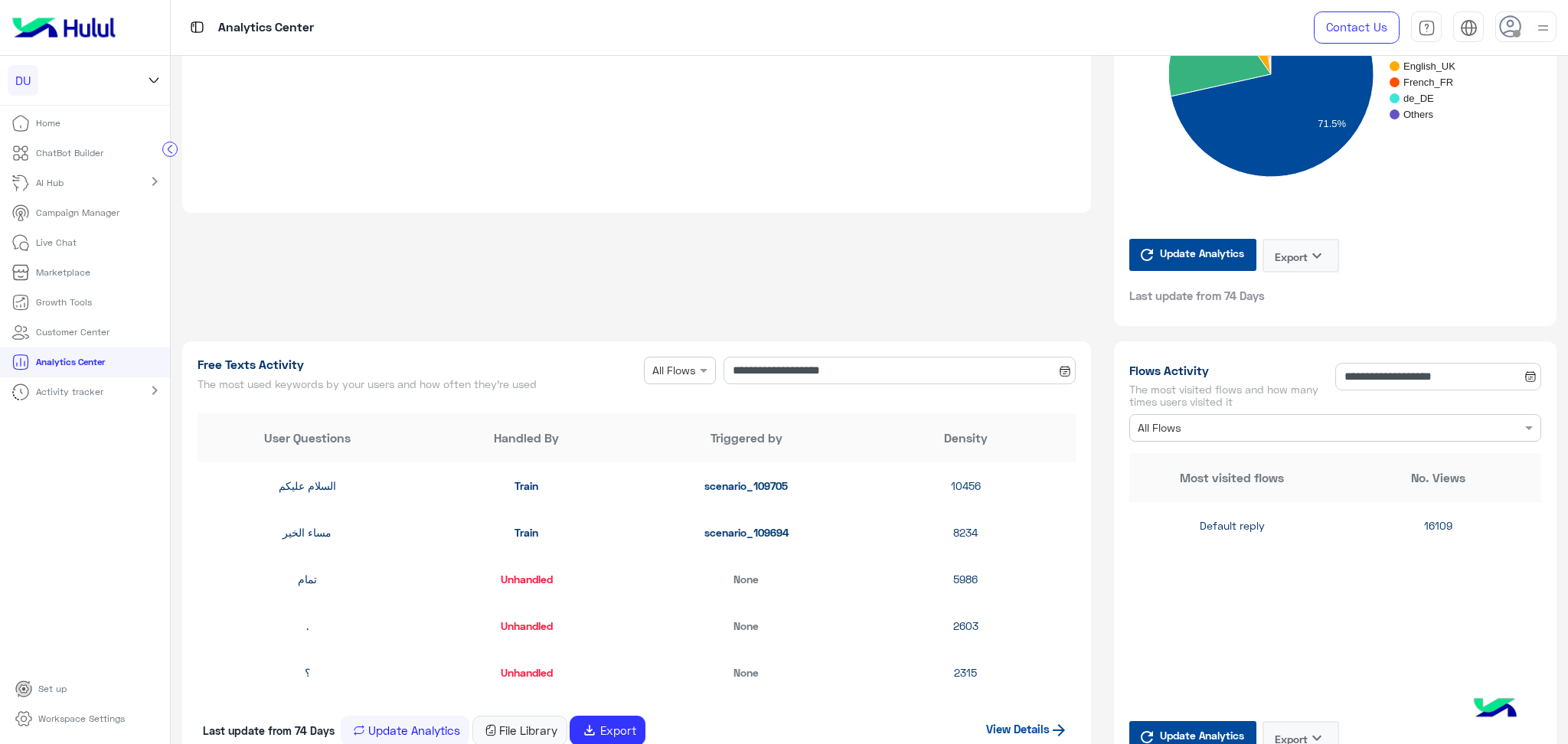
type input "**********"
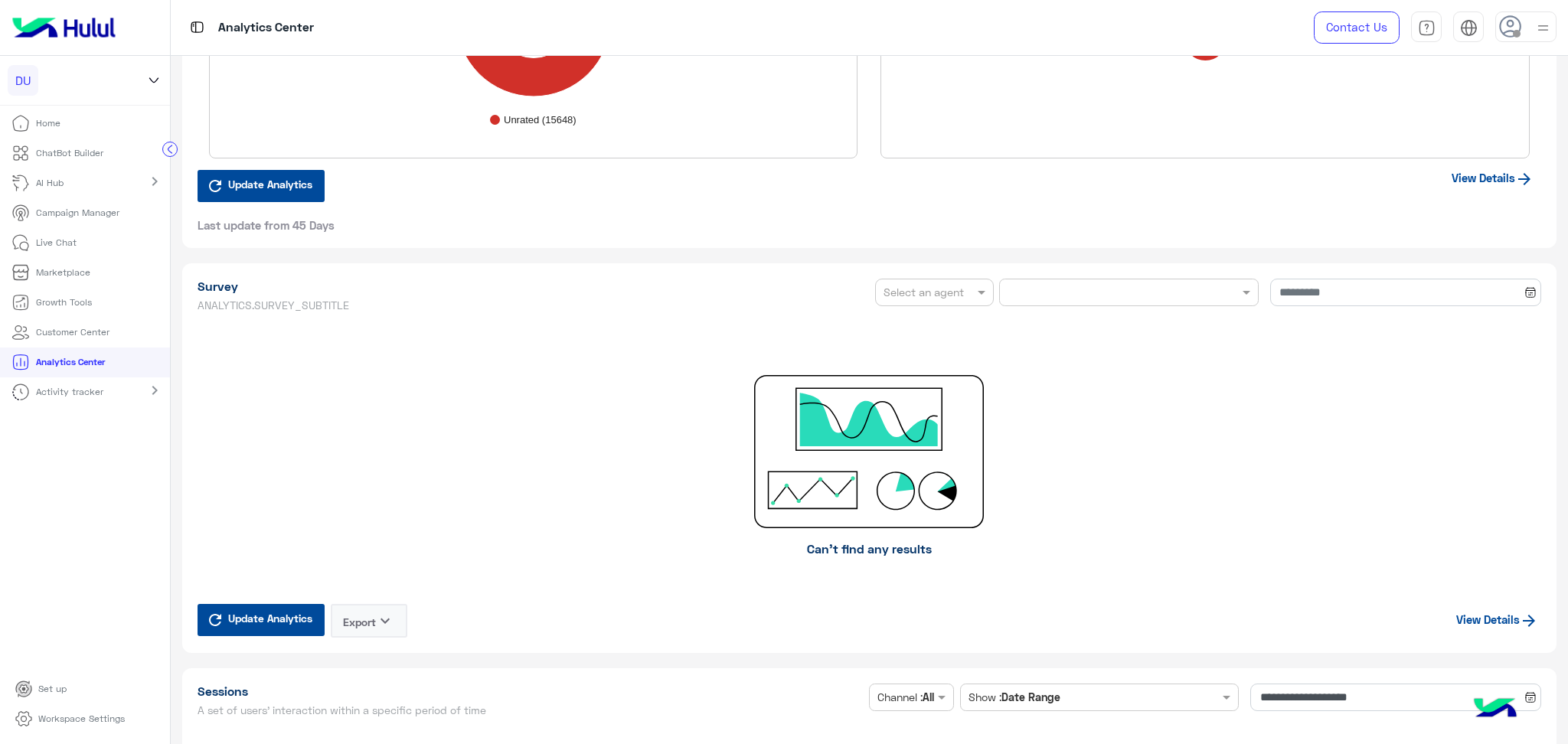
scroll to position [2551, 0]
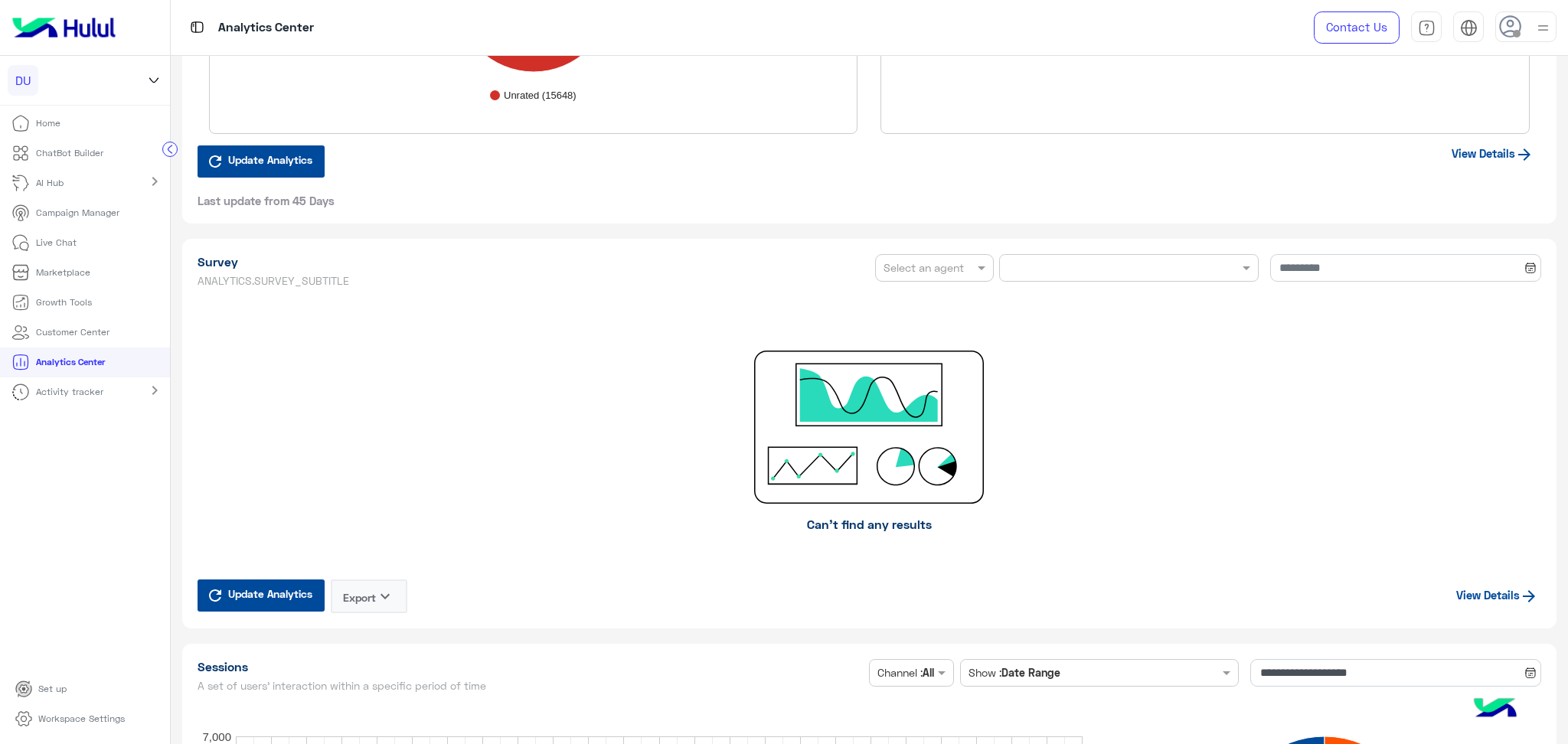
type input "**********"
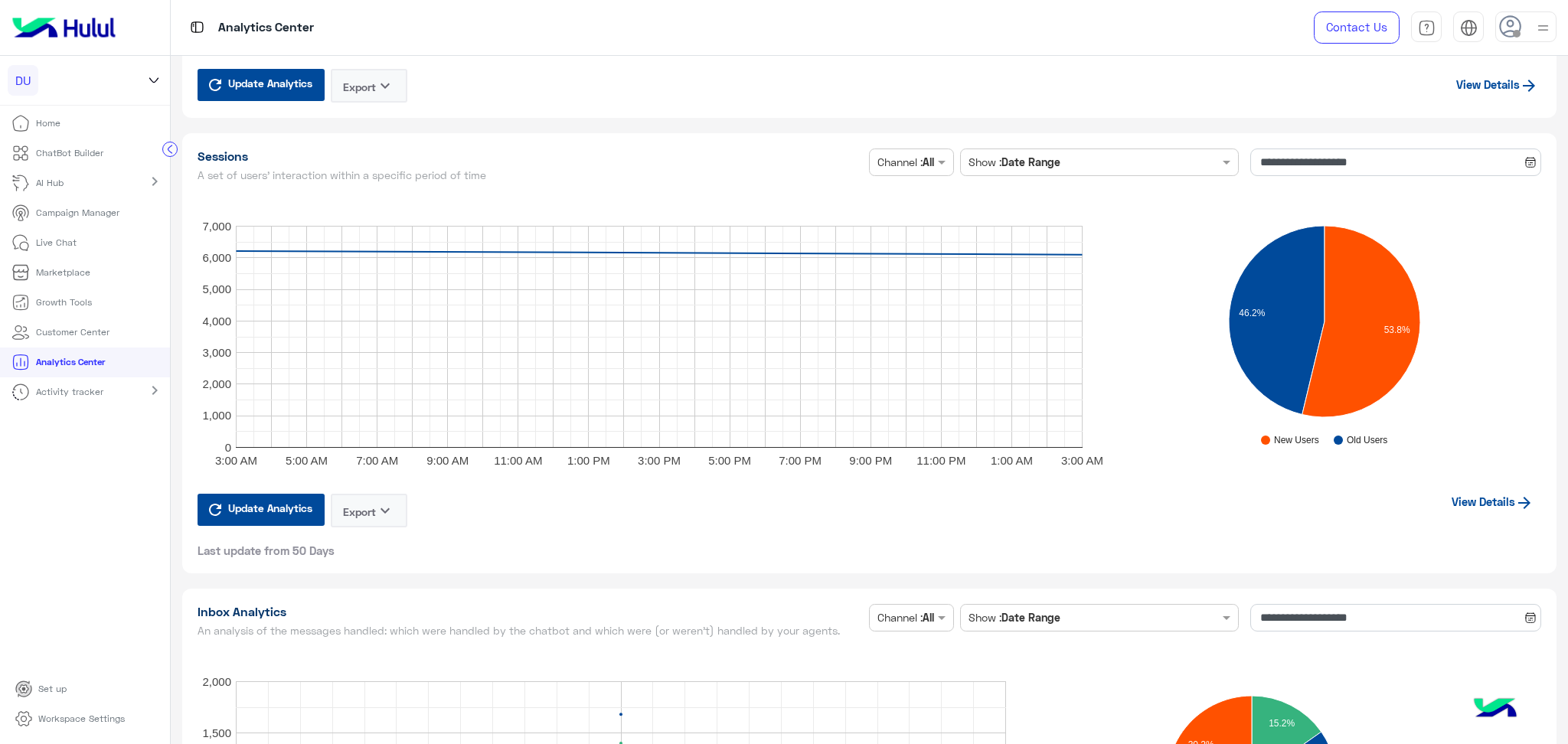
scroll to position [3367, 0]
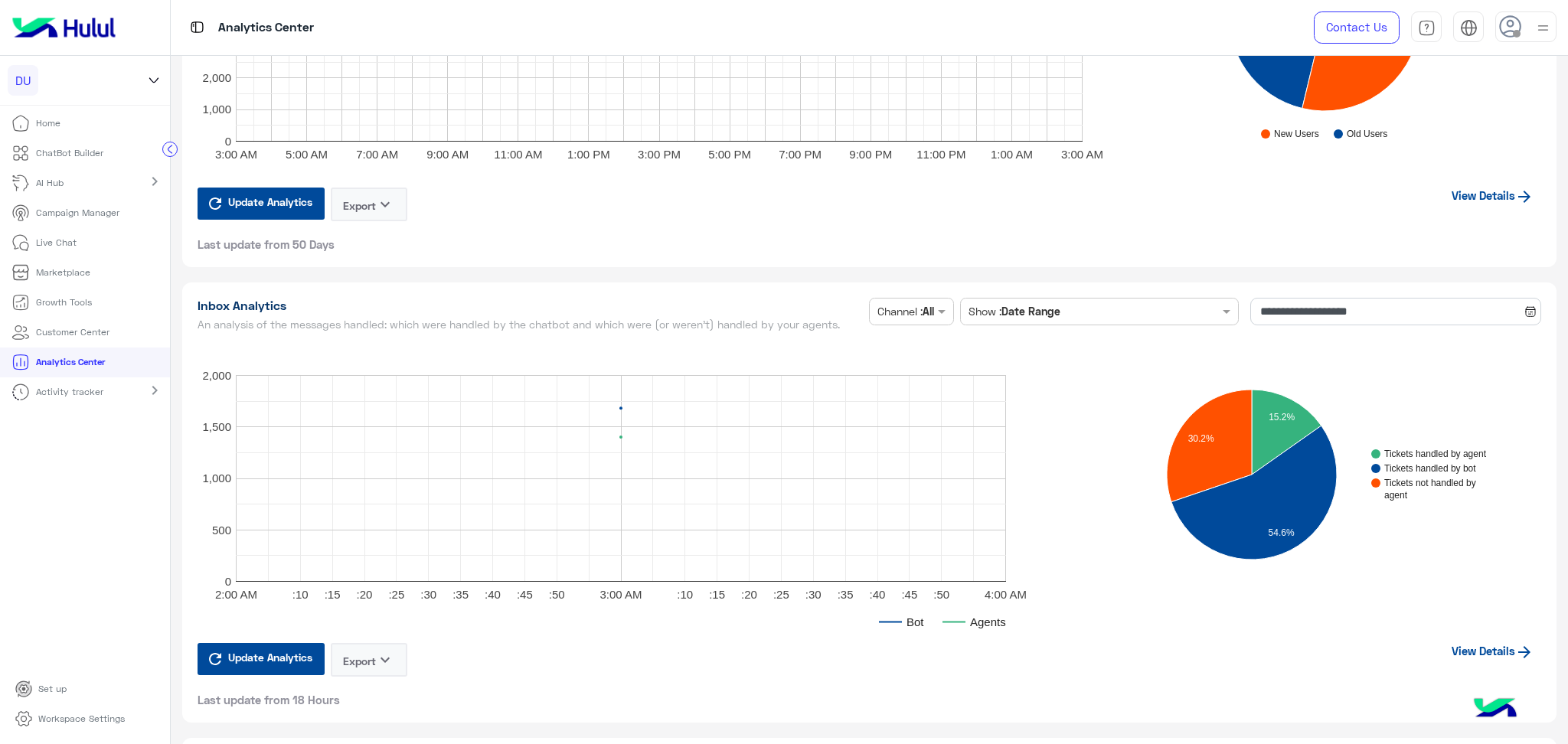
type input "**********"
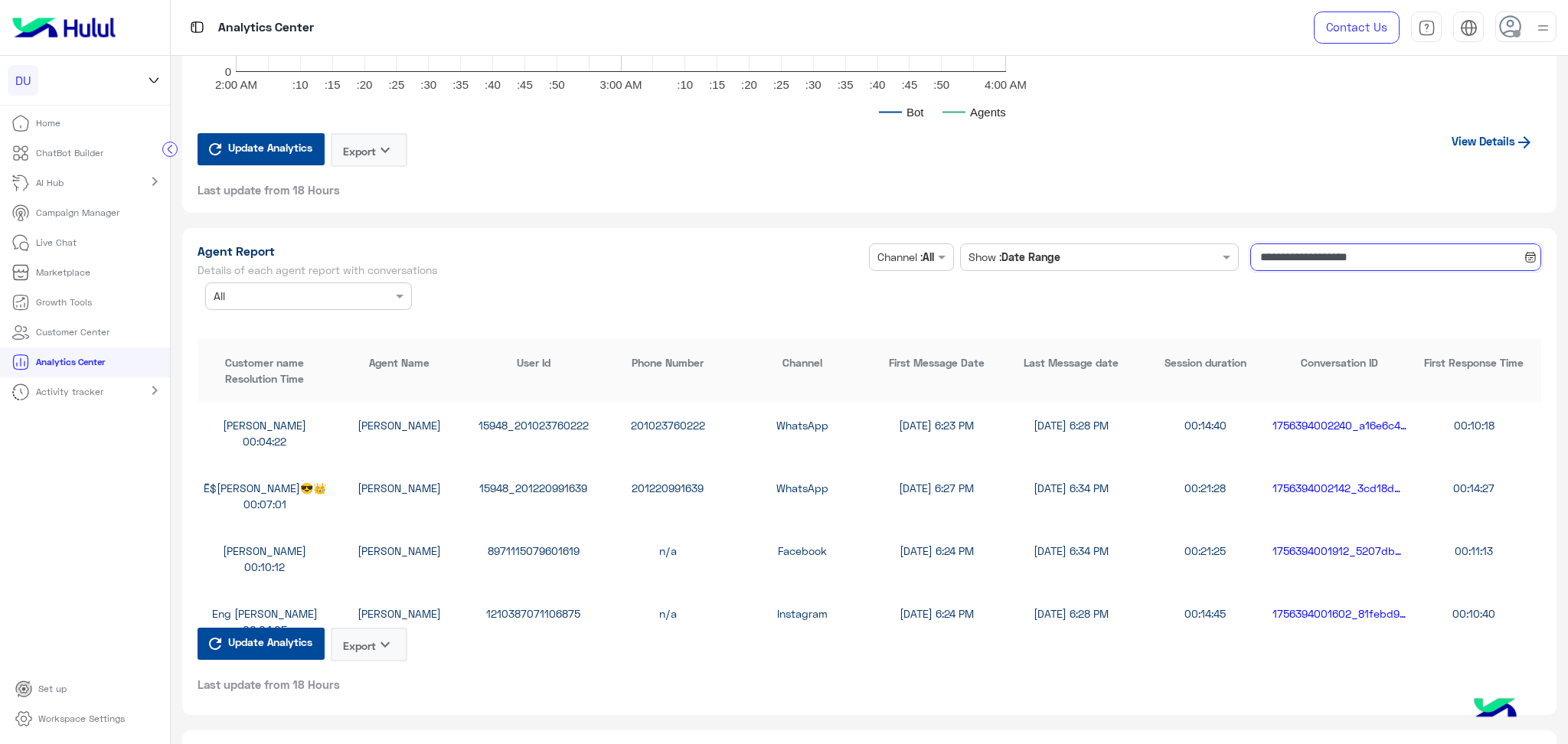
click at [1308, 251] on input "**********" at bounding box center [1395, 257] width 291 height 28
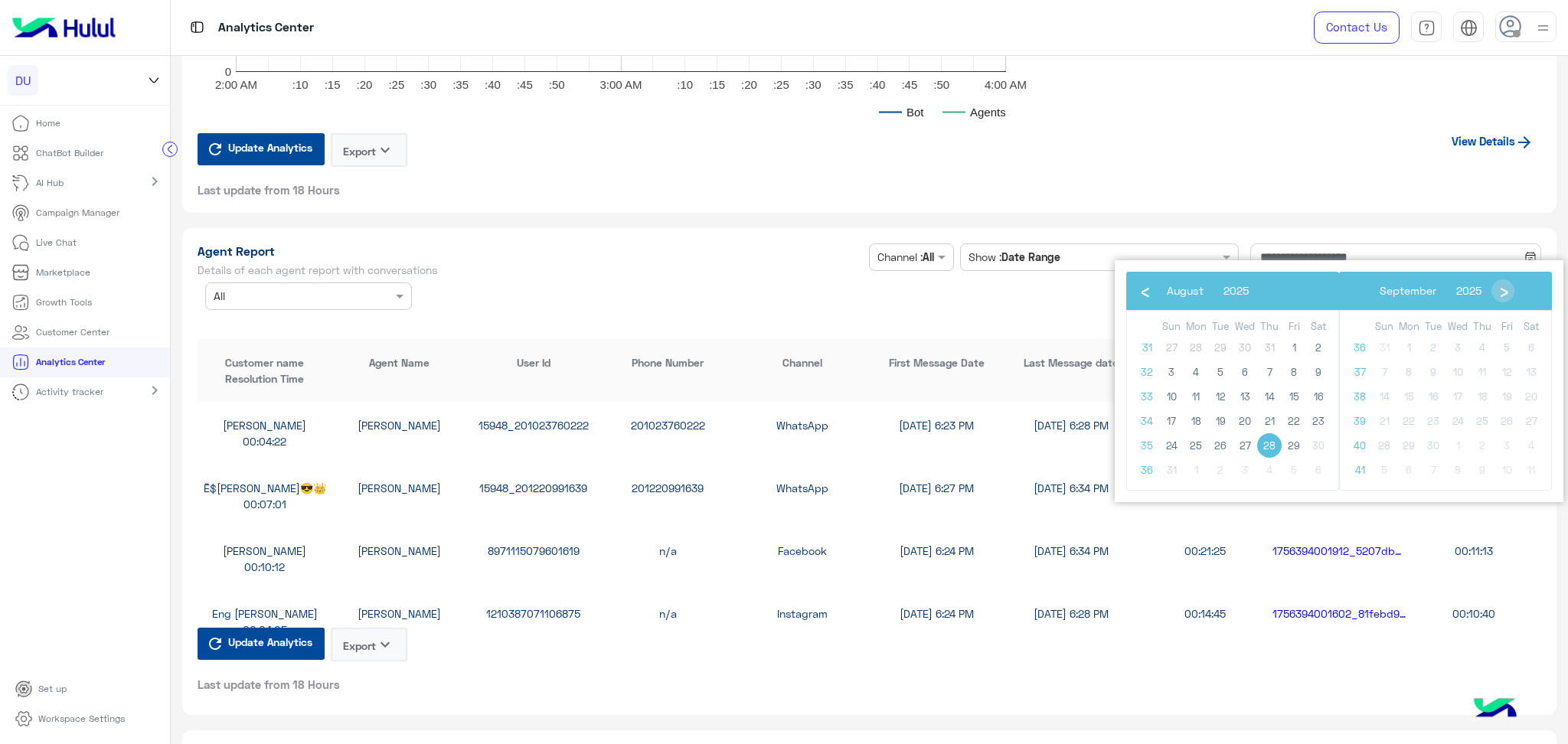
click at [715, 243] on h1 "Agent Report" at bounding box center [530, 250] width 666 height 16
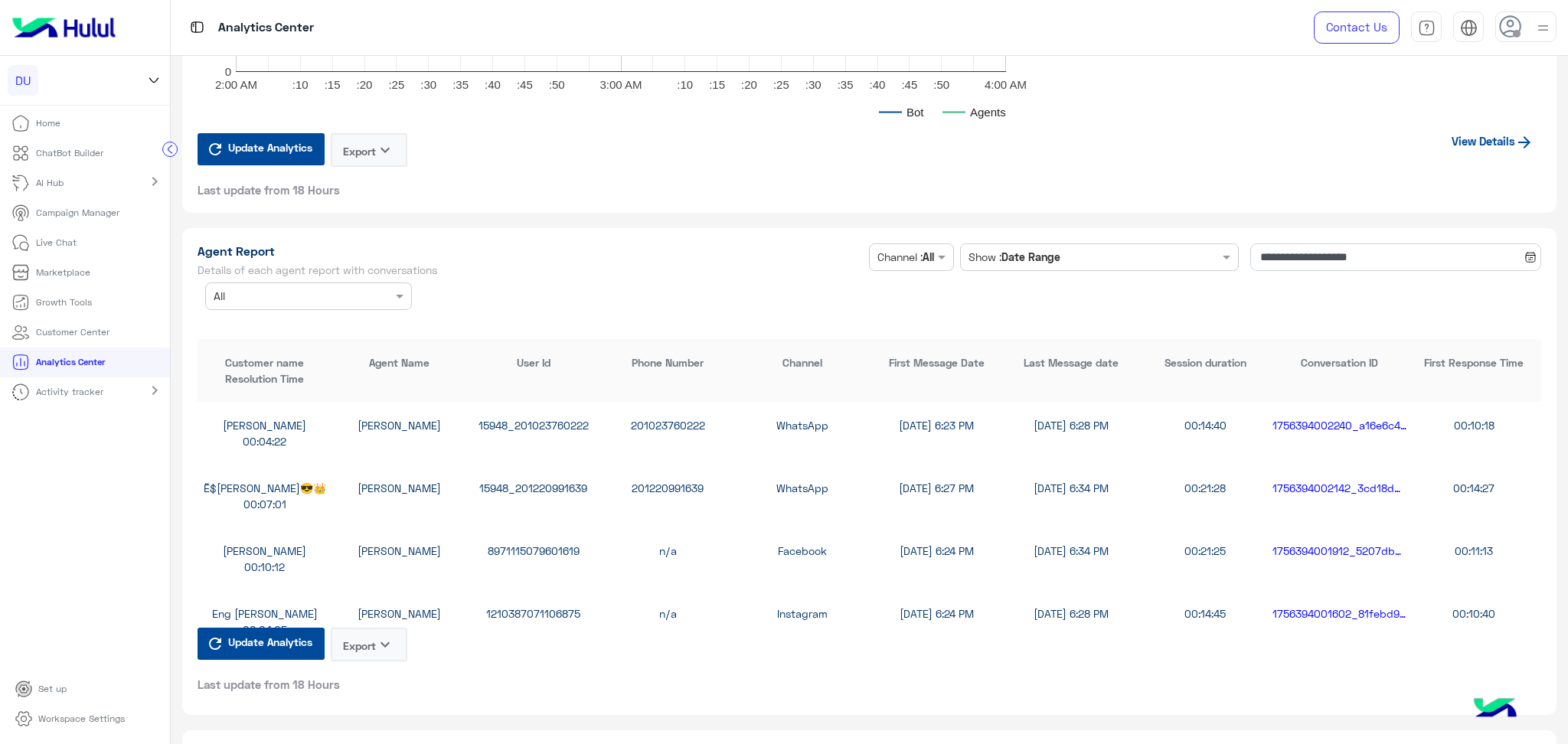
click at [378, 643] on button "Export keyboard_arrow_down" at bounding box center [369, 644] width 77 height 34
click at [263, 631] on span "Update Analytics" at bounding box center [270, 641] width 92 height 20
click at [359, 634] on button "Export keyboard_arrow_down" at bounding box center [369, 644] width 77 height 34
click at [399, 668] on button "CSV" at bounding box center [370, 670] width 77 height 29
click at [382, 635] on icon "keyboard_arrow_down" at bounding box center [385, 644] width 18 height 18
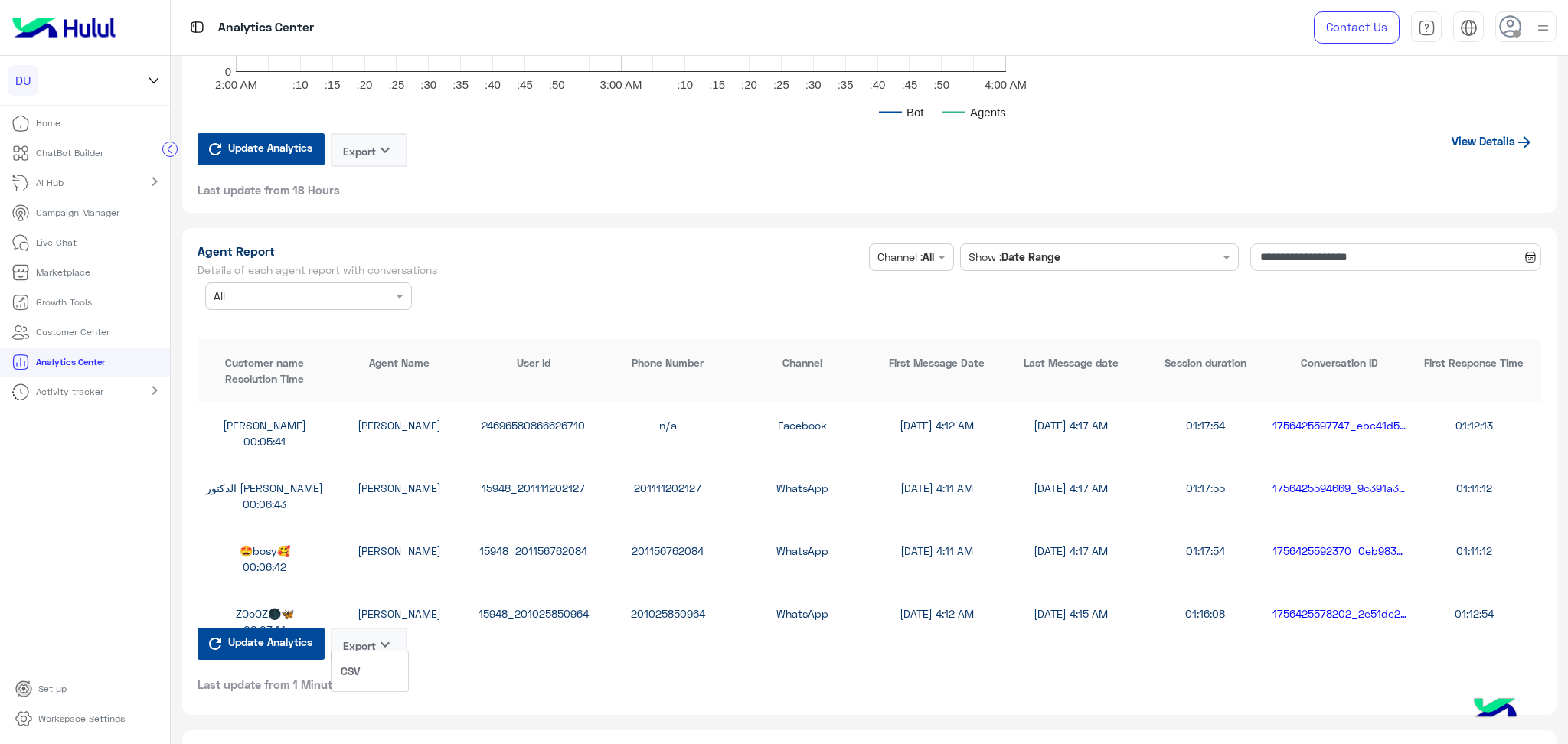
click at [381, 663] on button "CSV" at bounding box center [370, 670] width 77 height 29
click at [371, 629] on button "Export keyboard_arrow_down" at bounding box center [369, 644] width 77 height 34
click at [372, 661] on button "CSV" at bounding box center [370, 670] width 77 height 29
click at [375, 640] on button "Export keyboard_arrow_down" at bounding box center [369, 644] width 77 height 34
click at [378, 674] on button "CSV" at bounding box center [370, 670] width 77 height 29
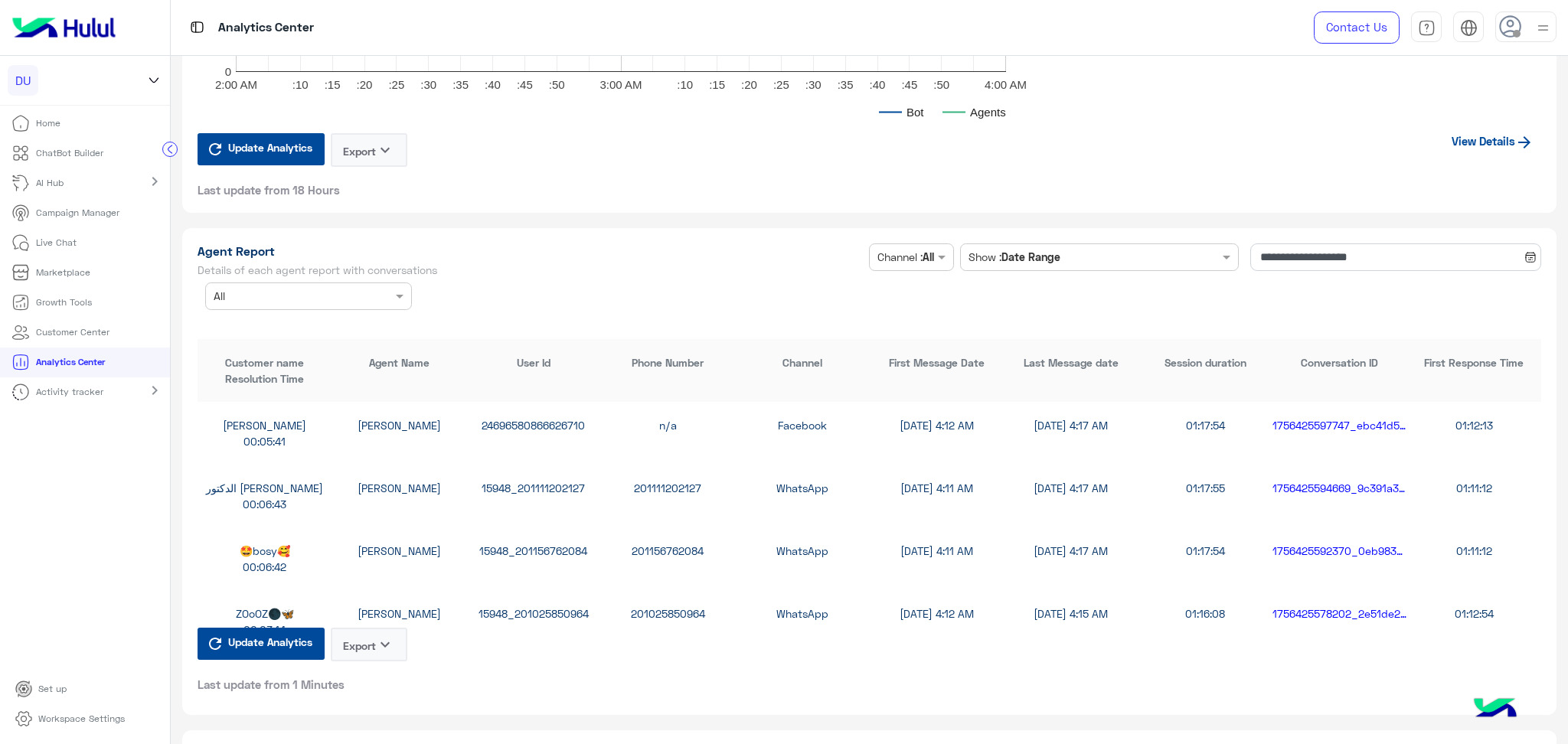
click at [375, 638] on button "Export keyboard_arrow_down" at bounding box center [369, 644] width 77 height 34
click at [380, 674] on button "CSV" at bounding box center [370, 670] width 77 height 29
click at [381, 635] on icon "keyboard_arrow_down" at bounding box center [385, 644] width 18 height 18
click at [373, 661] on button "CSV" at bounding box center [370, 670] width 77 height 29
drag, startPoint x: 374, startPoint y: 629, endPoint x: 374, endPoint y: 643, distance: 14.0
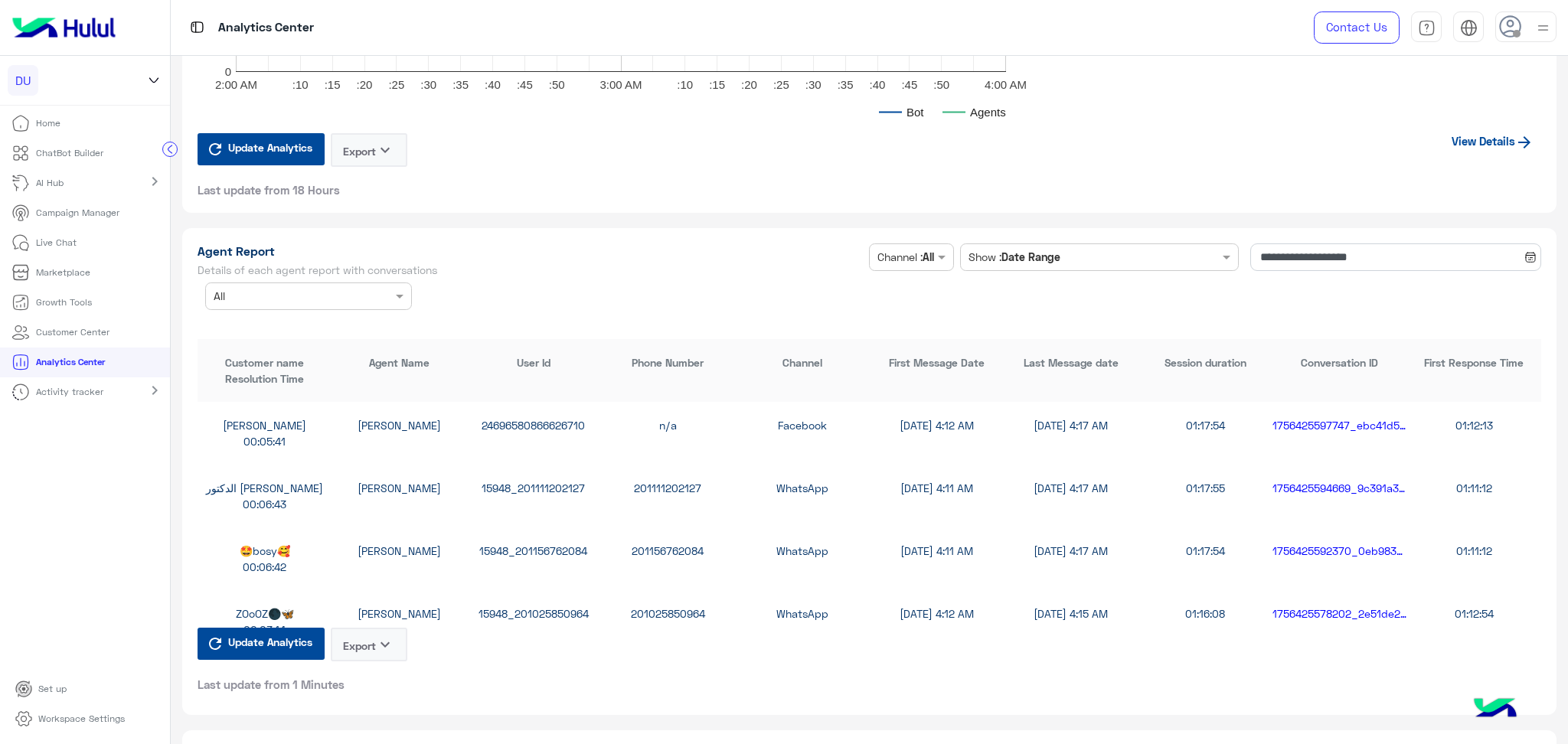
click at [376, 629] on button "Export keyboard_arrow_down" at bounding box center [369, 644] width 77 height 34
click at [377, 671] on button "CSV" at bounding box center [370, 670] width 77 height 29
click at [377, 635] on icon "keyboard_arrow_down" at bounding box center [385, 644] width 18 height 18
click at [378, 669] on button "CSV" at bounding box center [370, 670] width 77 height 29
click at [375, 628] on button "Export keyboard_arrow_down" at bounding box center [369, 644] width 77 height 34
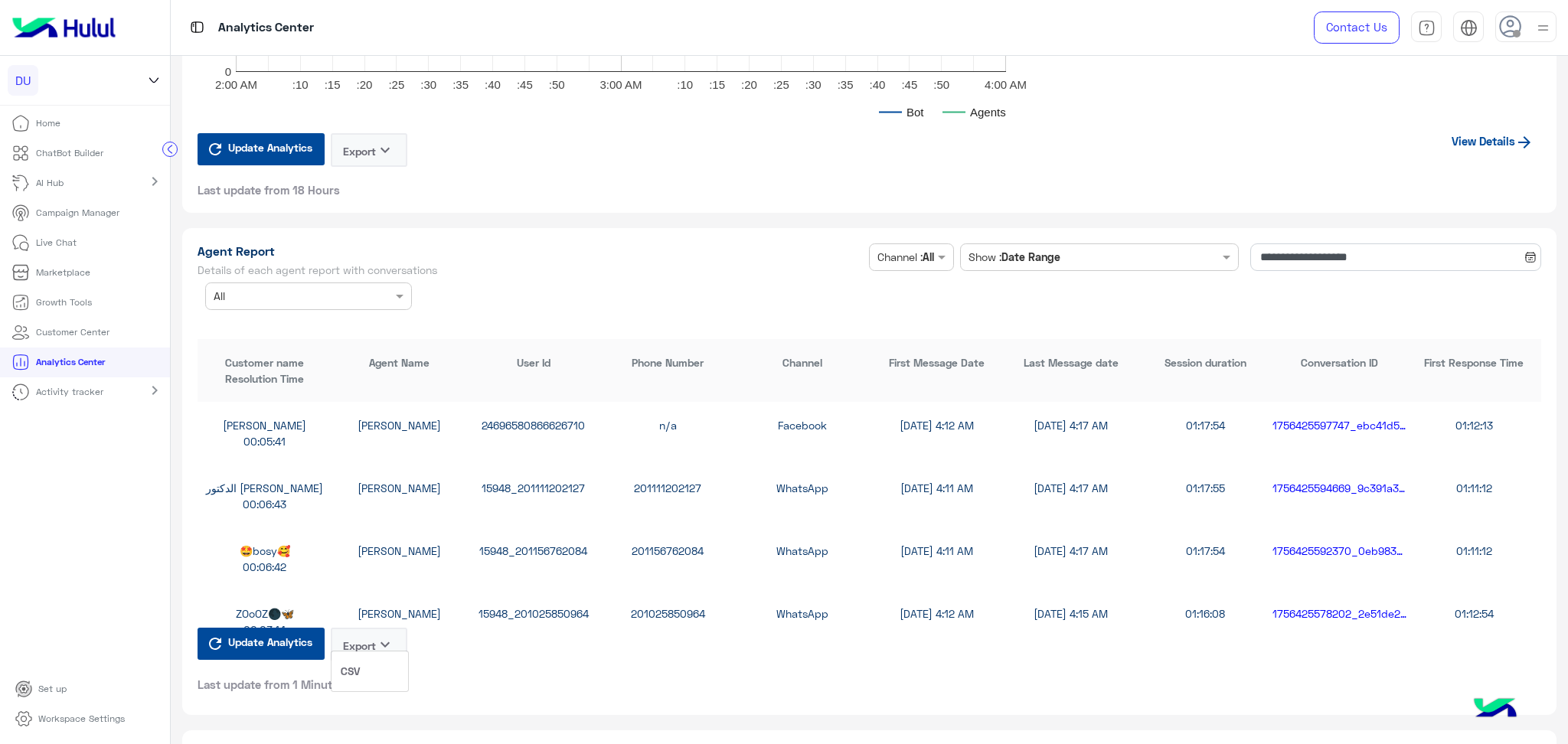
click at [372, 676] on button "CSV" at bounding box center [370, 670] width 77 height 29
click at [393, 637] on icon "keyboard_arrow_down" at bounding box center [385, 644] width 18 height 18
click at [378, 678] on button "CSV" at bounding box center [370, 670] width 77 height 29
click at [374, 638] on button "Export keyboard_arrow_down" at bounding box center [369, 644] width 77 height 34
click at [373, 670] on button "CSV" at bounding box center [370, 670] width 77 height 29
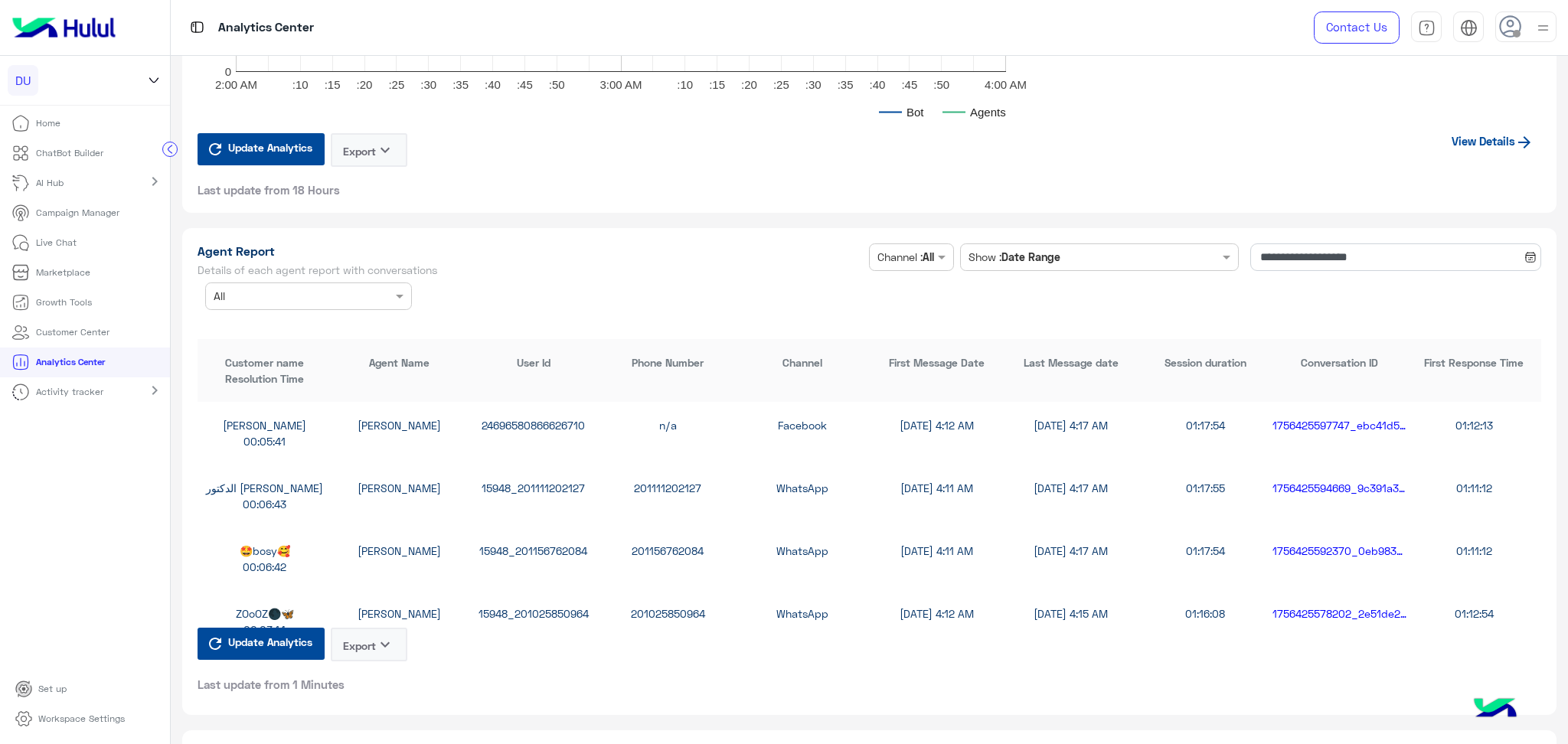
click at [371, 641] on button "Export keyboard_arrow_down" at bounding box center [369, 644] width 77 height 34
click at [382, 683] on button "CSV" at bounding box center [370, 670] width 77 height 29
click at [368, 632] on button "Export keyboard_arrow_down" at bounding box center [369, 644] width 77 height 34
click at [375, 665] on button "CSV" at bounding box center [370, 670] width 77 height 29
click at [375, 643] on button "Export keyboard_arrow_down" at bounding box center [369, 644] width 77 height 34
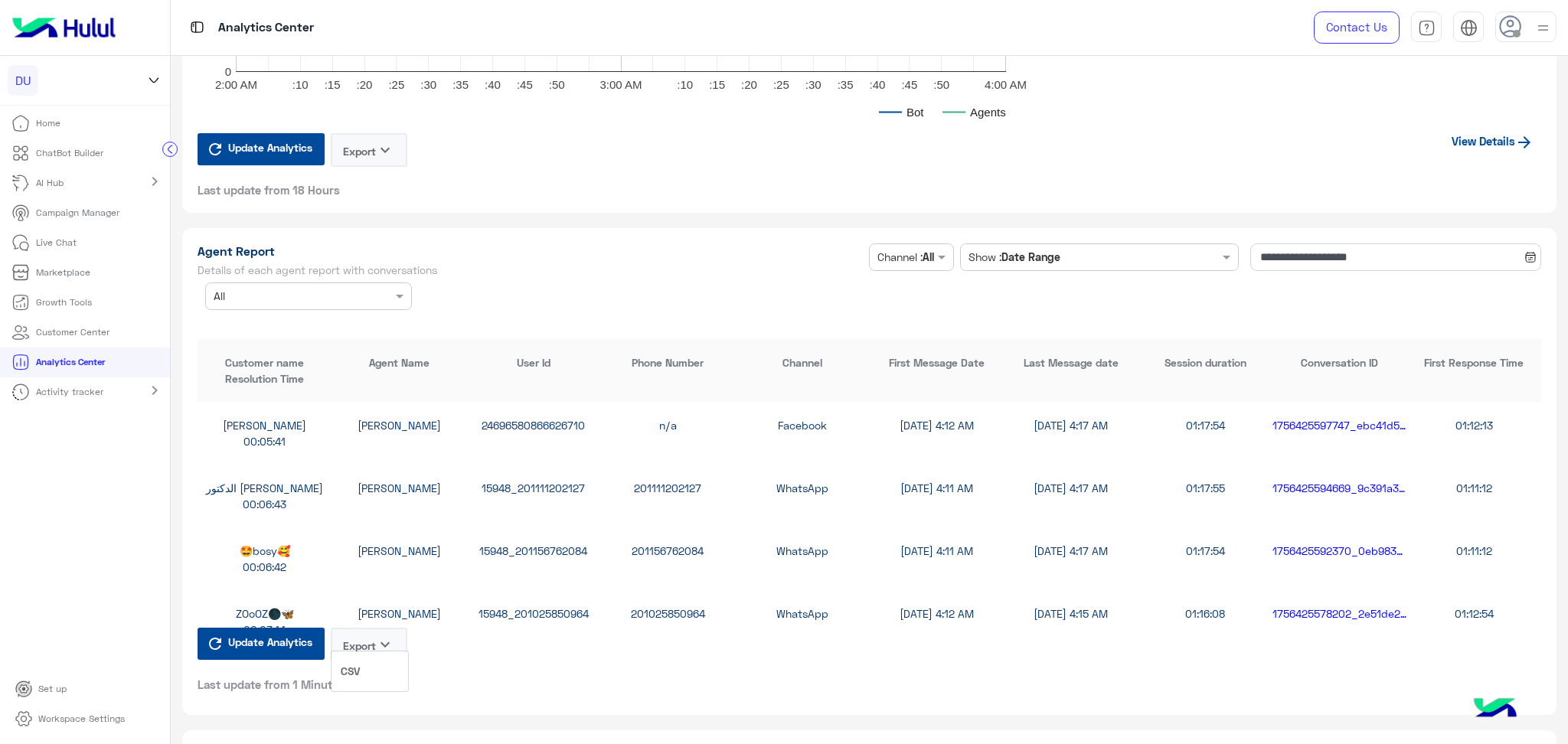
click at [382, 676] on button "CSV" at bounding box center [370, 670] width 77 height 29
click at [374, 639] on button "Export keyboard_arrow_down" at bounding box center [369, 644] width 77 height 34
click at [372, 674] on button "CSV" at bounding box center [370, 670] width 77 height 29
click at [368, 638] on button "Export keyboard_arrow_down" at bounding box center [369, 644] width 77 height 34
click at [366, 665] on button "CSV" at bounding box center [370, 670] width 77 height 29
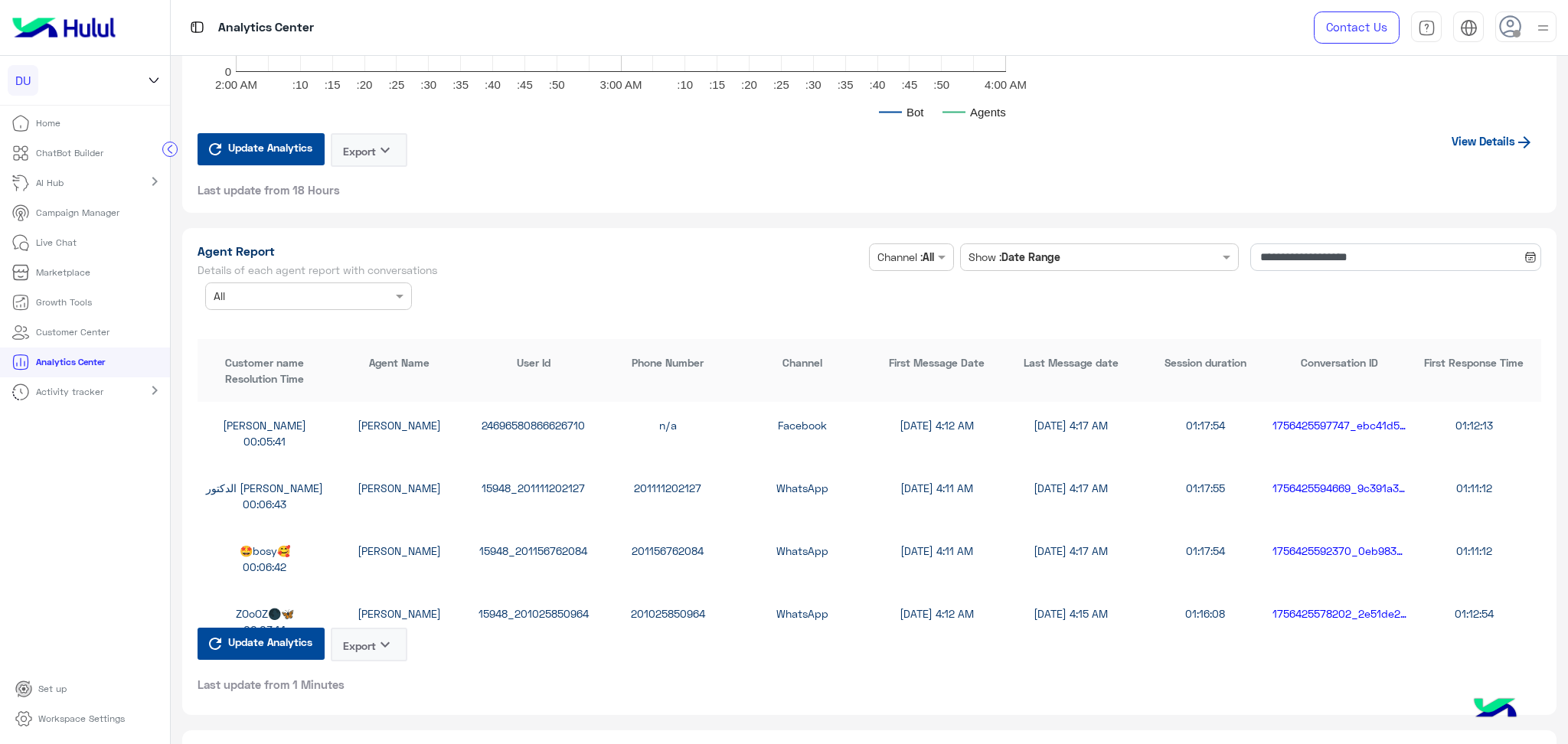
click at [371, 634] on button "Export keyboard_arrow_down" at bounding box center [369, 644] width 77 height 34
click at [371, 660] on button "CSV" at bounding box center [370, 670] width 77 height 29
click at [368, 642] on button "Export keyboard_arrow_down" at bounding box center [369, 644] width 77 height 34
click at [377, 678] on button "CSV" at bounding box center [370, 670] width 77 height 29
click at [383, 637] on icon "keyboard_arrow_down" at bounding box center [385, 644] width 18 height 18
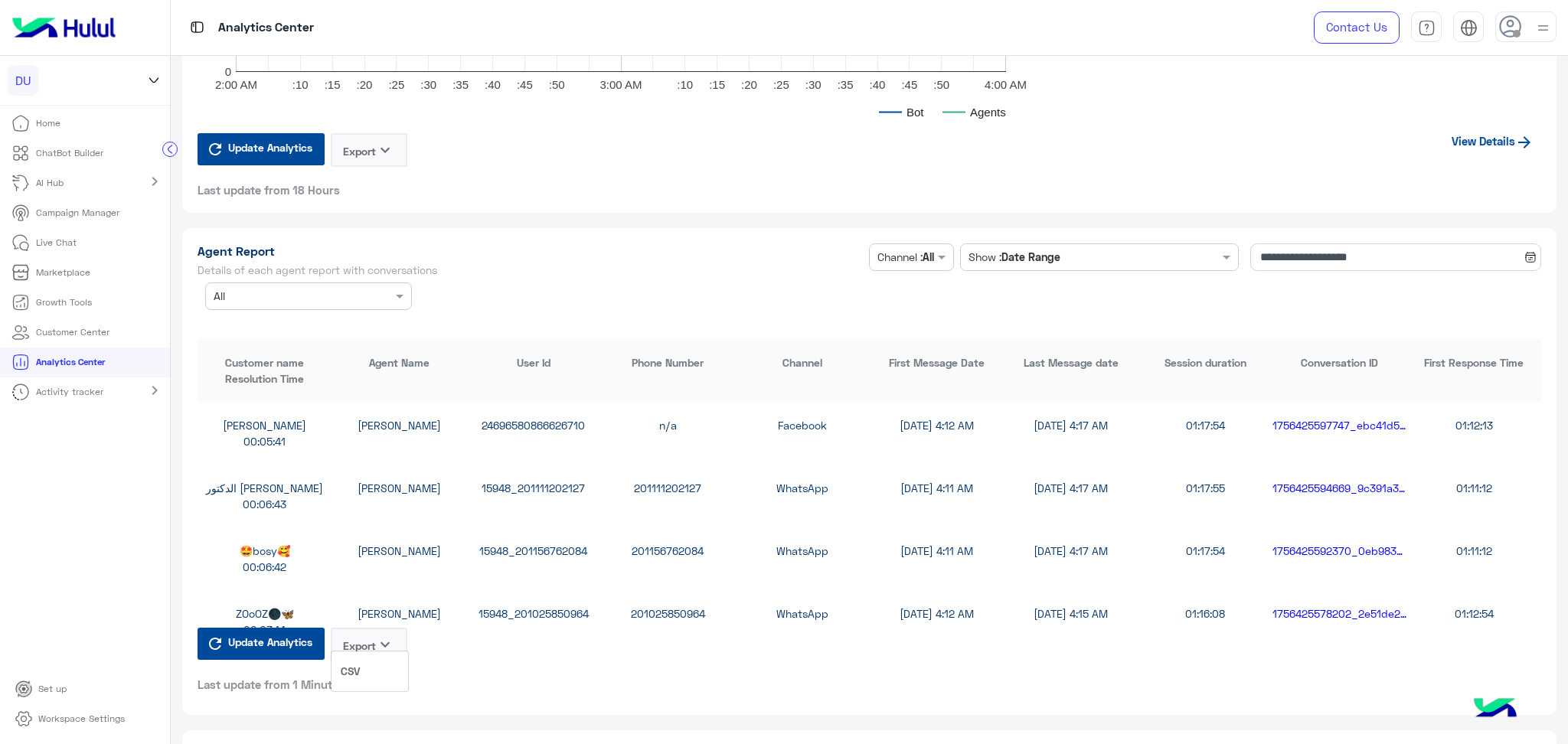
click at [381, 665] on button "CSV" at bounding box center [370, 670] width 77 height 29
click at [382, 635] on icon "keyboard_arrow_down" at bounding box center [385, 644] width 18 height 18
click at [380, 673] on button "CSV" at bounding box center [370, 670] width 77 height 29
click at [365, 631] on button "Export keyboard_arrow_down" at bounding box center [369, 644] width 77 height 34
click at [382, 665] on button "CSV" at bounding box center [370, 670] width 77 height 29
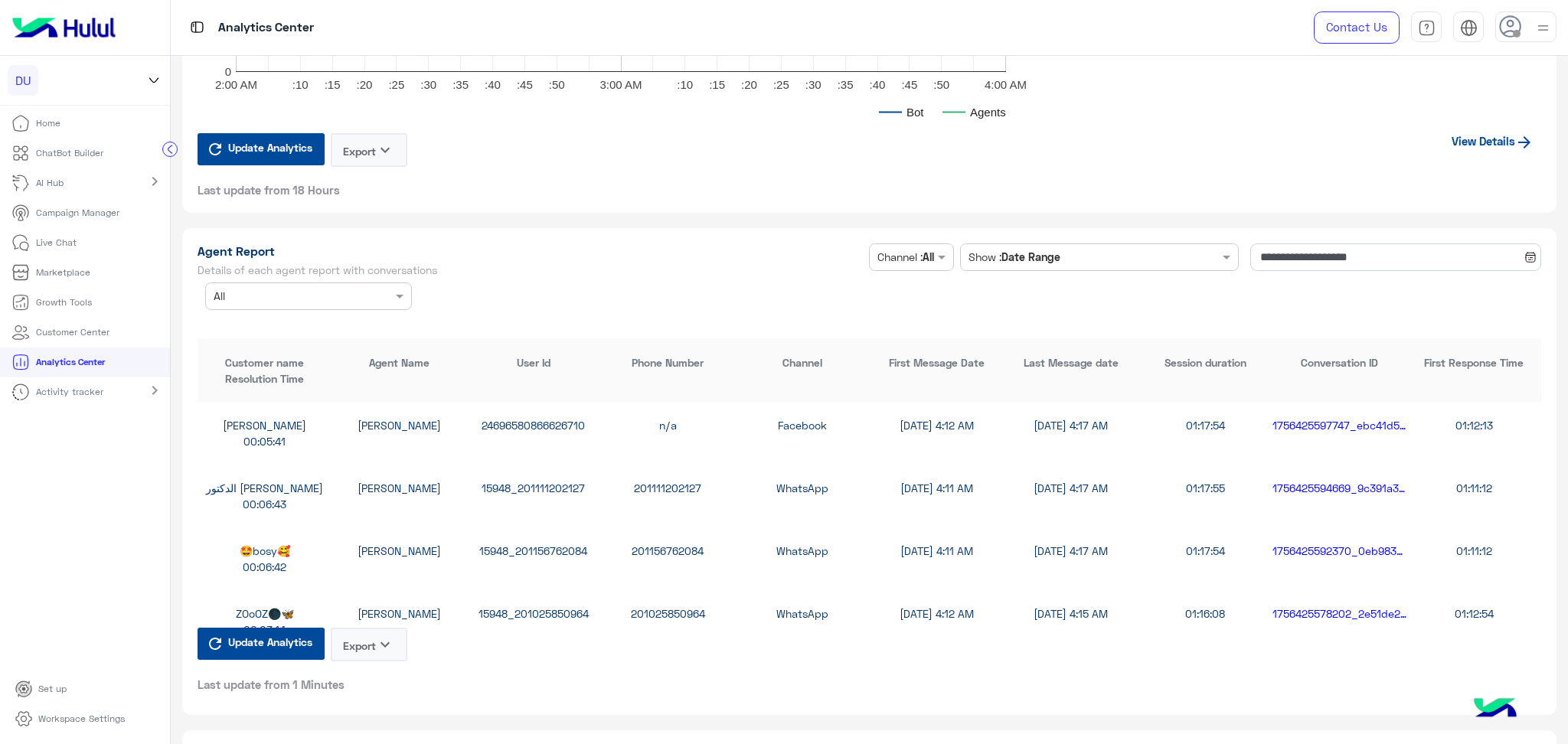
click at [382, 643] on button "Export keyboard_arrow_down" at bounding box center [369, 644] width 77 height 34
click at [386, 677] on button "CSV" at bounding box center [370, 670] width 77 height 29
click at [386, 643] on button "Export keyboard_arrow_down" at bounding box center [369, 644] width 77 height 34
click at [383, 674] on button "CSV" at bounding box center [370, 670] width 77 height 29
click at [377, 630] on button "Export keyboard_arrow_down" at bounding box center [369, 644] width 77 height 34
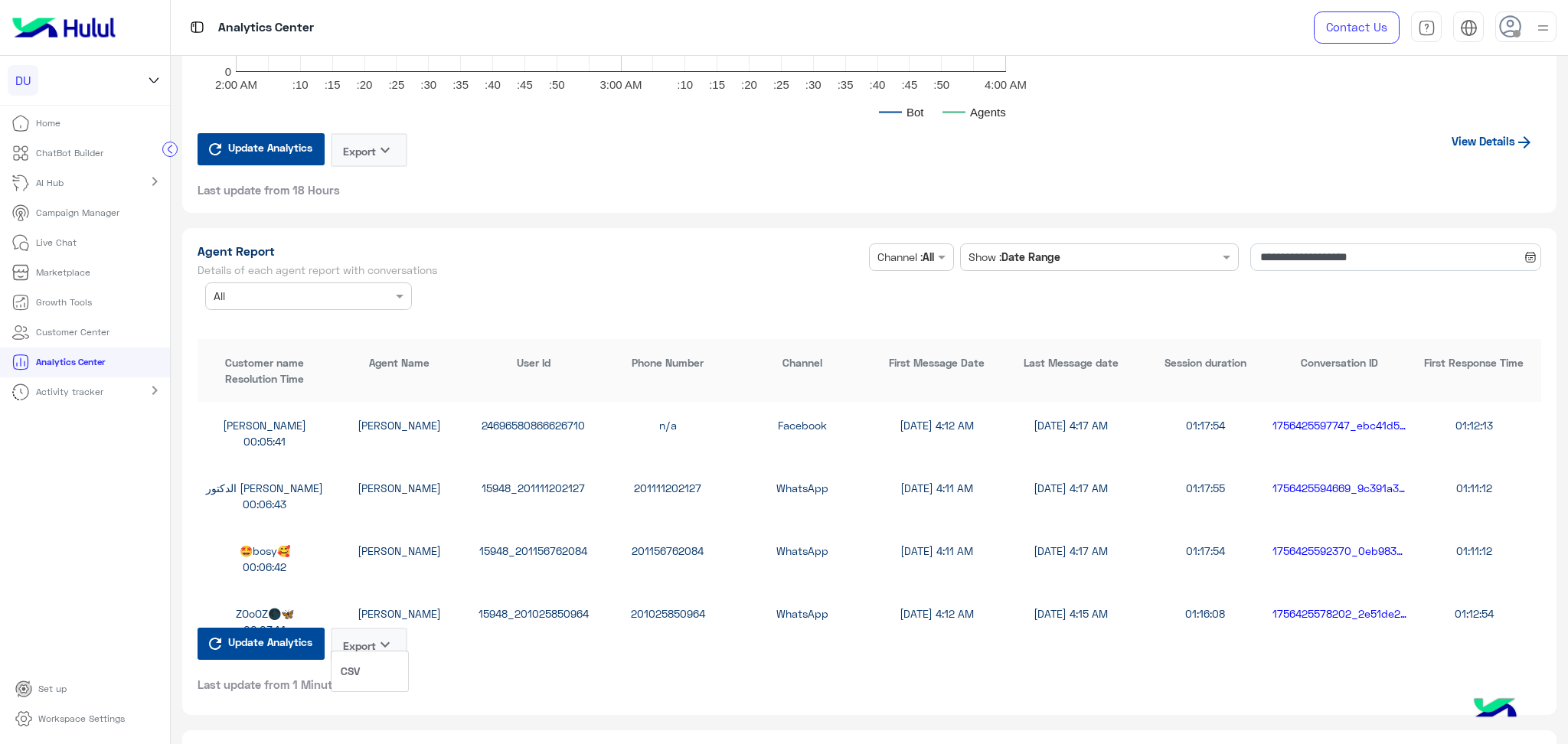
click at [378, 668] on button "CSV" at bounding box center [370, 670] width 77 height 29
click at [378, 635] on icon "keyboard_arrow_down" at bounding box center [385, 644] width 18 height 18
click at [389, 678] on button "CSV" at bounding box center [370, 670] width 77 height 29
click at [390, 642] on icon "keyboard_arrow_down" at bounding box center [385, 644] width 18 height 18
click at [377, 669] on button "CSV" at bounding box center [370, 670] width 77 height 29
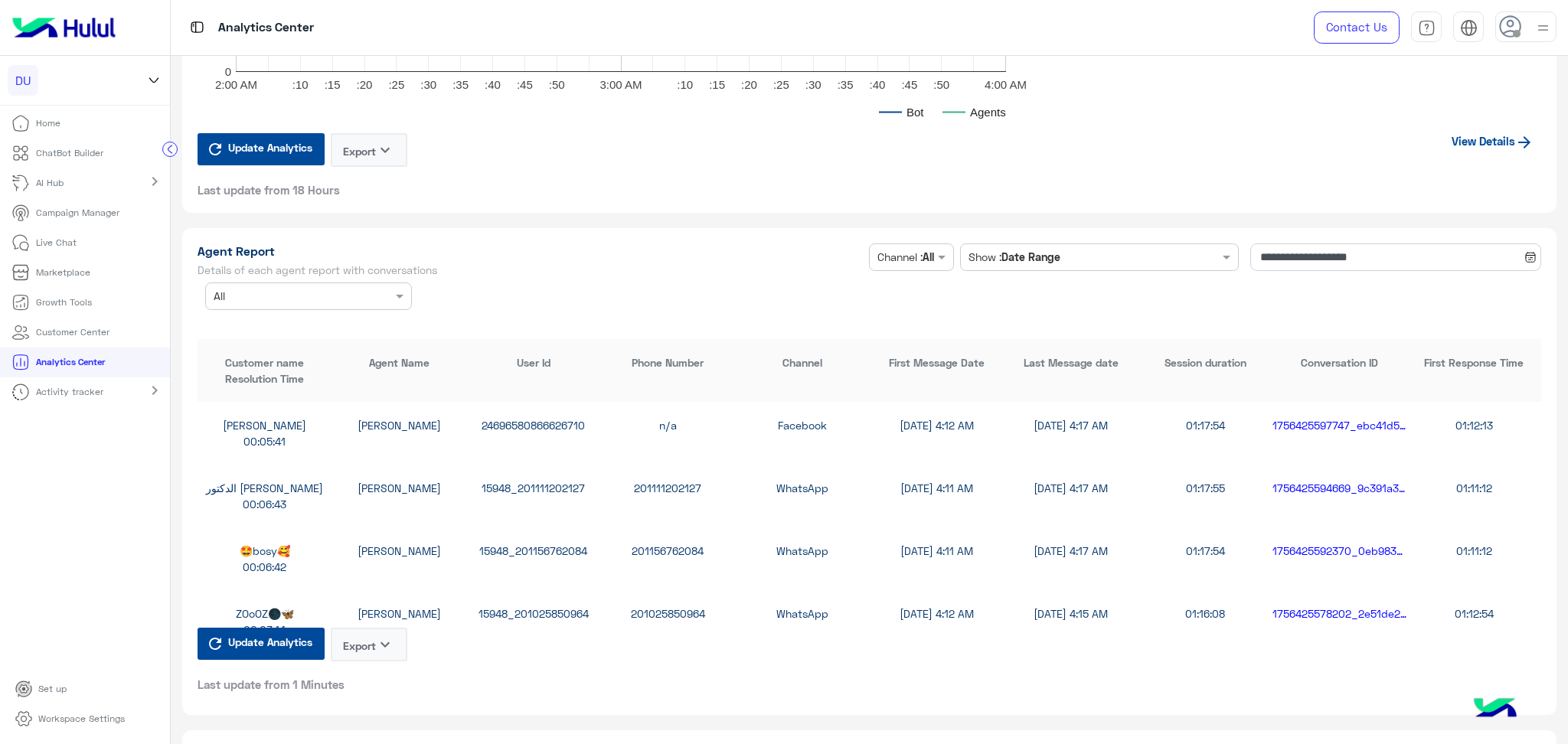
click at [386, 614] on div "ZOoOZ🌑🦋 [PERSON_NAME] 15948_201025850964 201025850964 WhatsApp [DATE] 4:12 AM […" at bounding box center [869, 621] width 1344 height 63
click at [383, 635] on icon "keyboard_arrow_down" at bounding box center [385, 644] width 18 height 18
click at [378, 656] on button "CSV" at bounding box center [370, 670] width 77 height 29
click at [371, 628] on button "Export keyboard_arrow_down" at bounding box center [369, 644] width 77 height 34
click at [373, 665] on button "CSV" at bounding box center [370, 670] width 77 height 29
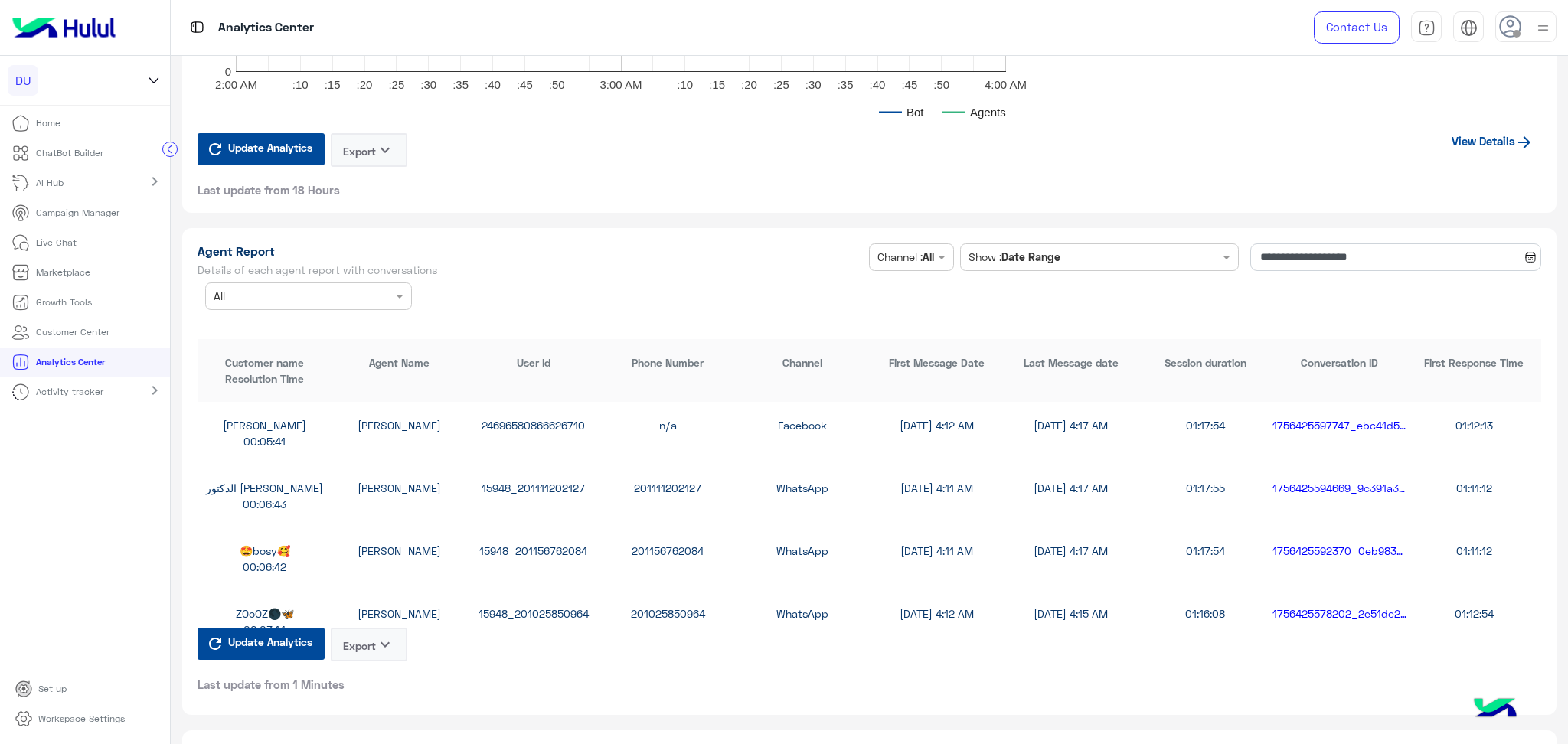
click at [391, 635] on icon "keyboard_arrow_down" at bounding box center [385, 644] width 18 height 18
click at [358, 676] on span "CSV" at bounding box center [350, 671] width 19 height 16
click at [356, 640] on button "Export keyboard_arrow_down" at bounding box center [369, 644] width 77 height 34
click at [359, 665] on span "CSV" at bounding box center [350, 671] width 19 height 16
click at [359, 665] on div "Update Analytics Export keyboard_arrow_down Last update from 1 Minutes" at bounding box center [302, 660] width 210 height 65
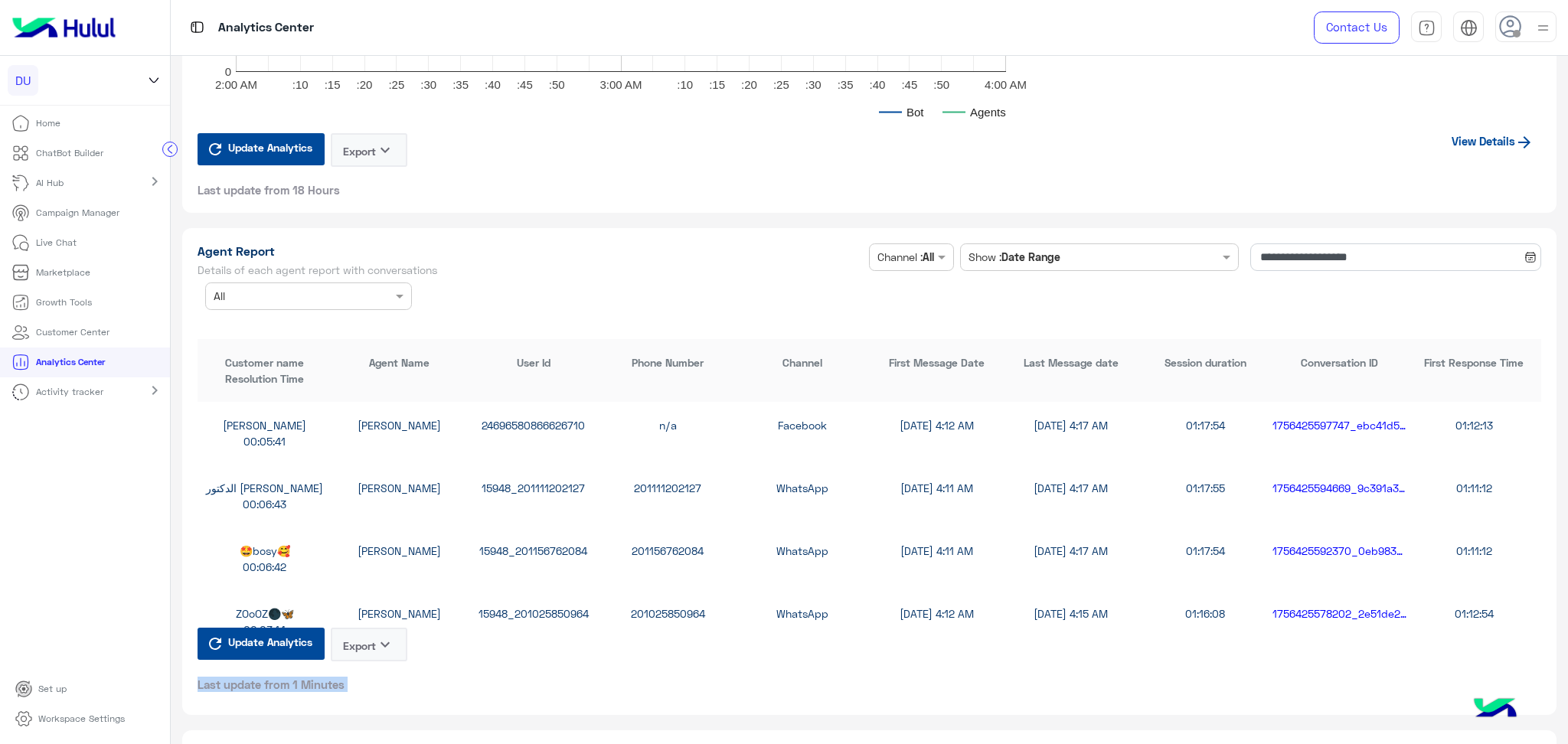
click at [359, 665] on div "Update Analytics Export keyboard_arrow_down Last update from 1 Minutes" at bounding box center [302, 660] width 210 height 65
click at [364, 637] on button "Export keyboard_arrow_down" at bounding box center [369, 644] width 77 height 34
click at [364, 670] on button "CSV" at bounding box center [370, 670] width 77 height 29
click at [362, 670] on div "Update Analytics Export keyboard_arrow_down Last update from 1 Minutes" at bounding box center [302, 660] width 210 height 65
click at [370, 632] on button "Export keyboard_arrow_down" at bounding box center [369, 644] width 77 height 34
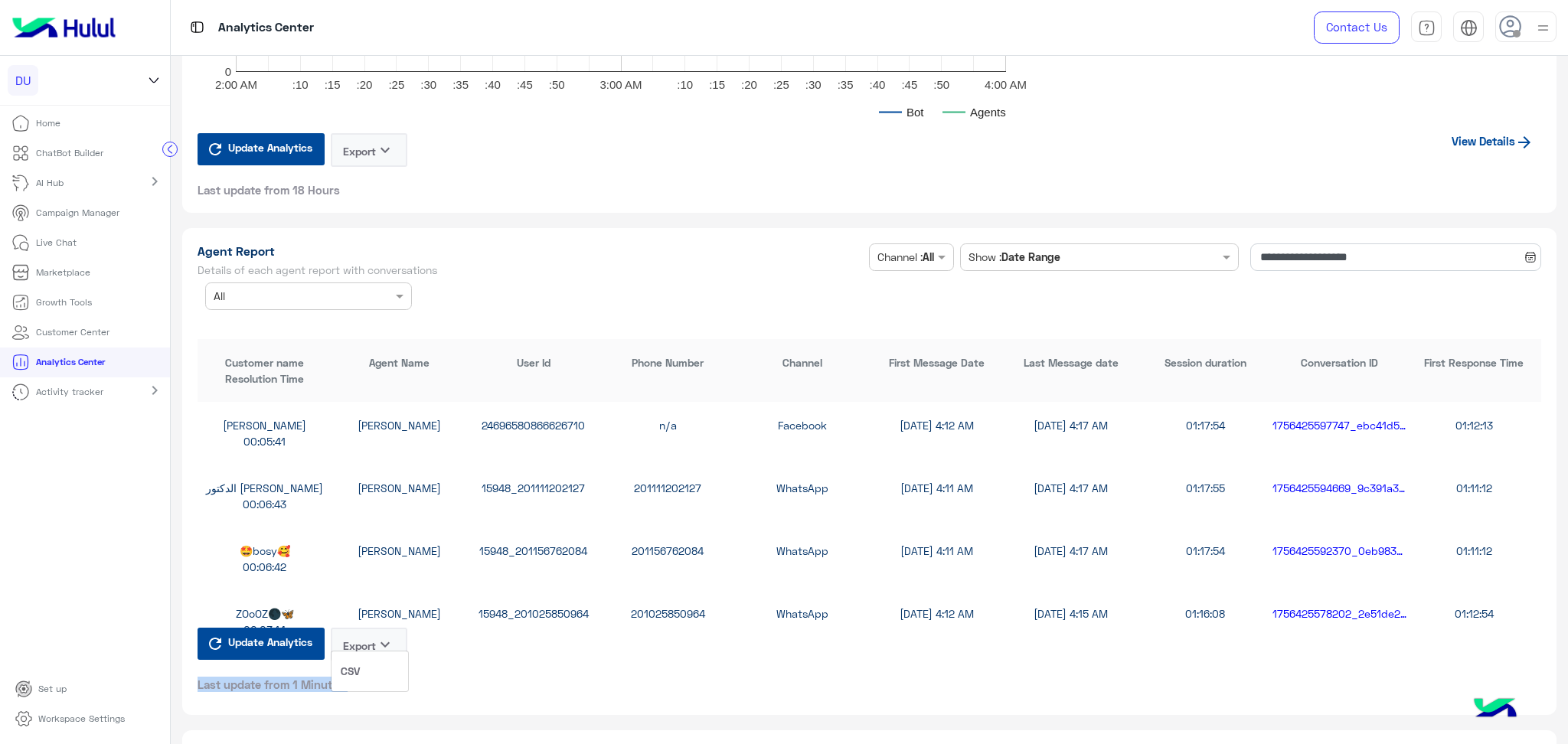
click at [371, 659] on button "CSV" at bounding box center [370, 670] width 77 height 29
click at [371, 659] on div "Update Analytics Export keyboard_arrow_down Last update from 1 Minutes" at bounding box center [302, 660] width 210 height 65
click at [368, 641] on button "Export keyboard_arrow_down" at bounding box center [369, 644] width 77 height 34
click at [371, 665] on button "CSV" at bounding box center [370, 670] width 77 height 29
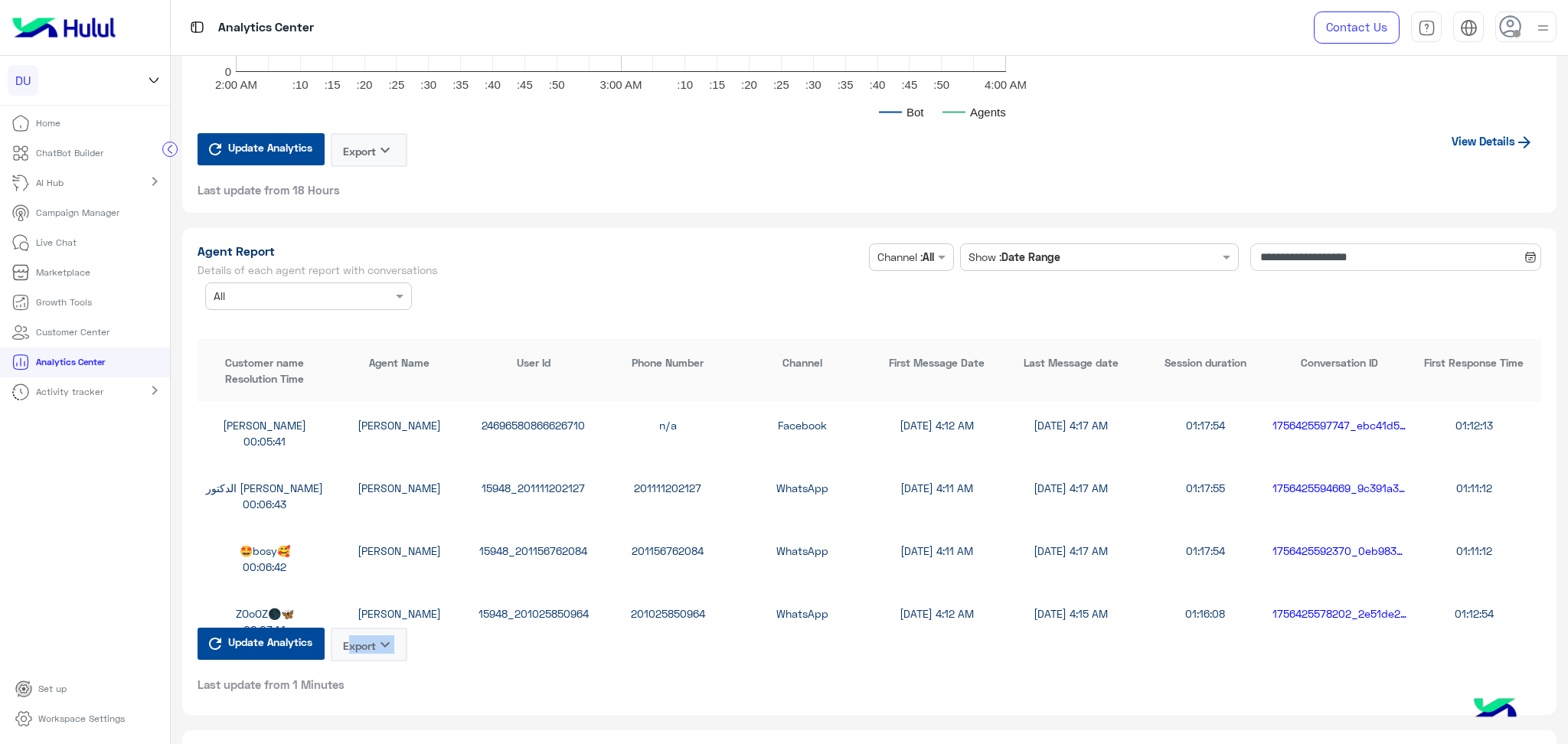
click at [370, 665] on div "Update Analytics Export keyboard_arrow_down Last update from 1 Minutes" at bounding box center [302, 660] width 210 height 65
click at [467, 660] on div "Update Analytics Export keyboard_arrow_down Last update from 1 Minutes" at bounding box center [869, 667] width 1344 height 65
click at [364, 634] on button "Export keyboard_arrow_down" at bounding box center [369, 644] width 77 height 34
click at [359, 678] on span "CSV" at bounding box center [350, 671] width 19 height 16
click at [430, 642] on div "Update Analytics Export keyboard_arrow_down Last update from 1 Minutes" at bounding box center [869, 667] width 1344 height 65
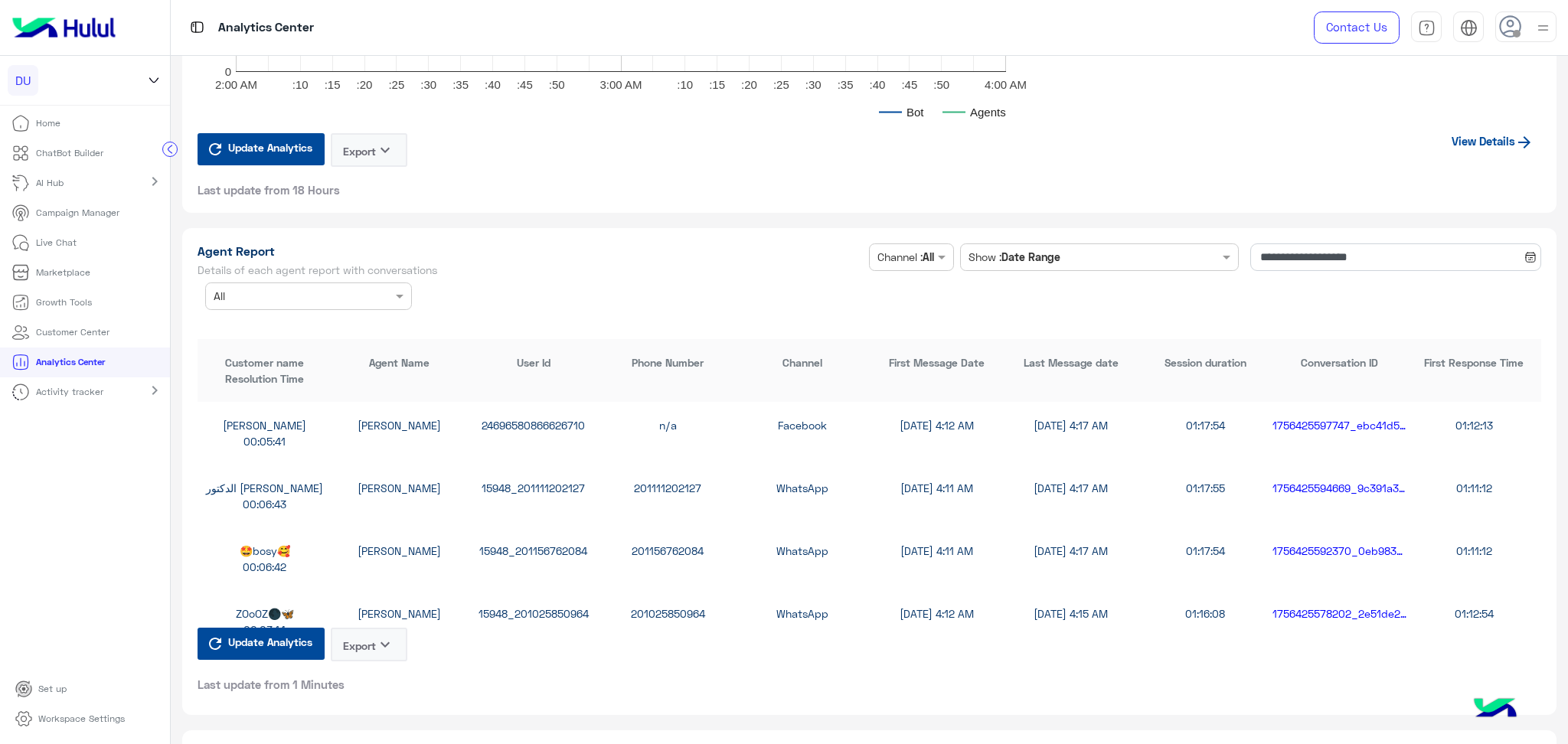
click at [418, 641] on div "Update Analytics Export keyboard_arrow_down Last update from 1 Minutes" at bounding box center [869, 667] width 1344 height 65
click at [382, 635] on icon "keyboard_arrow_down" at bounding box center [385, 644] width 18 height 18
click at [380, 658] on button "CSV" at bounding box center [370, 670] width 77 height 29
click at [383, 635] on icon "keyboard_arrow_down" at bounding box center [385, 644] width 18 height 18
click at [382, 665] on button "CSV" at bounding box center [370, 670] width 77 height 29
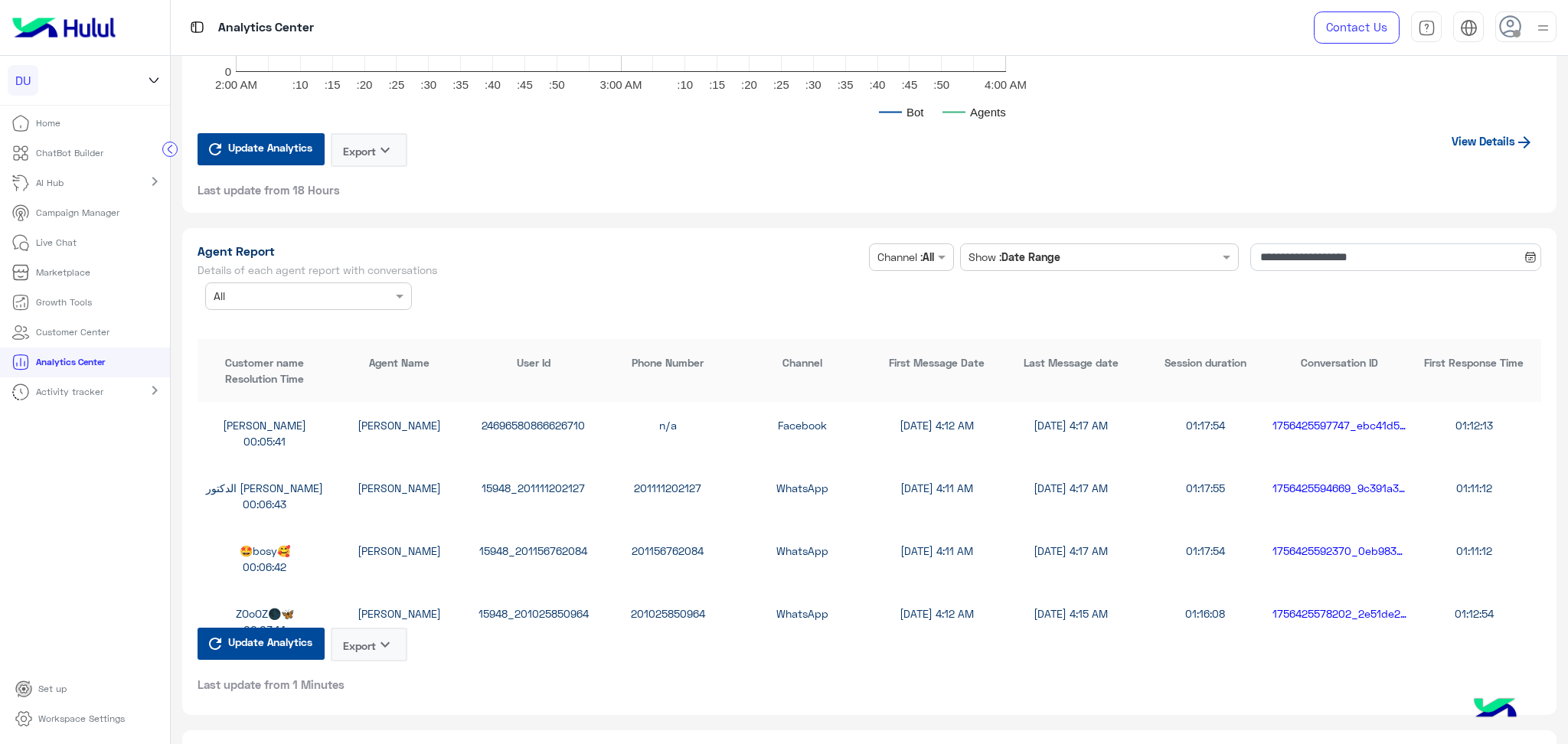
click at [392, 635] on icon "keyboard_arrow_down" at bounding box center [385, 644] width 18 height 18
click at [371, 677] on button "CSV" at bounding box center [370, 670] width 77 height 29
click at [374, 638] on button "Export keyboard_arrow_down" at bounding box center [369, 644] width 77 height 34
click at [375, 661] on button "CSV" at bounding box center [370, 670] width 77 height 29
click at [377, 635] on icon "keyboard_arrow_down" at bounding box center [385, 644] width 18 height 18
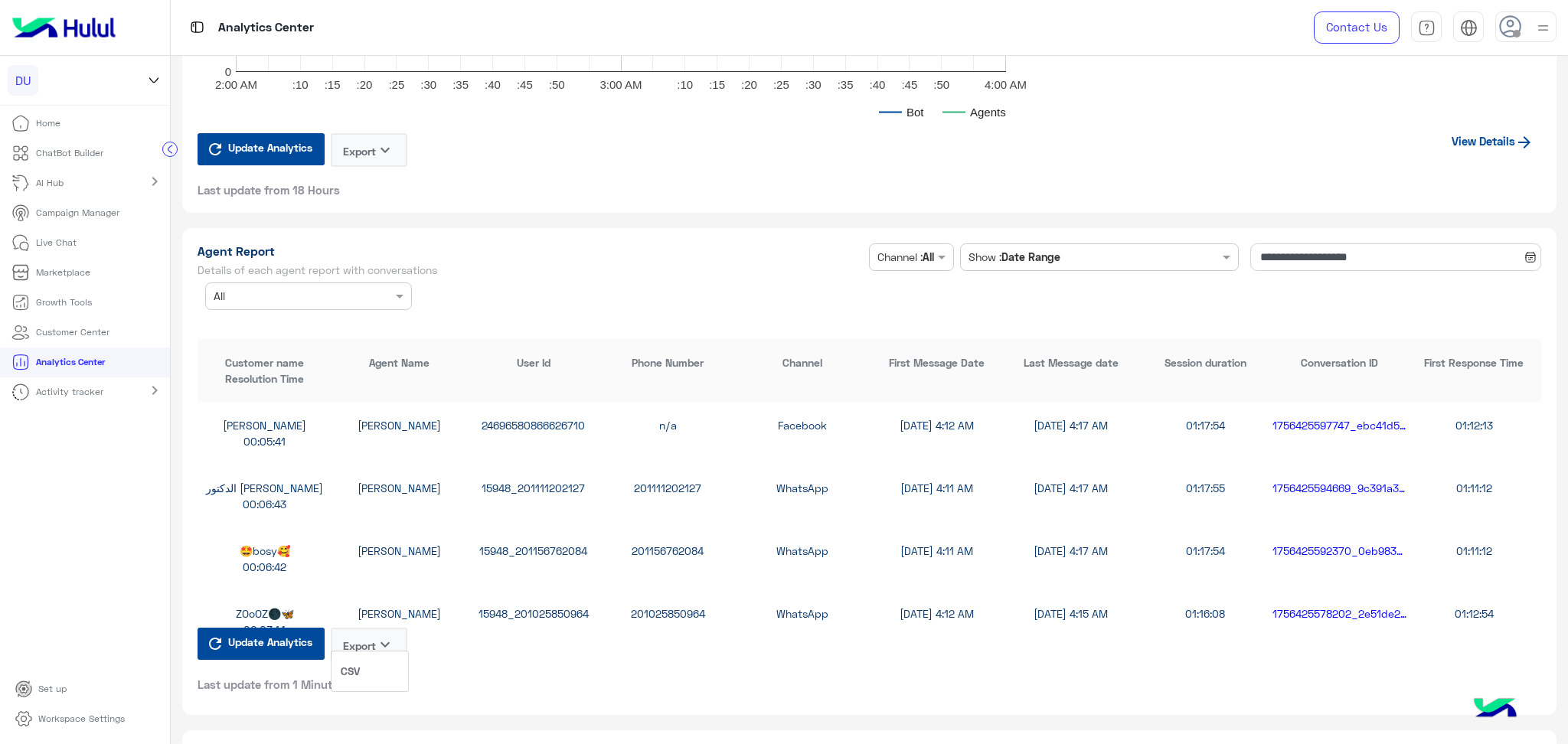
click at [380, 665] on button "CSV" at bounding box center [370, 670] width 77 height 29
click at [380, 635] on icon "keyboard_arrow_down" at bounding box center [385, 644] width 18 height 18
click at [372, 661] on button "CSV" at bounding box center [370, 670] width 77 height 29
click at [378, 635] on icon "keyboard_arrow_down" at bounding box center [385, 644] width 18 height 18
click at [378, 665] on button "CSV" at bounding box center [370, 670] width 77 height 29
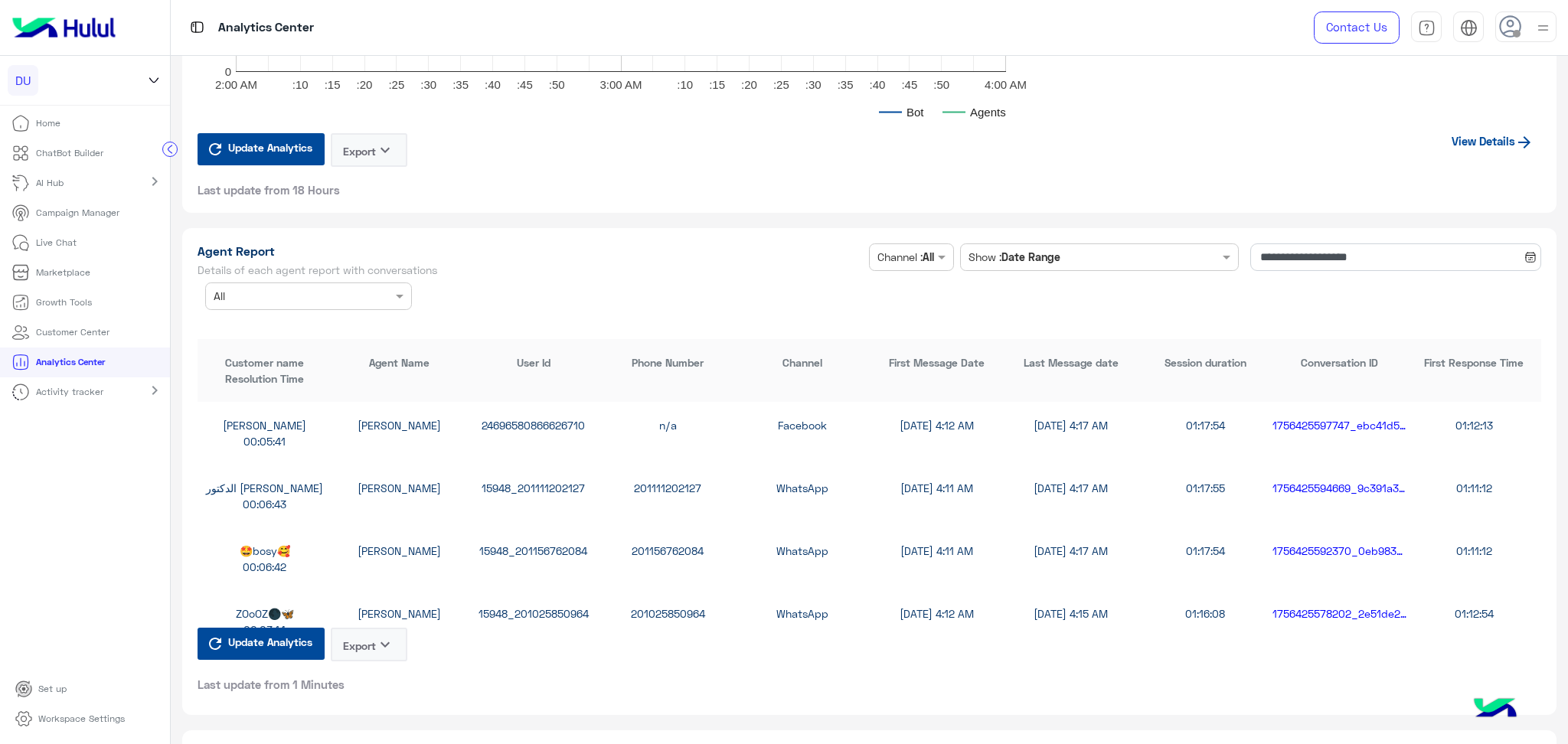
click at [377, 635] on icon "keyboard_arrow_down" at bounding box center [385, 644] width 18 height 18
click at [373, 665] on button "CSV" at bounding box center [370, 670] width 77 height 29
click at [375, 634] on button "Export keyboard_arrow_down" at bounding box center [369, 644] width 77 height 34
click at [377, 658] on button "CSV" at bounding box center [370, 670] width 77 height 29
click at [617, 295] on div "**********" at bounding box center [869, 276] width 1344 height 66
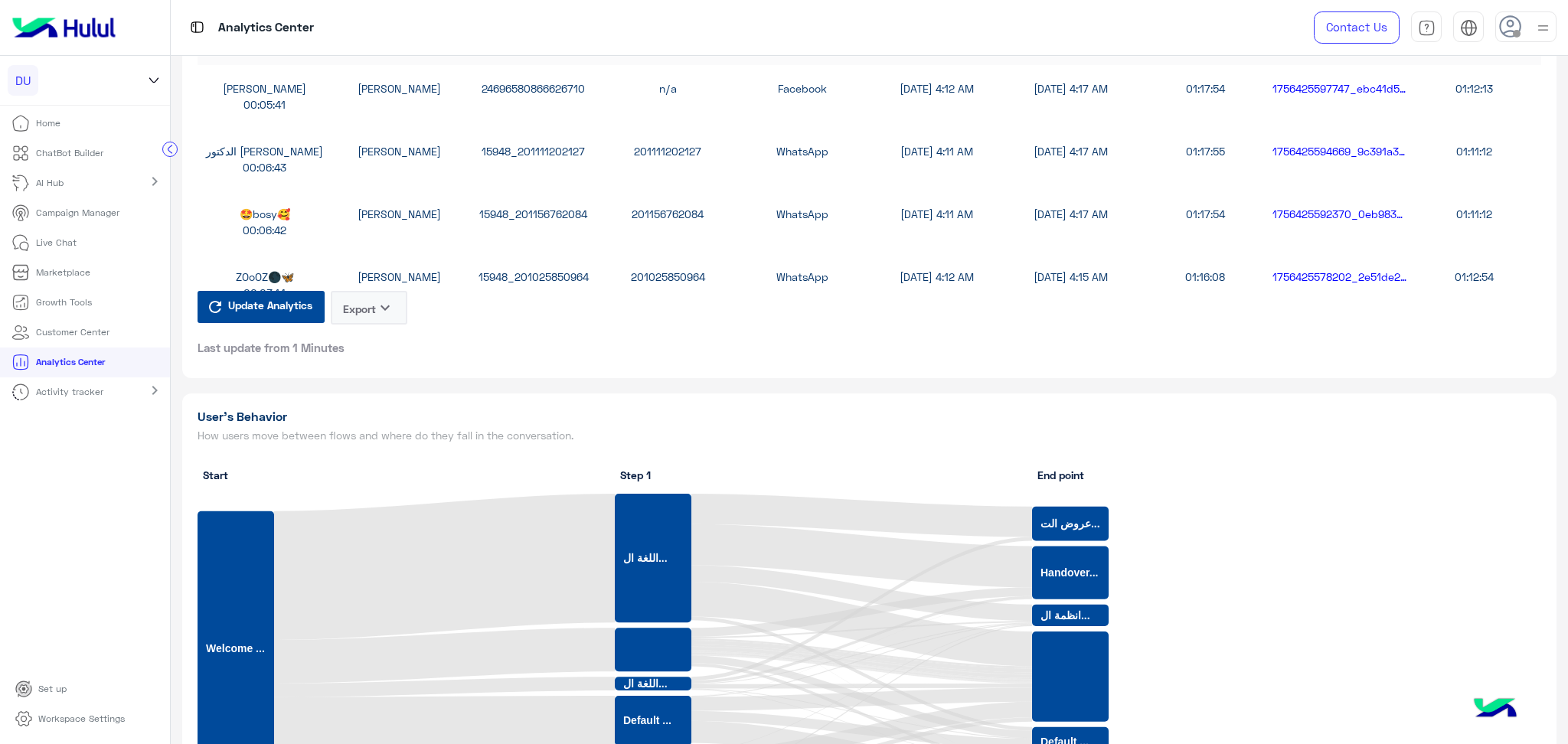
scroll to position [4082, 0]
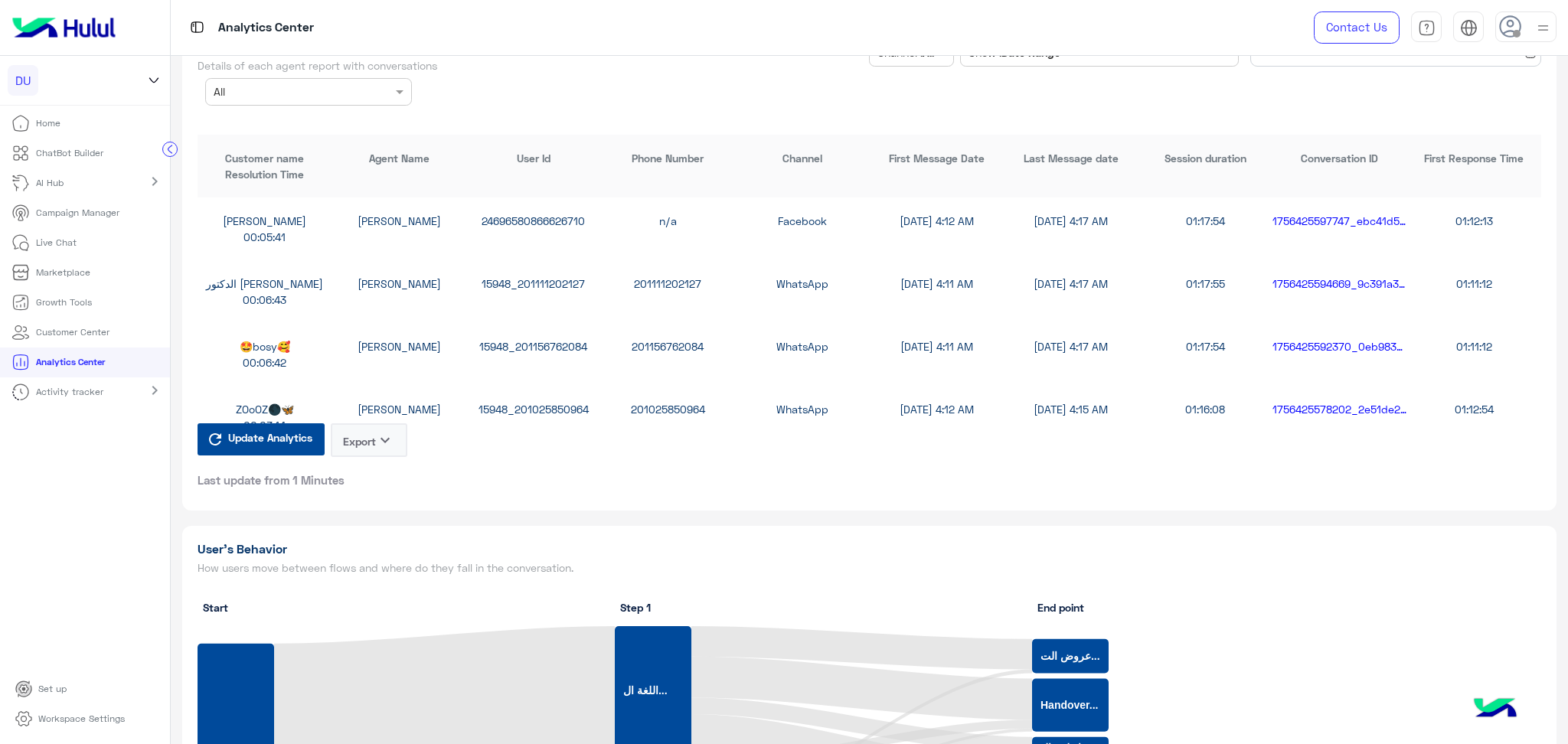
click at [359, 428] on button "Export keyboard_arrow_down" at bounding box center [369, 440] width 77 height 34
click at [368, 467] on button "CSV" at bounding box center [370, 467] width 77 height 29
click at [378, 431] on icon "keyboard_arrow_down" at bounding box center [385, 440] width 18 height 18
click at [372, 473] on button "CSV" at bounding box center [370, 467] width 77 height 29
click at [376, 428] on button "Export keyboard_arrow_down" at bounding box center [369, 440] width 77 height 34
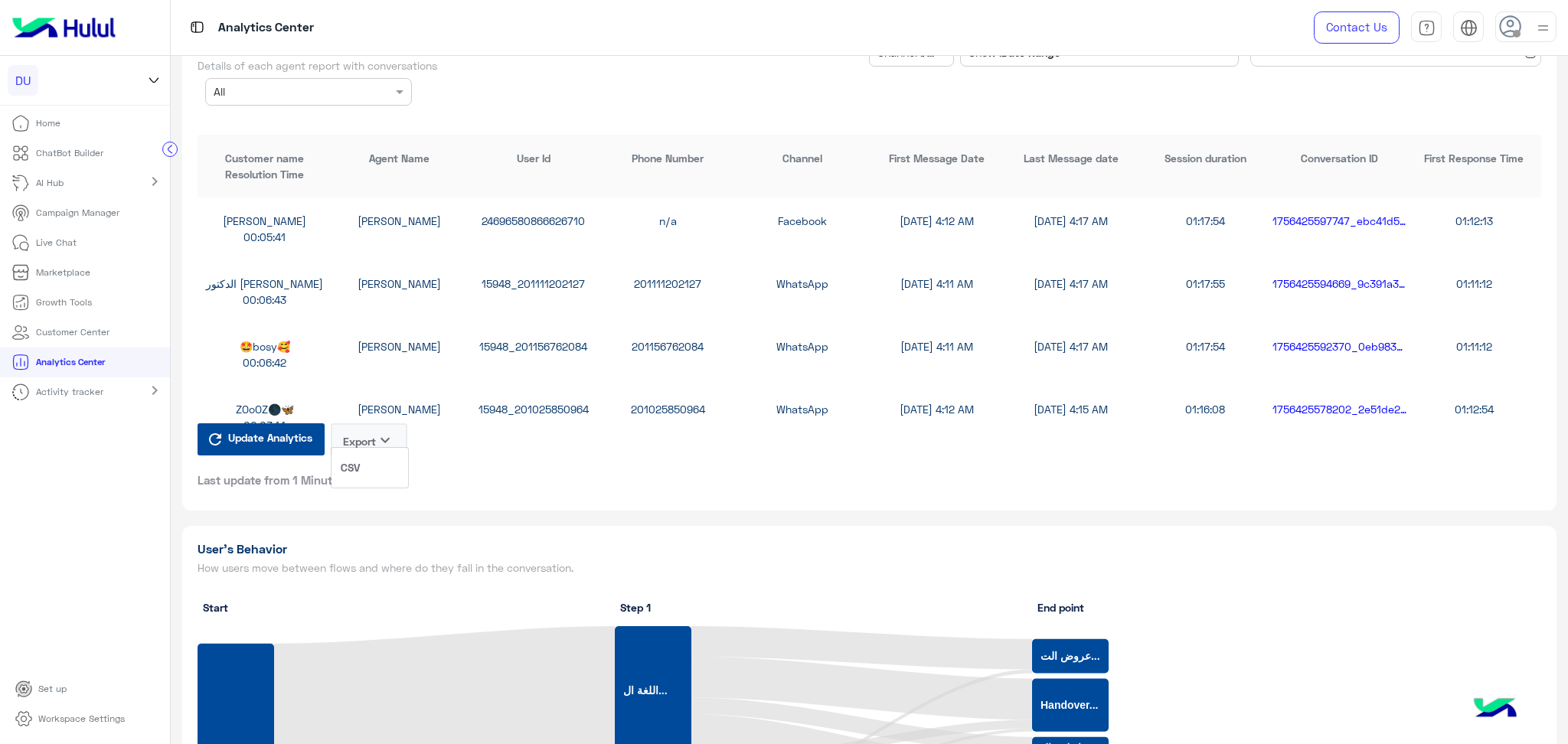
click at [373, 480] on button "CSV" at bounding box center [370, 467] width 77 height 29
click at [395, 432] on icon "keyboard_arrow_down" at bounding box center [385, 440] width 18 height 18
click at [384, 466] on button "CSV" at bounding box center [370, 467] width 77 height 29
click at [381, 431] on icon "keyboard_arrow_down" at bounding box center [385, 440] width 18 height 18
click at [373, 469] on button "CSV" at bounding box center [370, 467] width 77 height 29
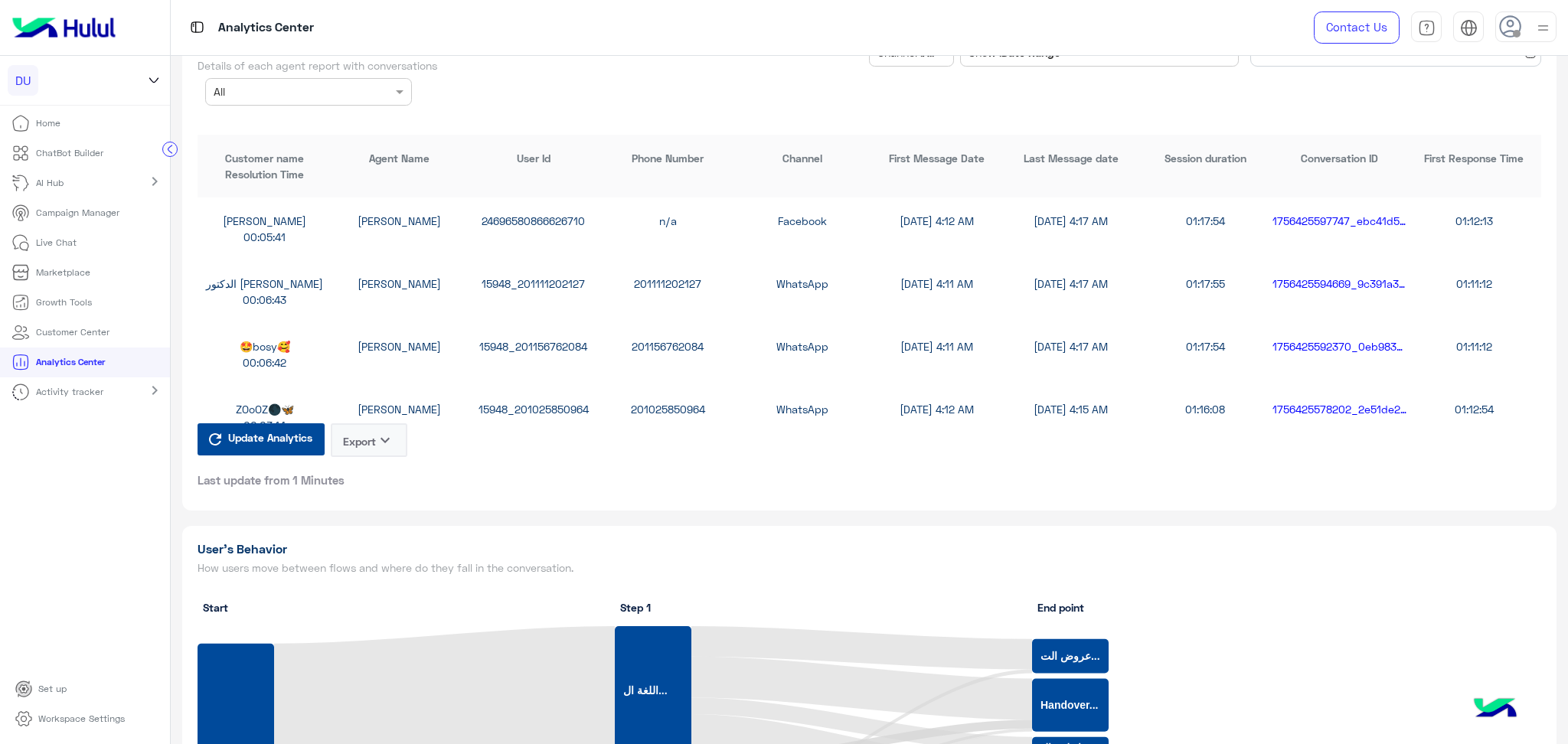
click at [382, 431] on icon "keyboard_arrow_down" at bounding box center [385, 440] width 18 height 18
click at [364, 471] on button "CSV" at bounding box center [370, 467] width 77 height 29
click at [359, 426] on button "Export keyboard_arrow_down" at bounding box center [369, 440] width 77 height 34
click at [363, 467] on button "CSV" at bounding box center [370, 467] width 77 height 29
click at [363, 433] on button "Export keyboard_arrow_down" at bounding box center [369, 440] width 77 height 34
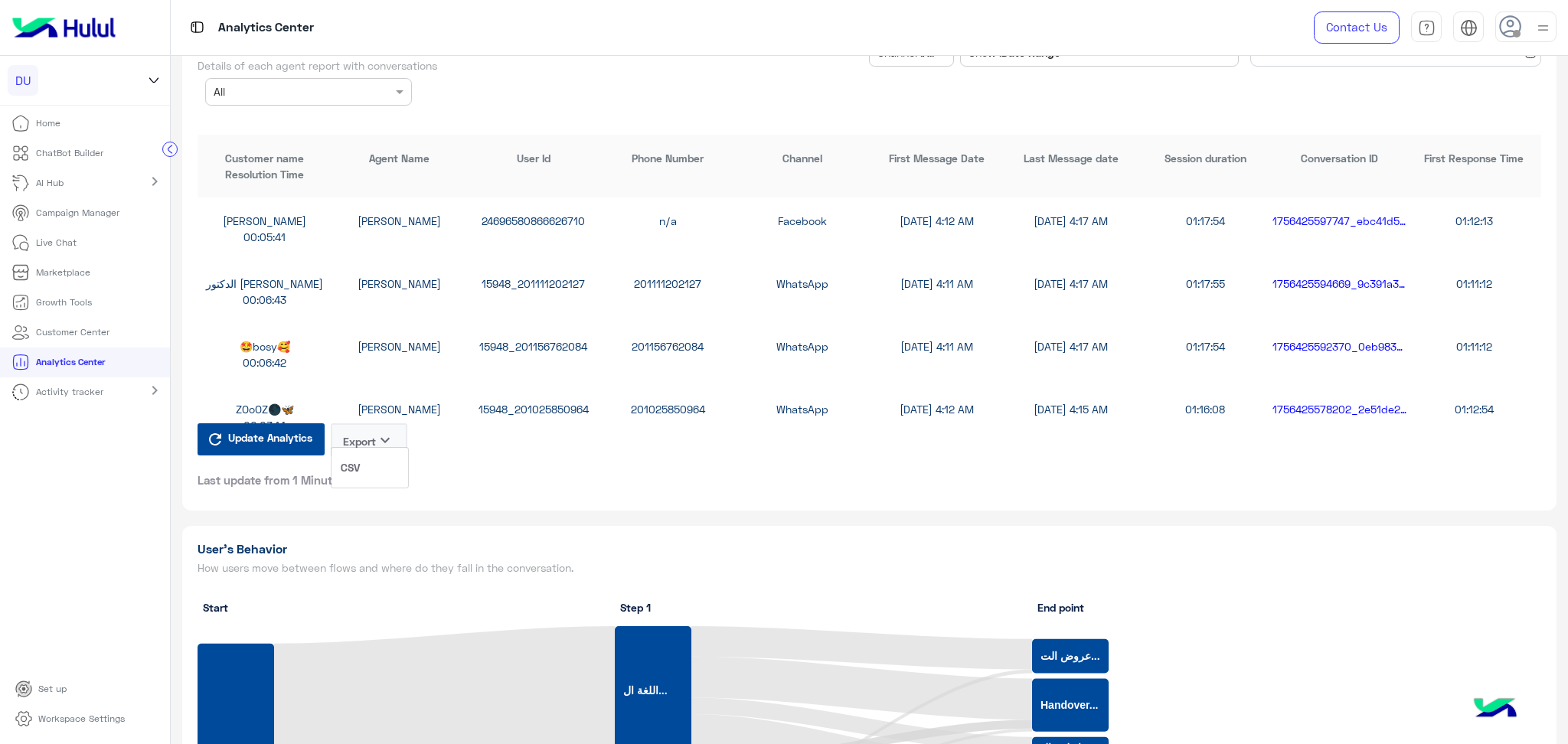
click at [373, 470] on button "CSV" at bounding box center [370, 467] width 77 height 29
click at [371, 432] on button "Export keyboard_arrow_down" at bounding box center [369, 440] width 77 height 34
click at [369, 466] on button "CSV" at bounding box center [370, 467] width 77 height 29
click at [364, 431] on button "Export keyboard_arrow_down" at bounding box center [369, 440] width 77 height 34
click at [353, 479] on button "CSV" at bounding box center [370, 467] width 77 height 29
